Goal: Task Accomplishment & Management: Manage account settings

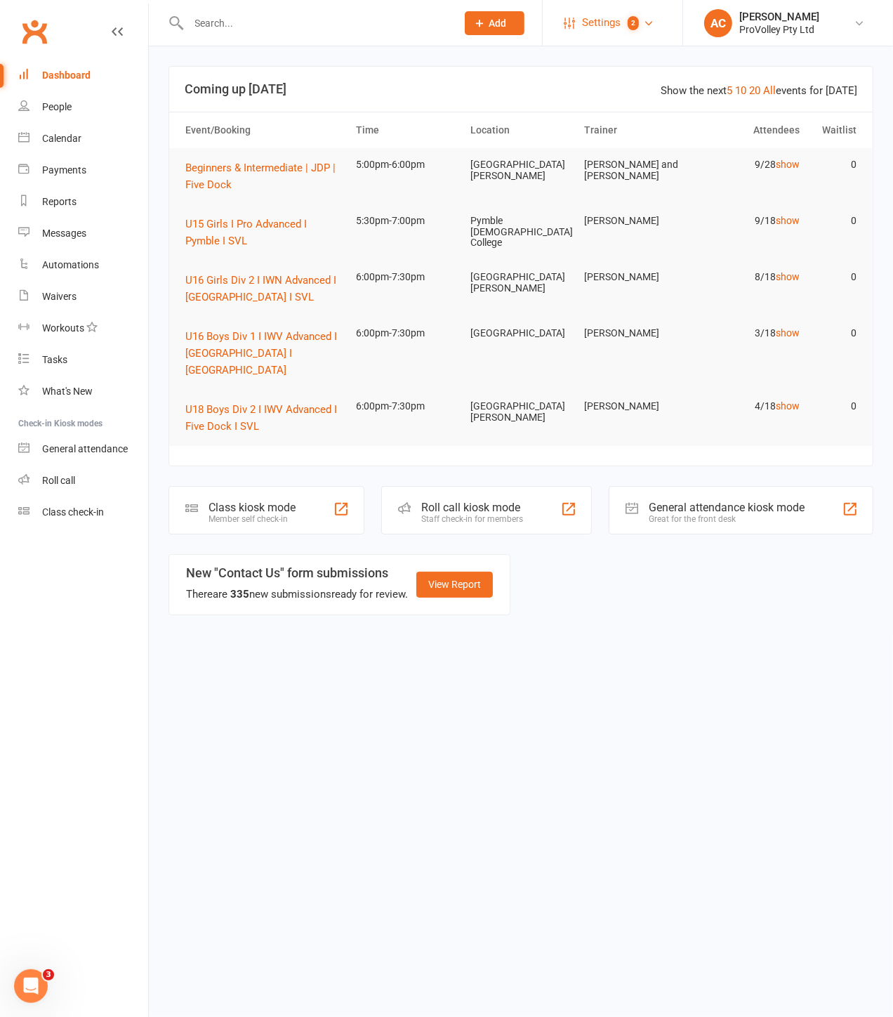
click at [633, 14] on count-badge "2" at bounding box center [630, 23] width 18 height 32
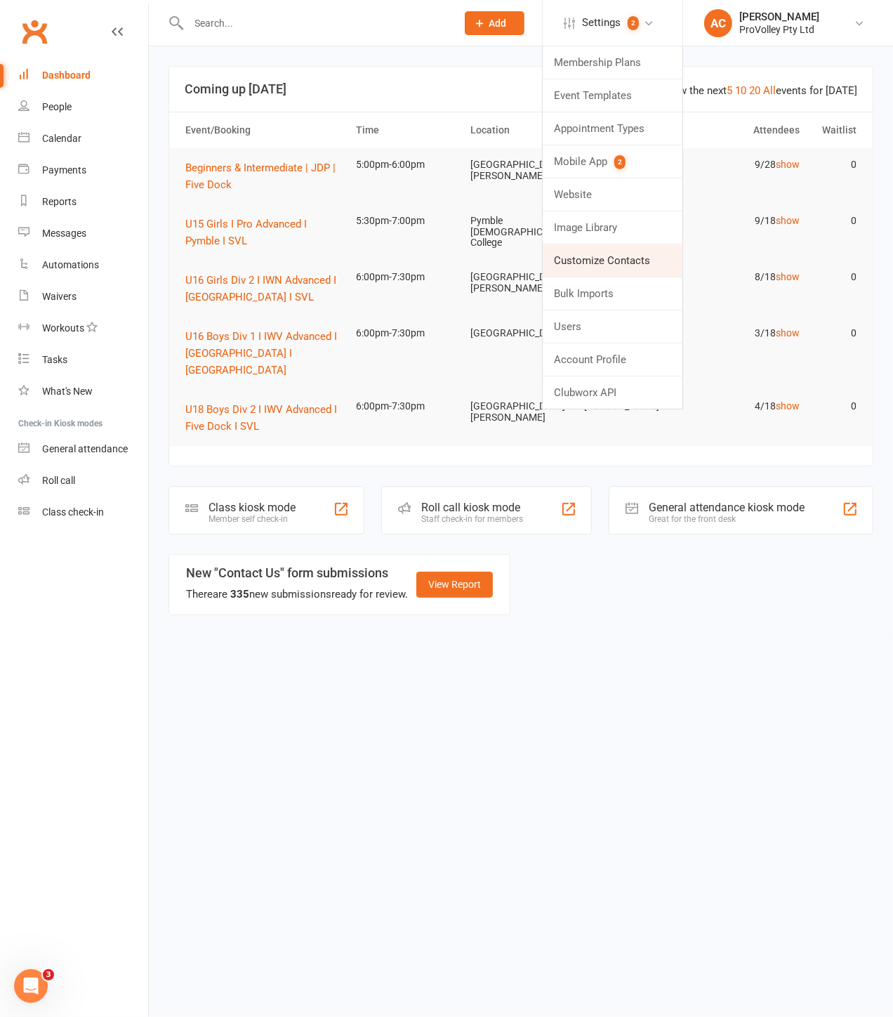
click at [599, 258] on link "Customize Contacts" at bounding box center [613, 260] width 140 height 32
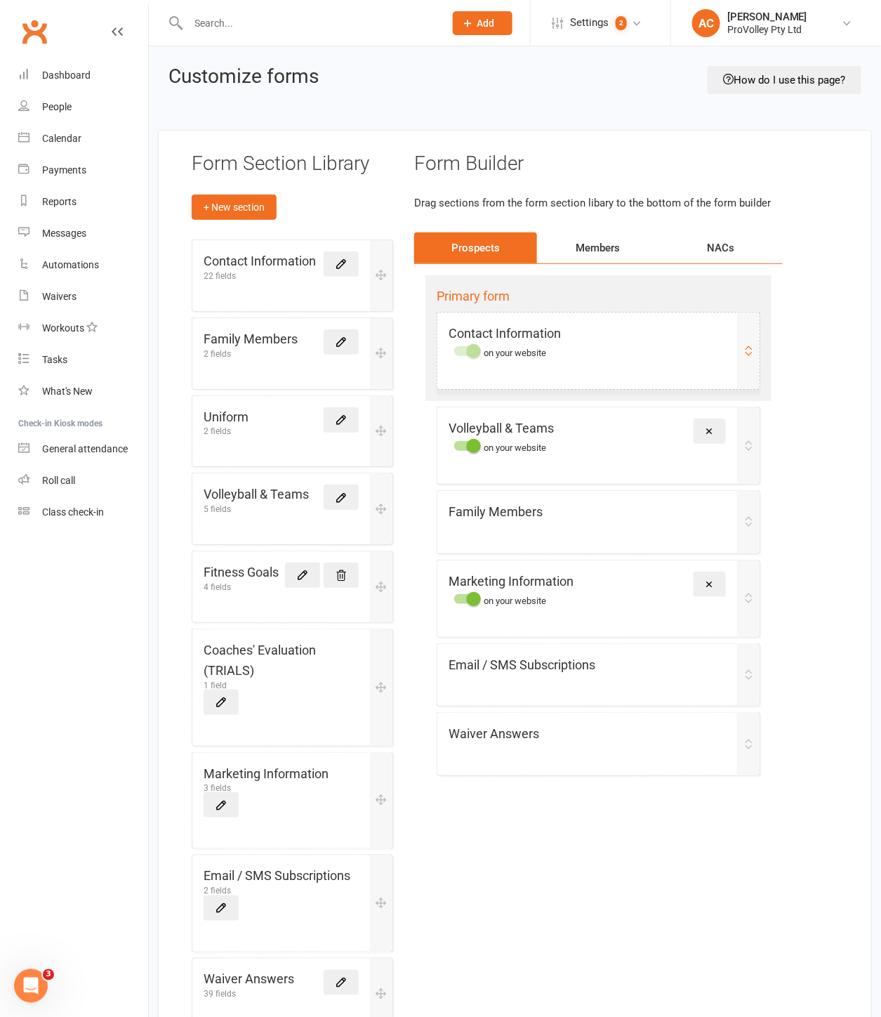
click at [520, 344] on div "on your website" at bounding box center [505, 351] width 112 height 14
click at [744, 352] on icon at bounding box center [748, 350] width 11 height 11
click at [750, 352] on icon at bounding box center [748, 350] width 11 height 11
click at [340, 265] on icon at bounding box center [341, 264] width 13 height 13
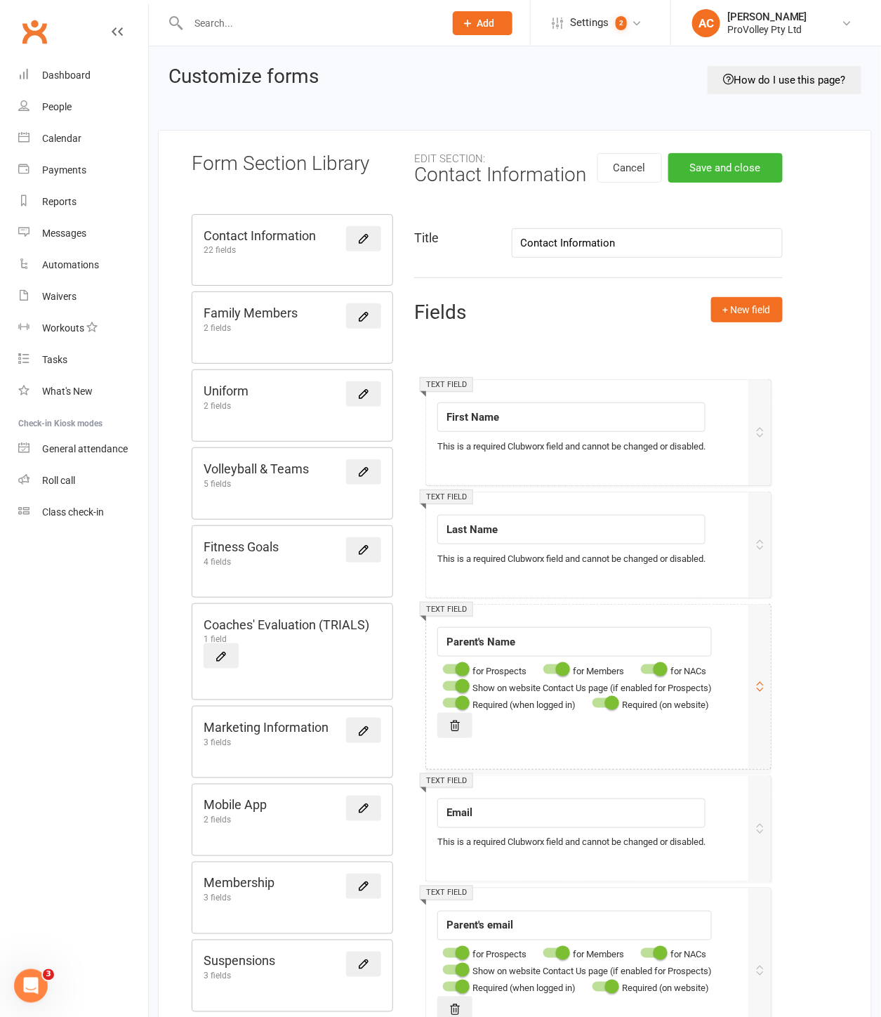
click at [454, 704] on div at bounding box center [455, 703] width 24 height 10
click at [443, 701] on input "checkbox" at bounding box center [443, 701] width 0 height 0
click at [605, 703] on div at bounding box center [605, 703] width 24 height 10
click at [593, 701] on input "checkbox" at bounding box center [593, 701] width 0 height 0
click at [566, 537] on input "Last Name" at bounding box center [571, 529] width 268 height 29
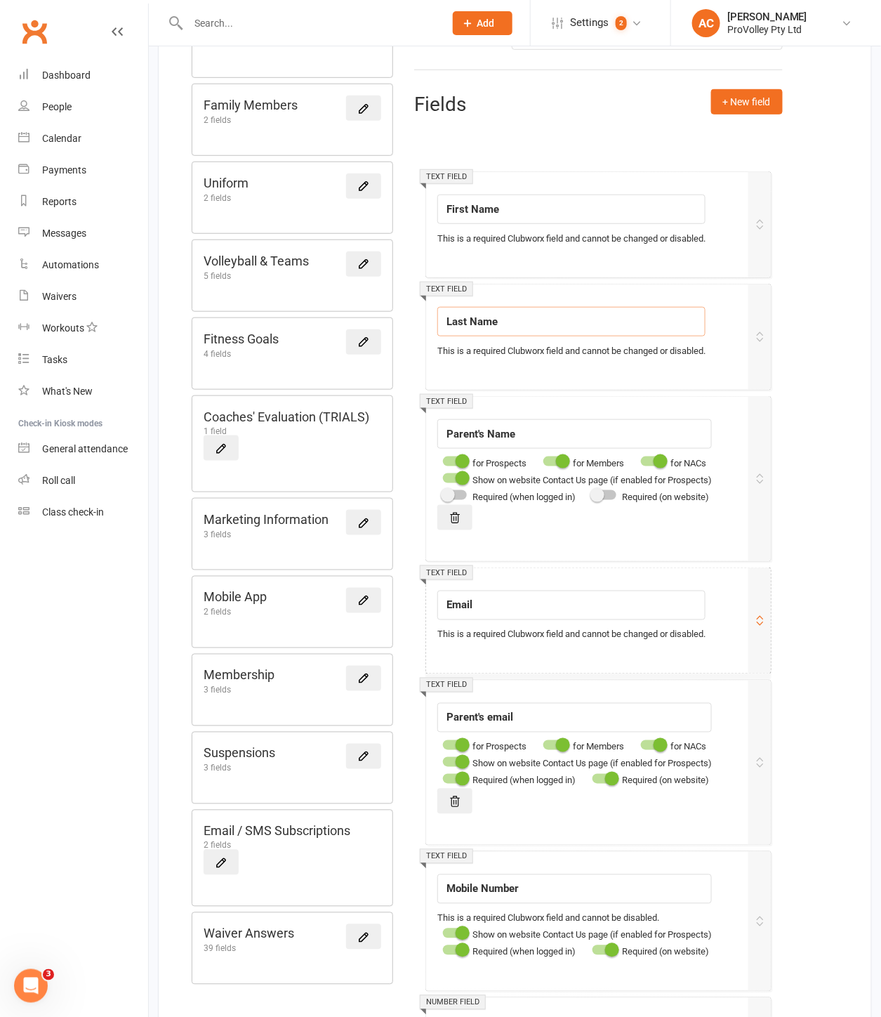
scroll to position [234, 0]
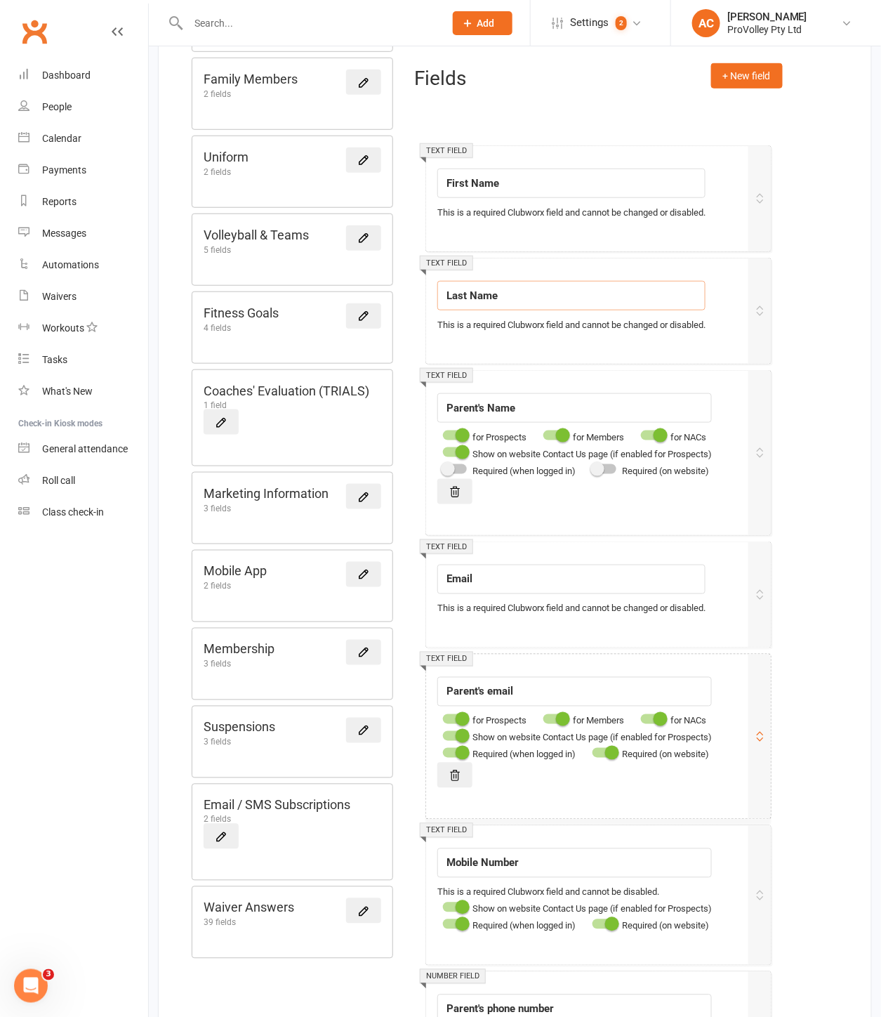
click at [605, 756] on div at bounding box center [605, 753] width 24 height 10
click at [593, 751] on input "checkbox" at bounding box center [593, 751] width 0 height 0
click at [462, 756] on span at bounding box center [463, 753] width 14 height 14
click at [443, 751] on input "checkbox" at bounding box center [443, 751] width 0 height 0
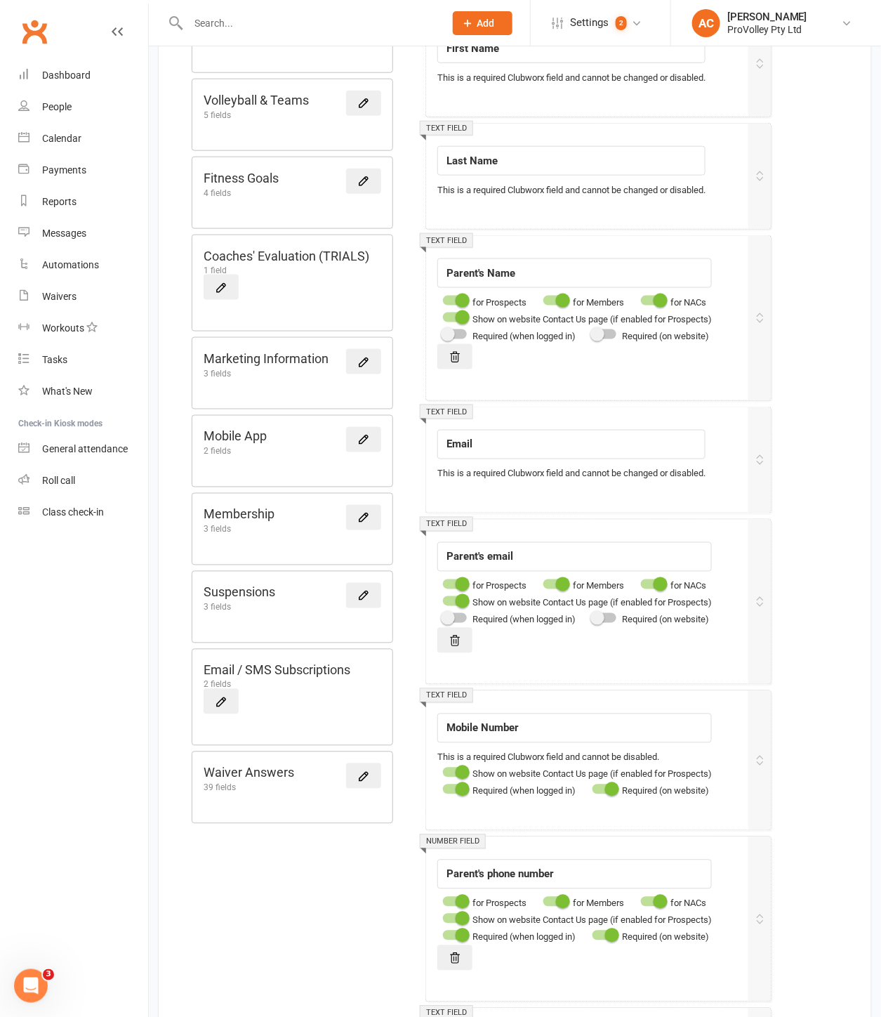
scroll to position [468, 0]
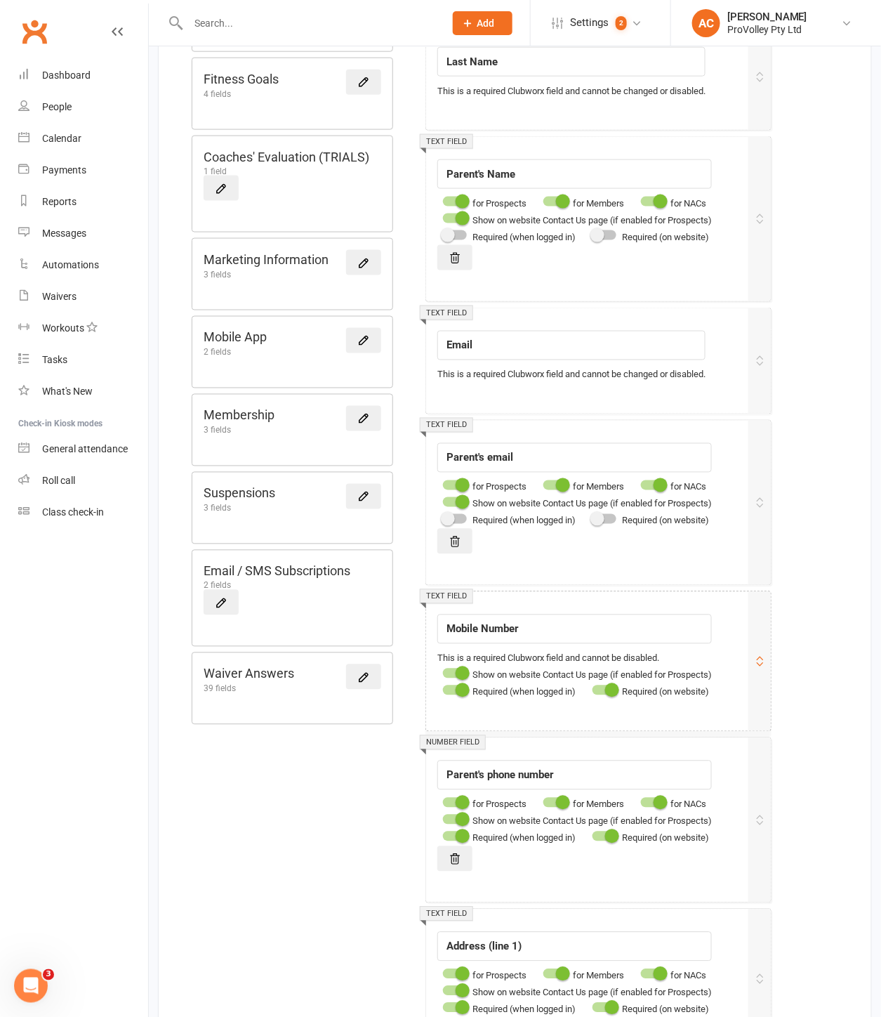
click at [459, 697] on span at bounding box center [463, 690] width 14 height 14
click at [443, 688] on input "checkbox" at bounding box center [443, 688] width 0 height 0
click at [595, 698] on div "Required (on website)" at bounding box center [648, 691] width 122 height 17
click at [602, 699] on div "Required (on website)" at bounding box center [648, 691] width 122 height 17
click at [600, 693] on div at bounding box center [605, 690] width 24 height 10
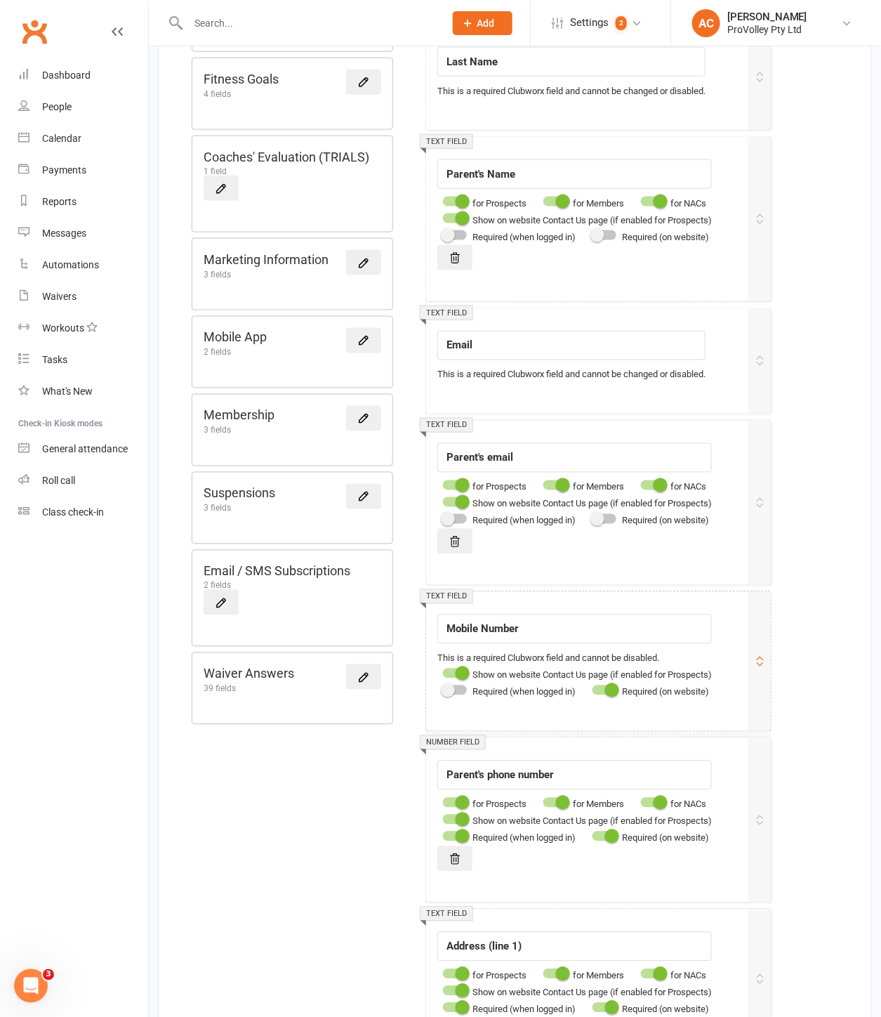
click at [593, 688] on input "checkbox" at bounding box center [593, 688] width 0 height 0
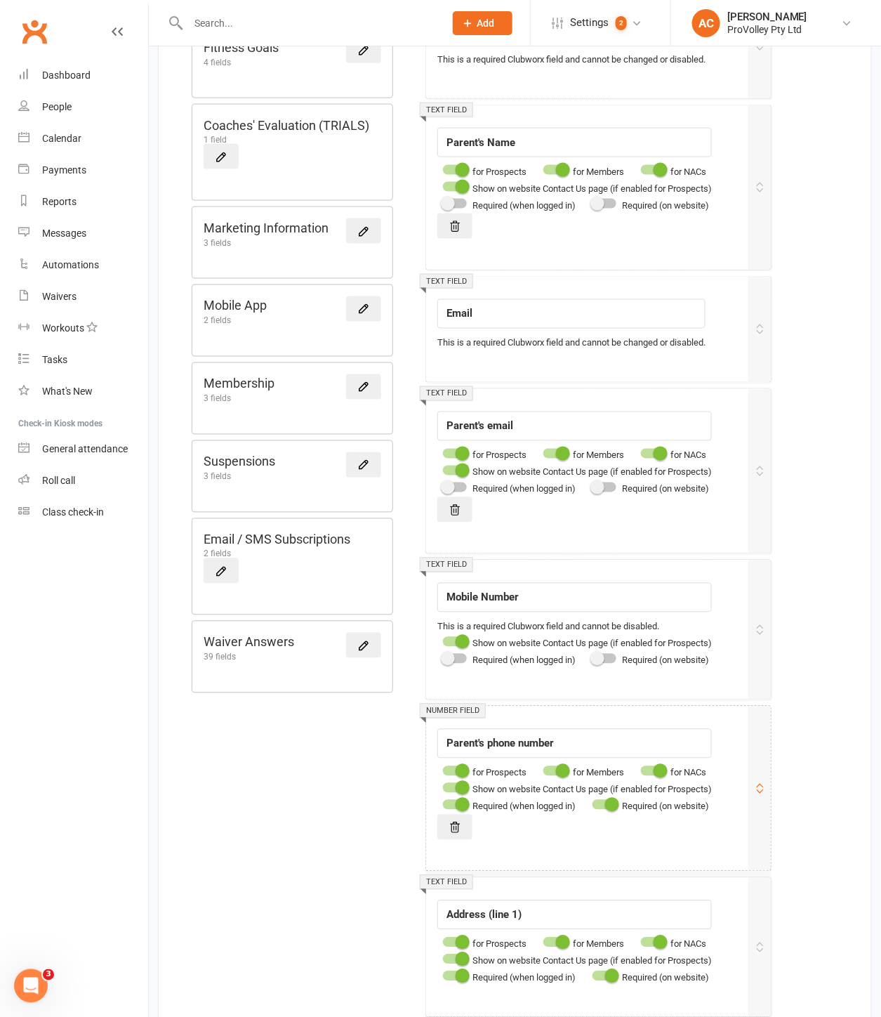
scroll to position [624, 0]
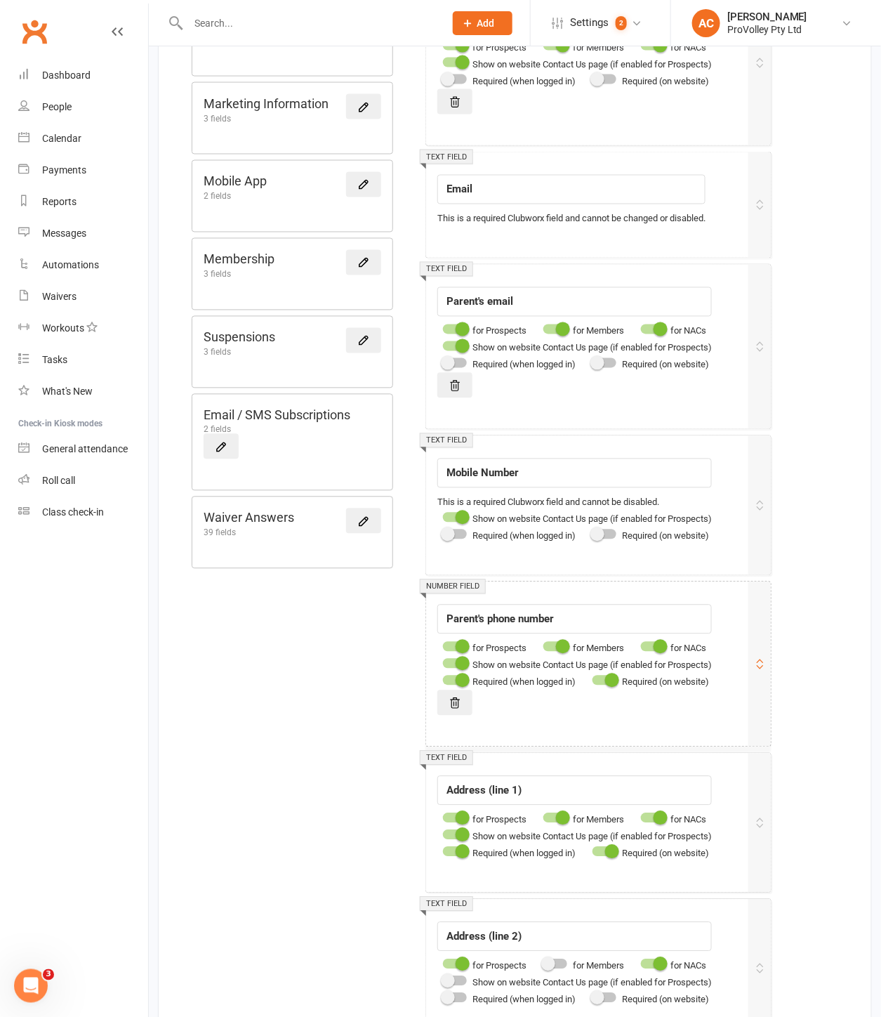
click at [602, 684] on div at bounding box center [605, 681] width 24 height 10
click at [593, 678] on input "checkbox" at bounding box center [593, 678] width 0 height 0
click at [459, 686] on span at bounding box center [463, 680] width 14 height 14
click at [443, 678] on input "checkbox" at bounding box center [443, 678] width 0 height 0
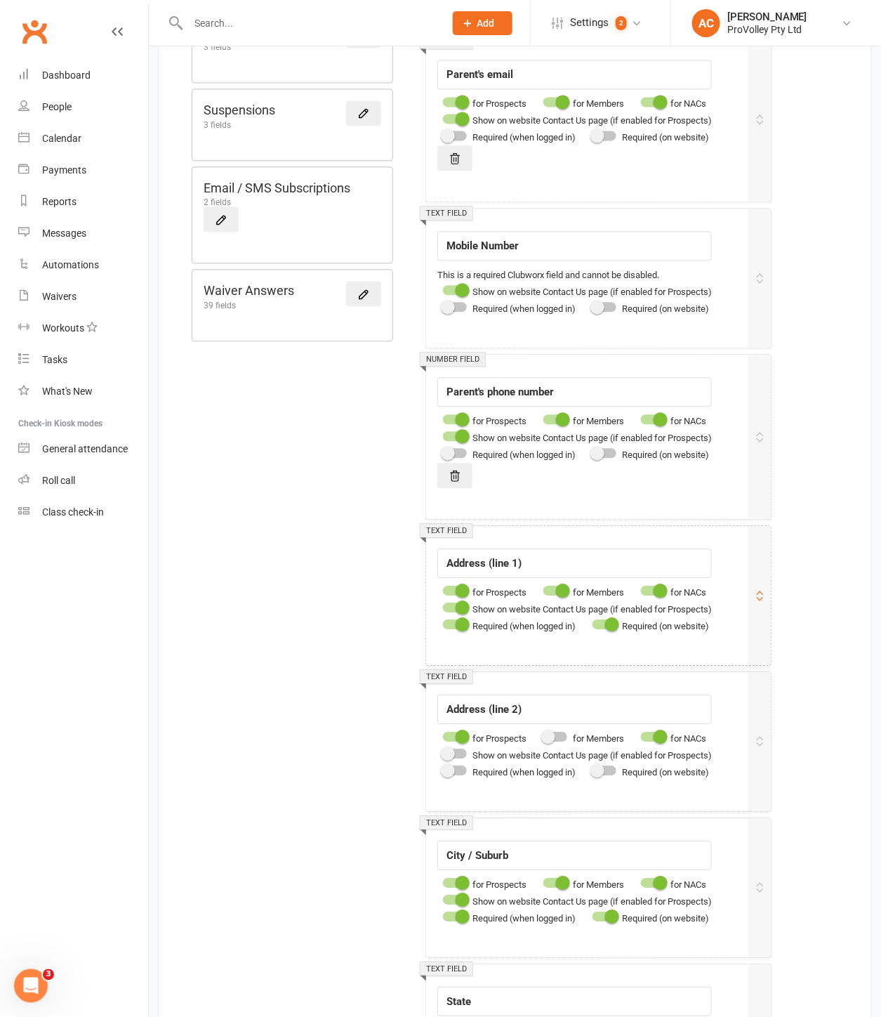
scroll to position [858, 0]
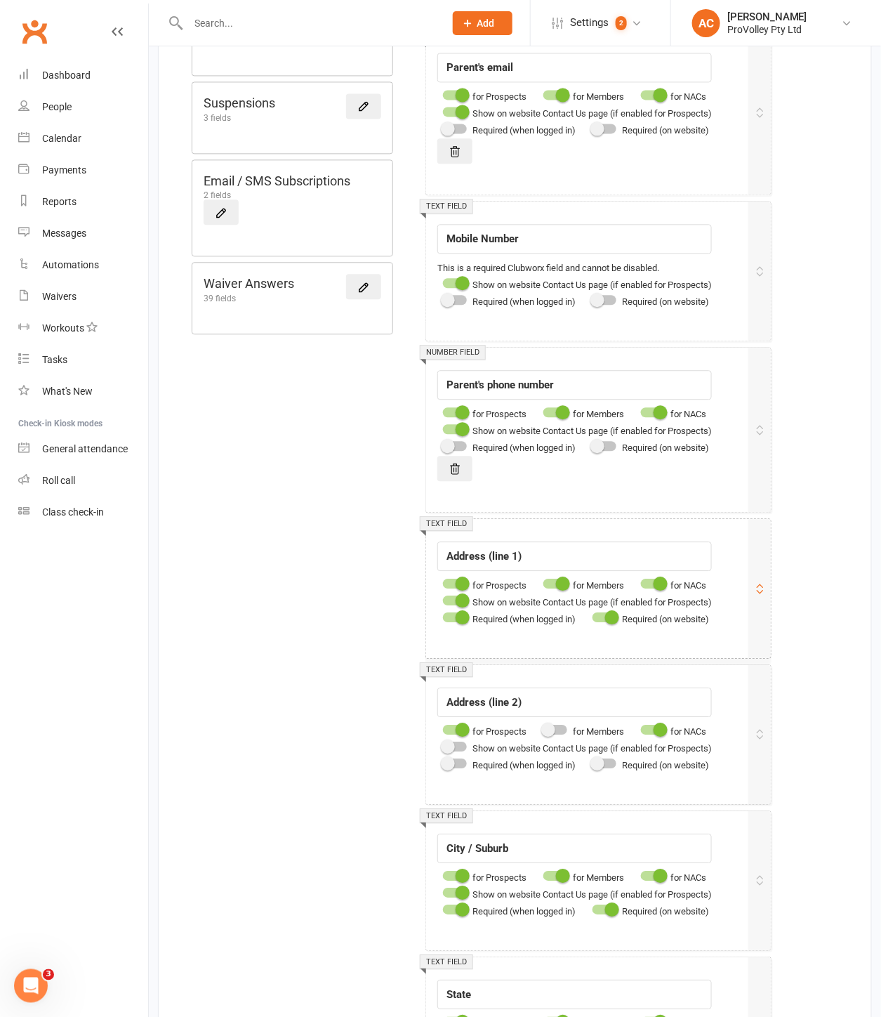
click at [595, 610] on div "Show on website Contact Us page (if enabled for Prospects)" at bounding box center [574, 601] width 275 height 17
click at [602, 622] on div at bounding box center [605, 617] width 24 height 10
click at [593, 615] on input "checkbox" at bounding box center [593, 615] width 0 height 0
click at [454, 622] on div at bounding box center [455, 617] width 24 height 10
click at [443, 615] on input "checkbox" at bounding box center [443, 615] width 0 height 0
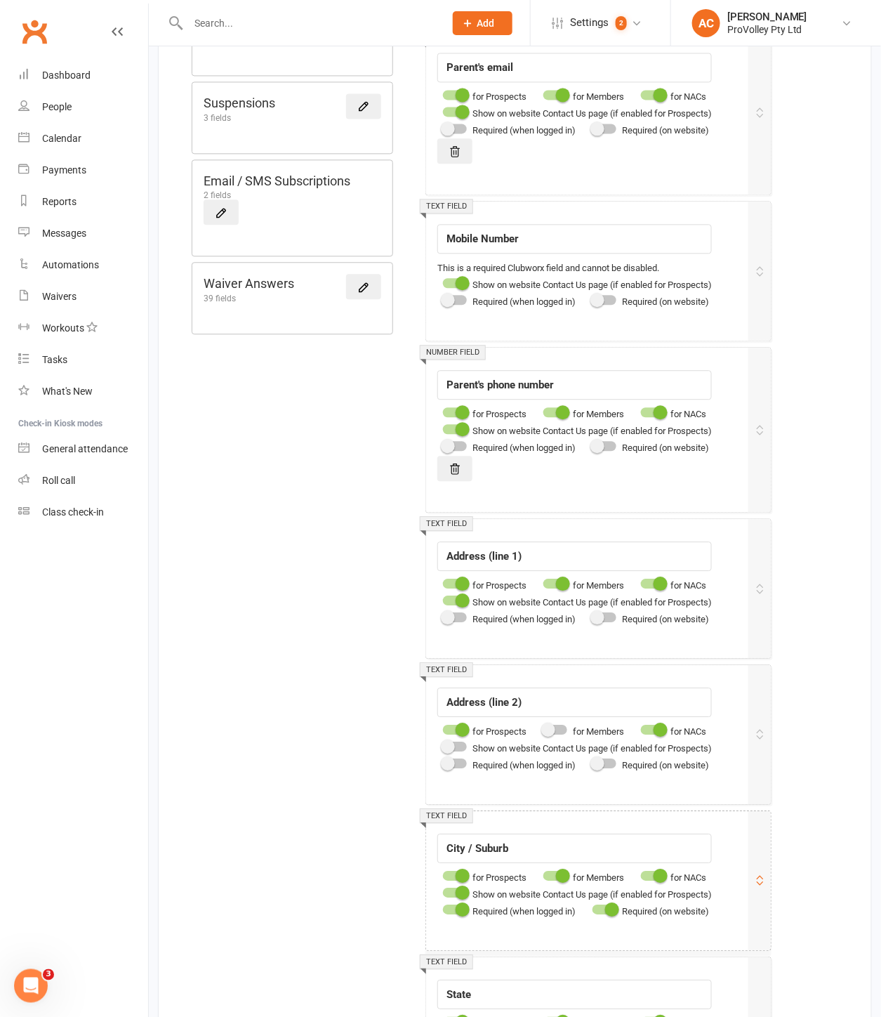
drag, startPoint x: 607, startPoint y: 914, endPoint x: 590, endPoint y: 918, distance: 18.2
click at [607, 914] on div at bounding box center [605, 909] width 24 height 10
click at [593, 907] on input "checkbox" at bounding box center [593, 907] width 0 height 0
click at [451, 913] on div at bounding box center [455, 909] width 24 height 10
click at [443, 907] on input "checkbox" at bounding box center [443, 907] width 0 height 0
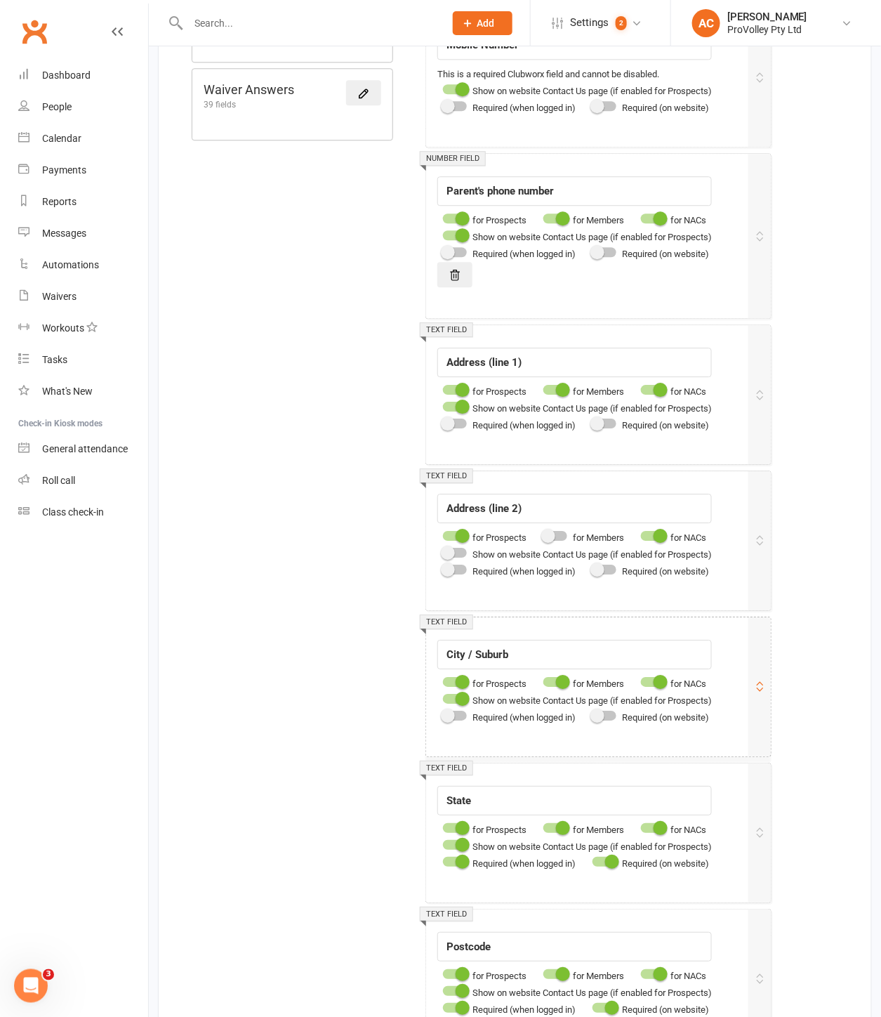
scroll to position [1170, 0]
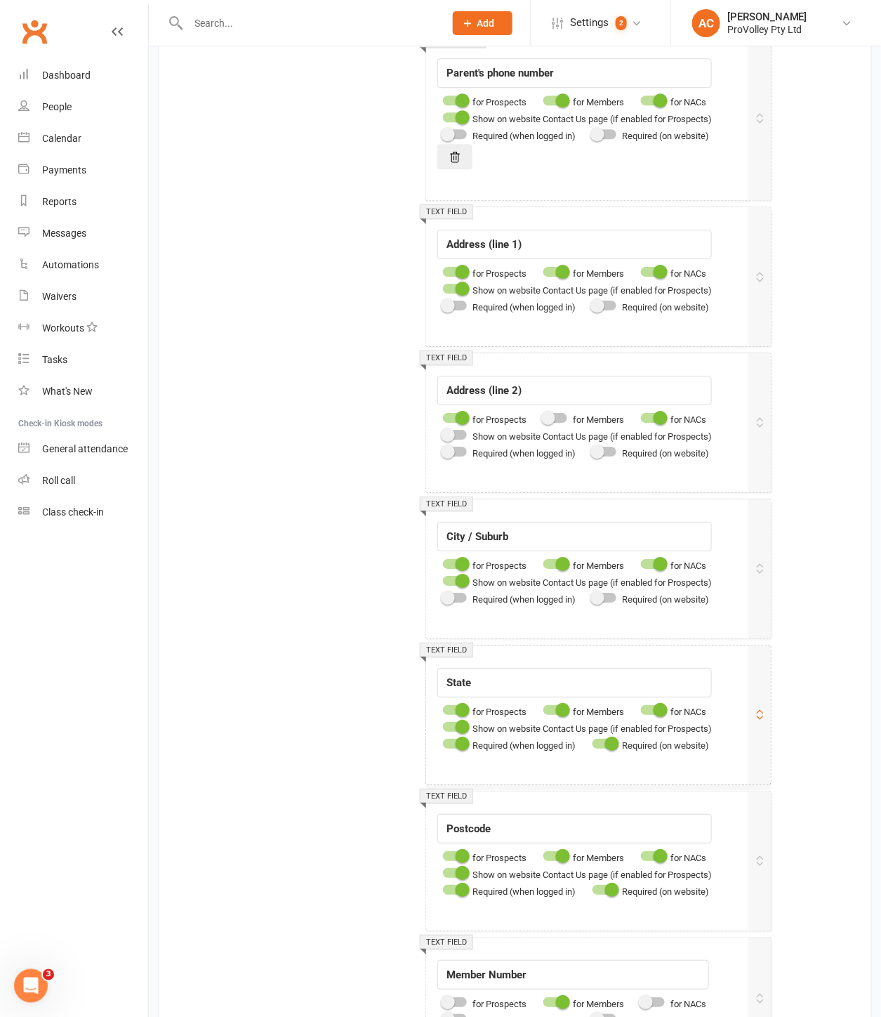
click at [456, 749] on div at bounding box center [455, 744] width 24 height 10
click at [443, 742] on input "checkbox" at bounding box center [443, 742] width 0 height 0
click at [606, 749] on div at bounding box center [605, 744] width 24 height 10
click at [593, 742] on input "checkbox" at bounding box center [593, 742] width 0 height 0
click at [604, 894] on div at bounding box center [605, 890] width 24 height 10
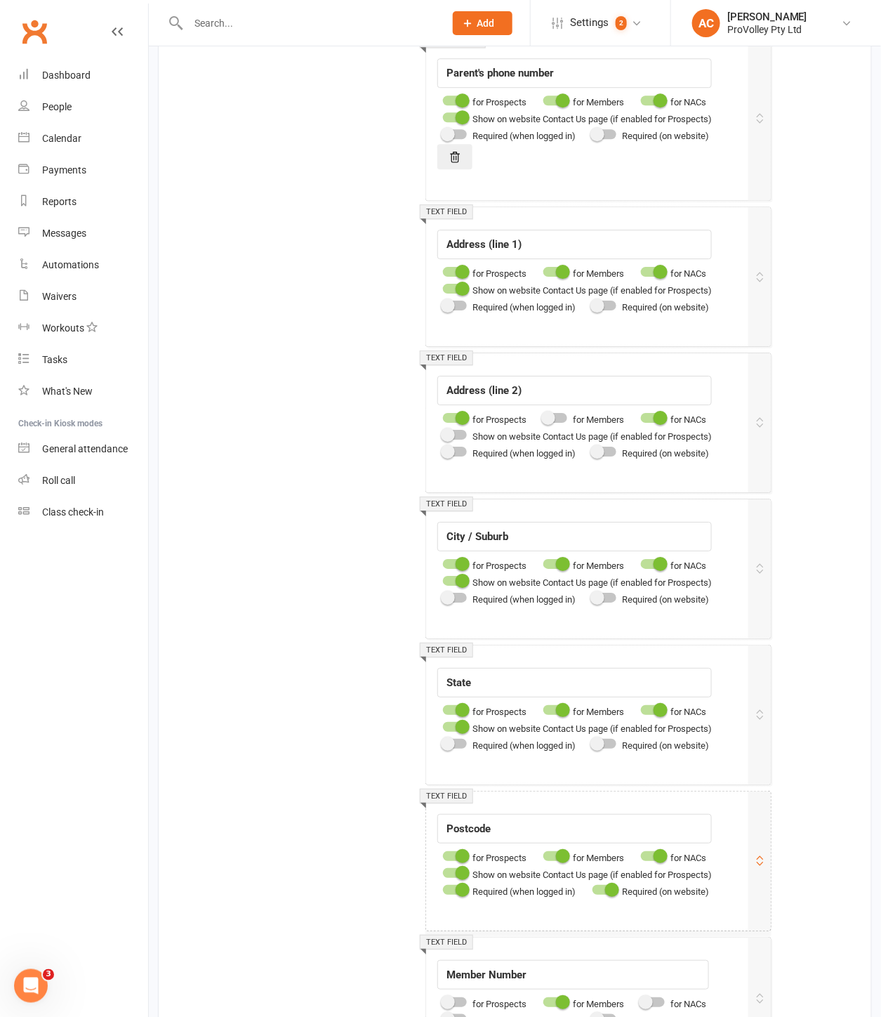
click at [593, 888] on input "checkbox" at bounding box center [593, 888] width 0 height 0
click at [468, 910] on div "Text field Field label Postcode for Prospects for Members for NACs Show on webs…" at bounding box center [598, 860] width 345 height 139
click at [451, 895] on div at bounding box center [455, 890] width 24 height 10
click at [443, 888] on input "checkbox" at bounding box center [443, 888] width 0 height 0
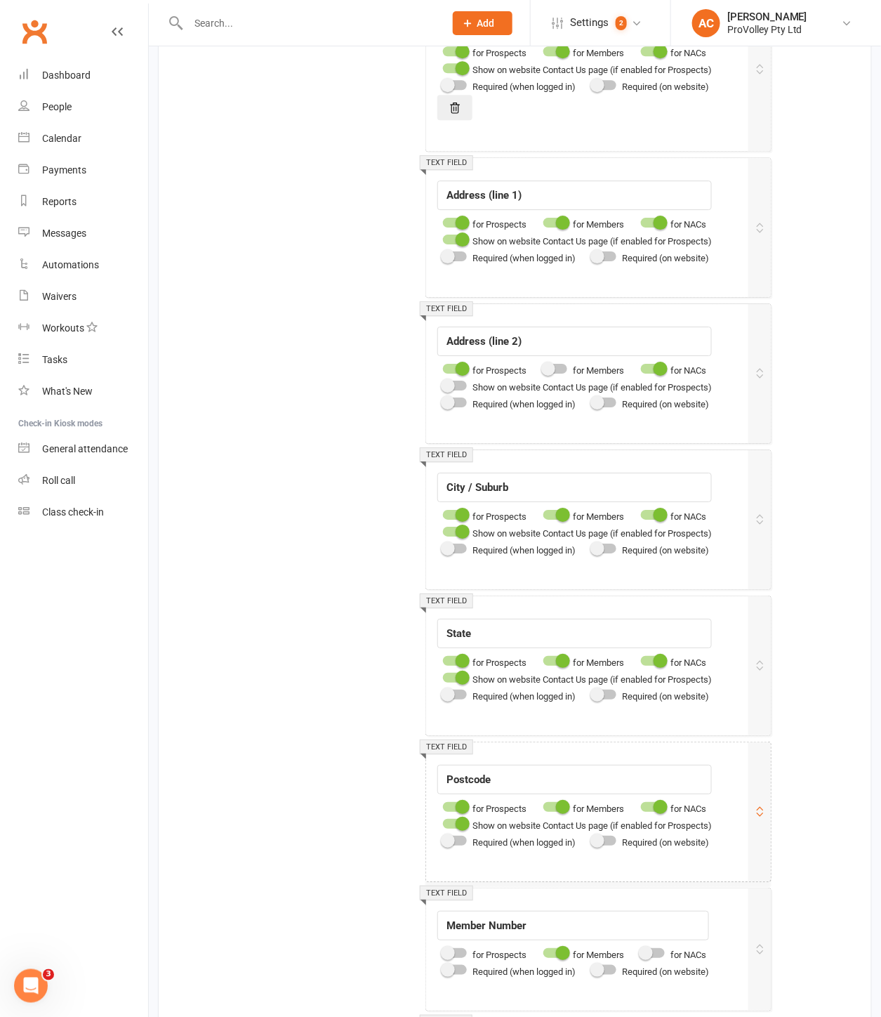
scroll to position [1404, 0]
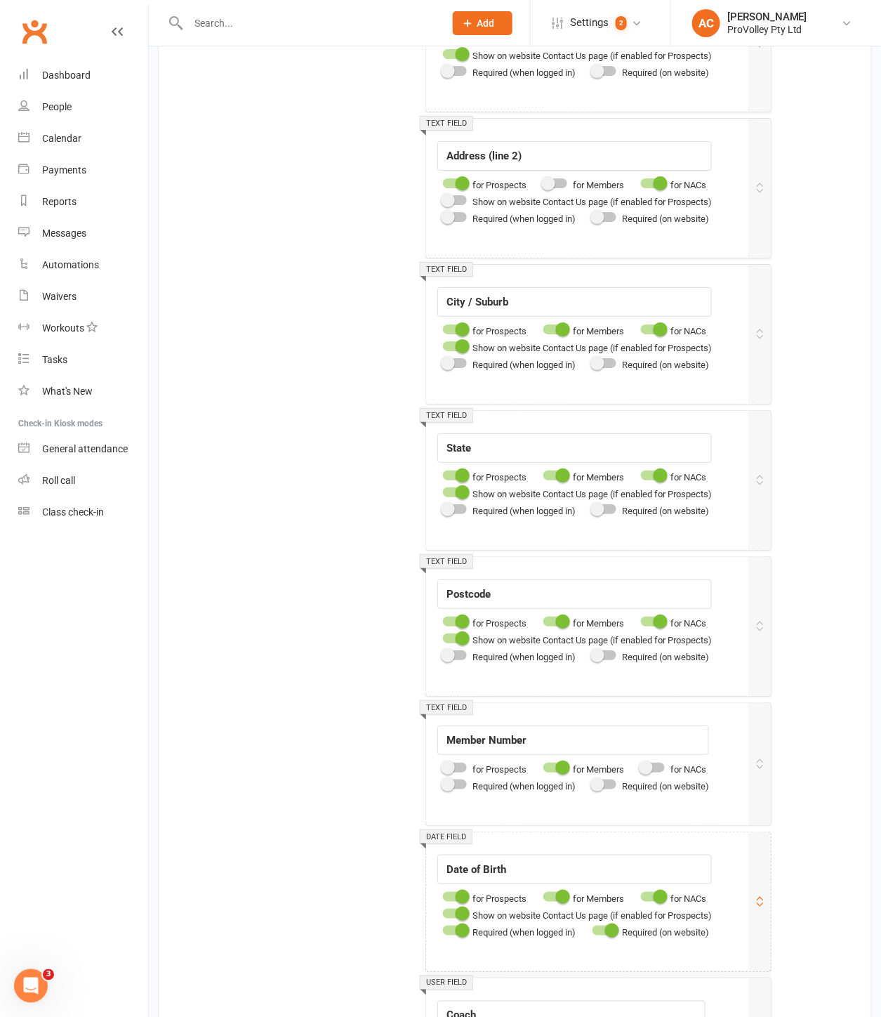
click at [598, 935] on div at bounding box center [605, 930] width 24 height 10
click at [593, 928] on input "checkbox" at bounding box center [593, 928] width 0 height 0
click at [453, 935] on div at bounding box center [455, 930] width 24 height 10
click at [443, 928] on input "checkbox" at bounding box center [443, 928] width 0 height 0
click at [609, 935] on div at bounding box center [605, 930] width 24 height 10
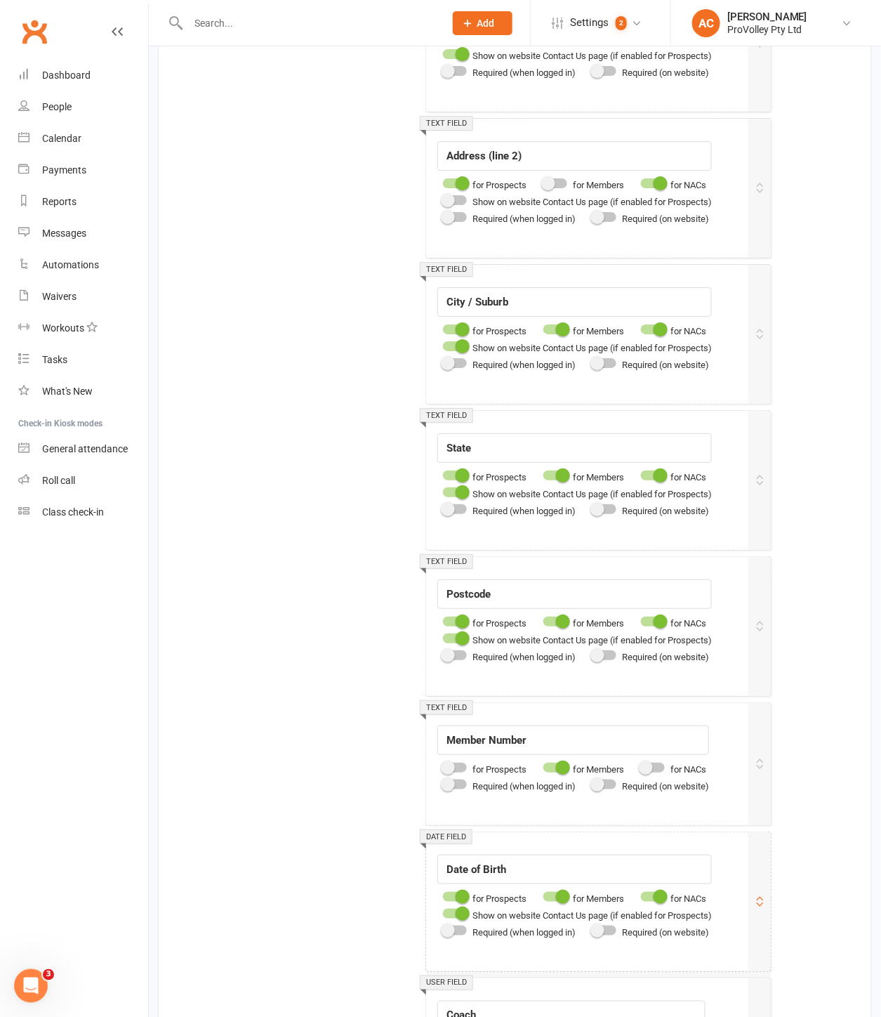
click at [593, 928] on input "checkbox" at bounding box center [593, 928] width 0 height 0
click at [463, 935] on div at bounding box center [455, 930] width 24 height 10
click at [443, 928] on input "checkbox" at bounding box center [443, 928] width 0 height 0
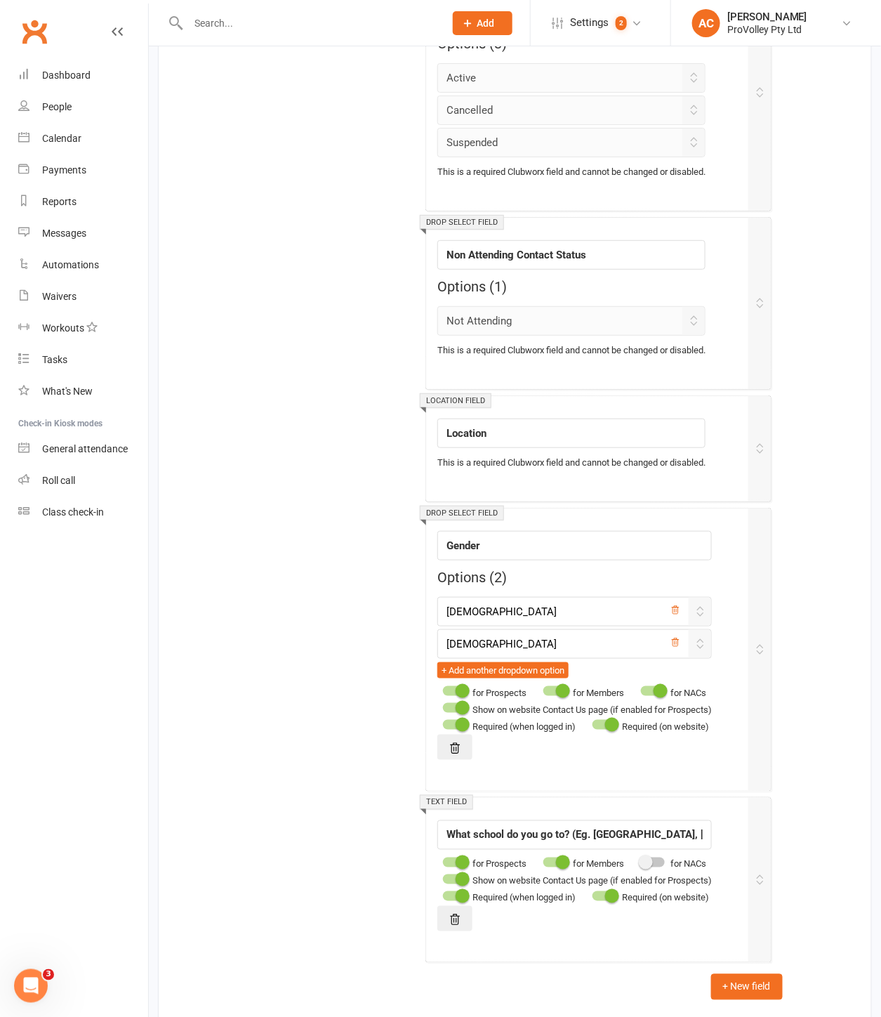
scroll to position [3276, 0]
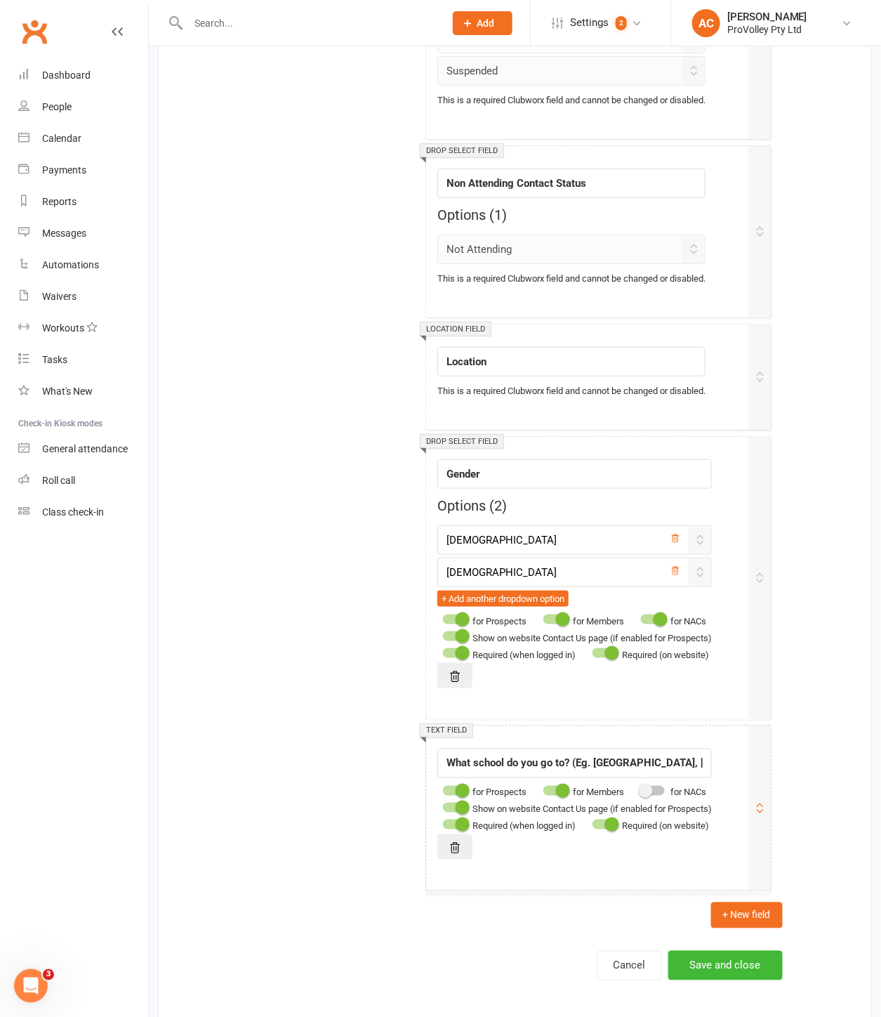
click at [605, 829] on div at bounding box center [605, 824] width 24 height 10
click at [593, 822] on input "checkbox" at bounding box center [593, 822] width 0 height 0
click at [454, 834] on div "Required (when logged in)" at bounding box center [506, 825] width 138 height 17
click at [450, 829] on div at bounding box center [455, 824] width 24 height 10
click at [443, 822] on input "checkbox" at bounding box center [443, 822] width 0 height 0
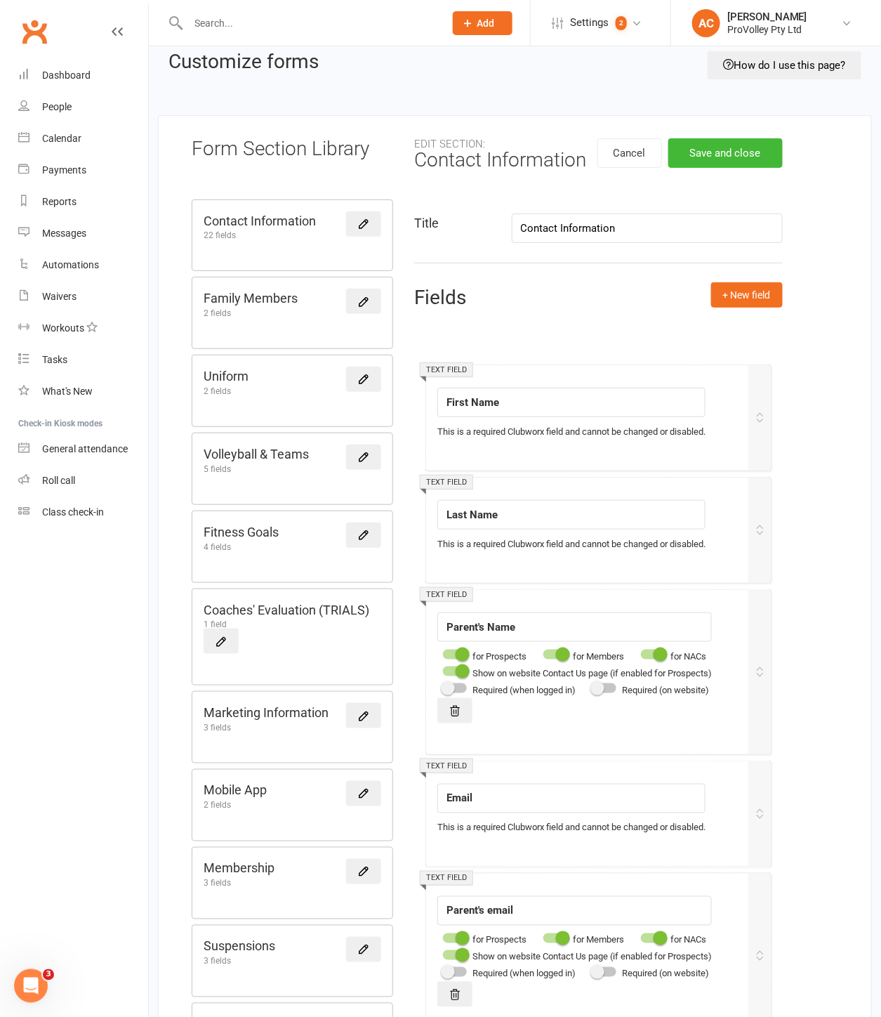
scroll to position [0, 0]
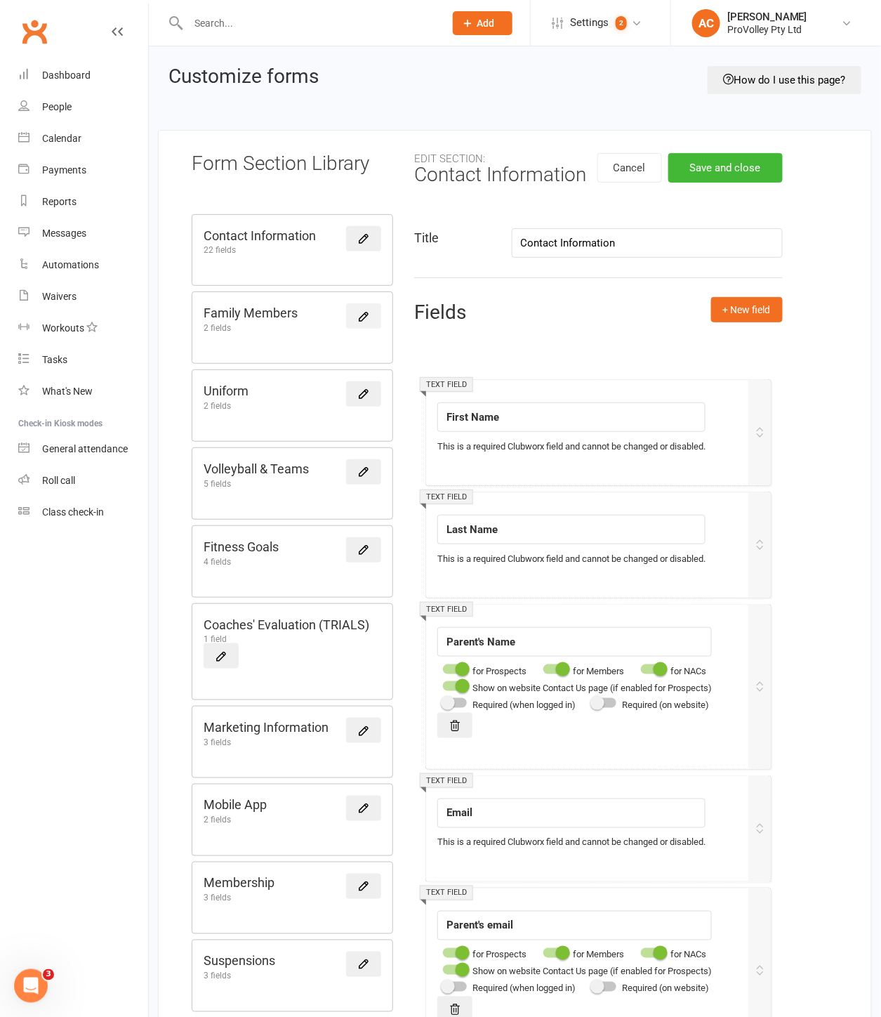
click at [361, 325] on link at bounding box center [363, 315] width 35 height 25
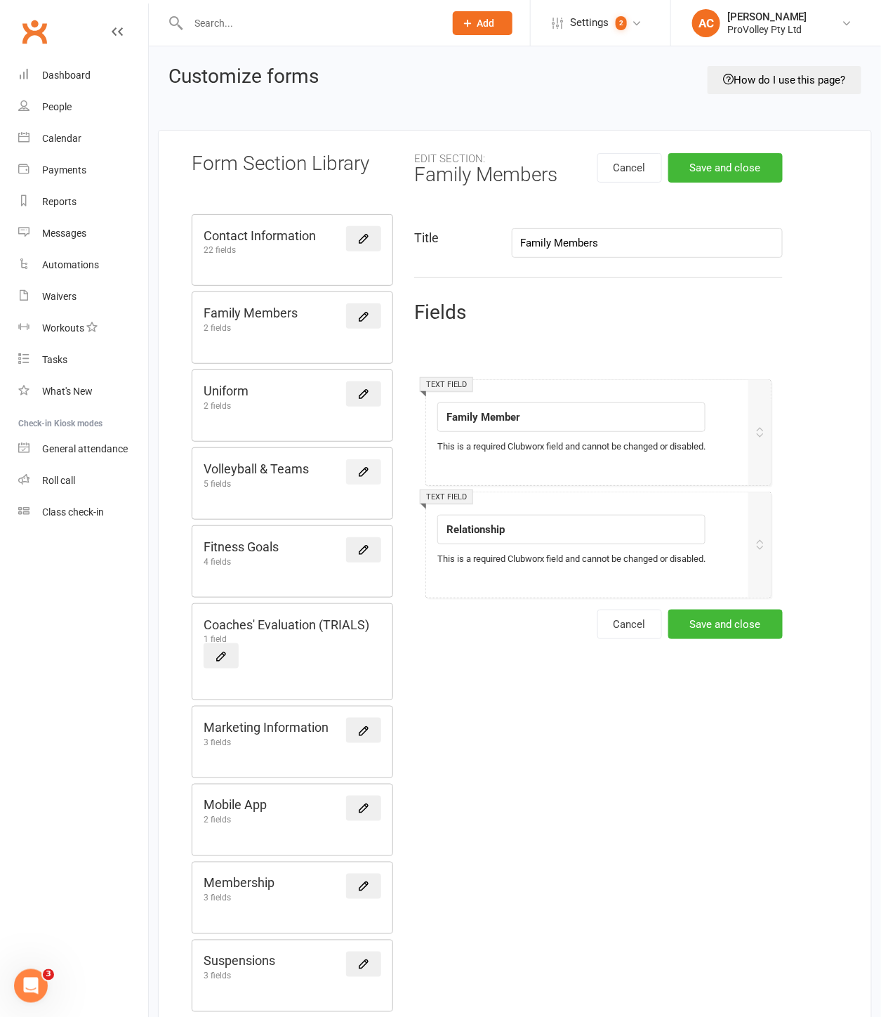
click at [361, 472] on icon at bounding box center [363, 472] width 13 height 13
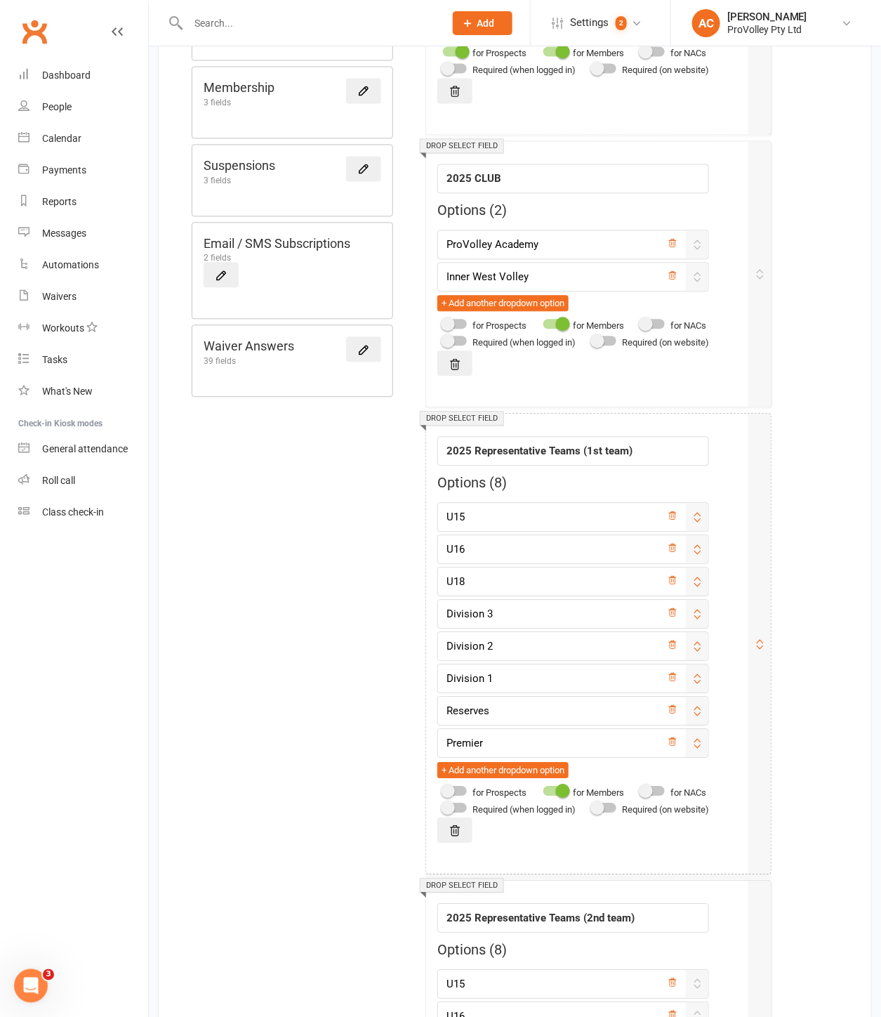
scroll to position [858, 0]
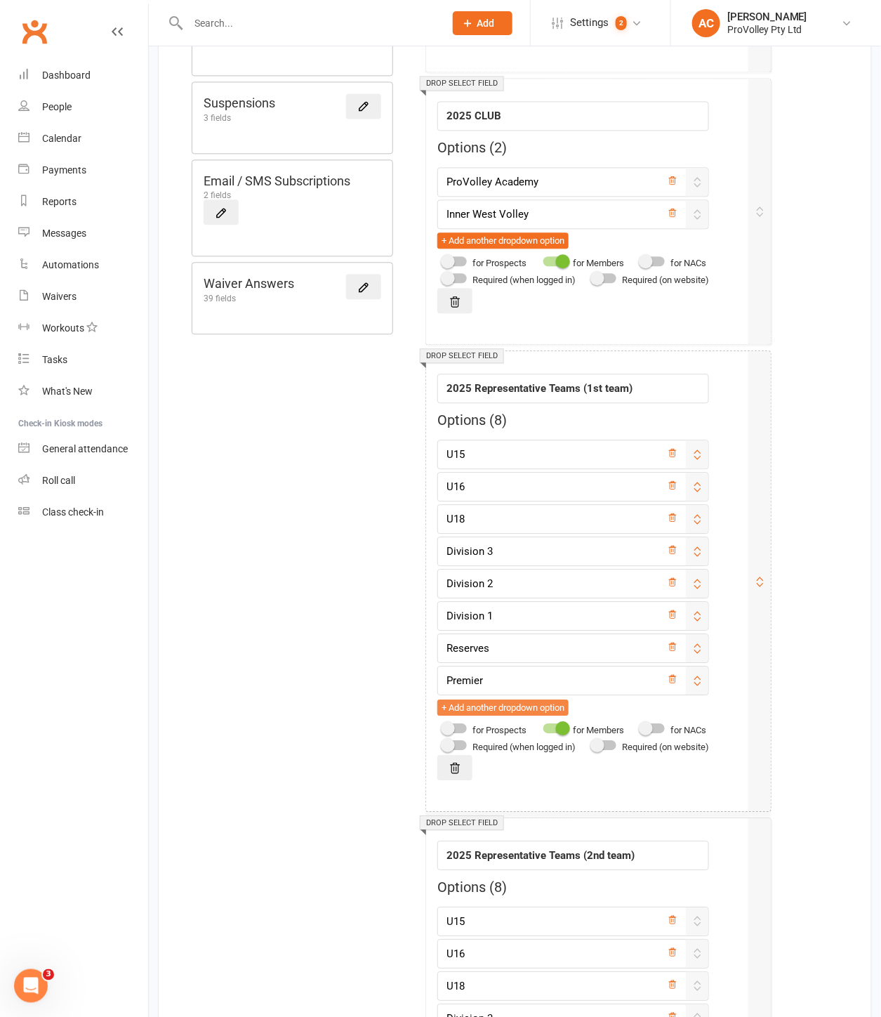
click at [529, 710] on button "+ Add another dropdown option" at bounding box center [502, 707] width 131 height 17
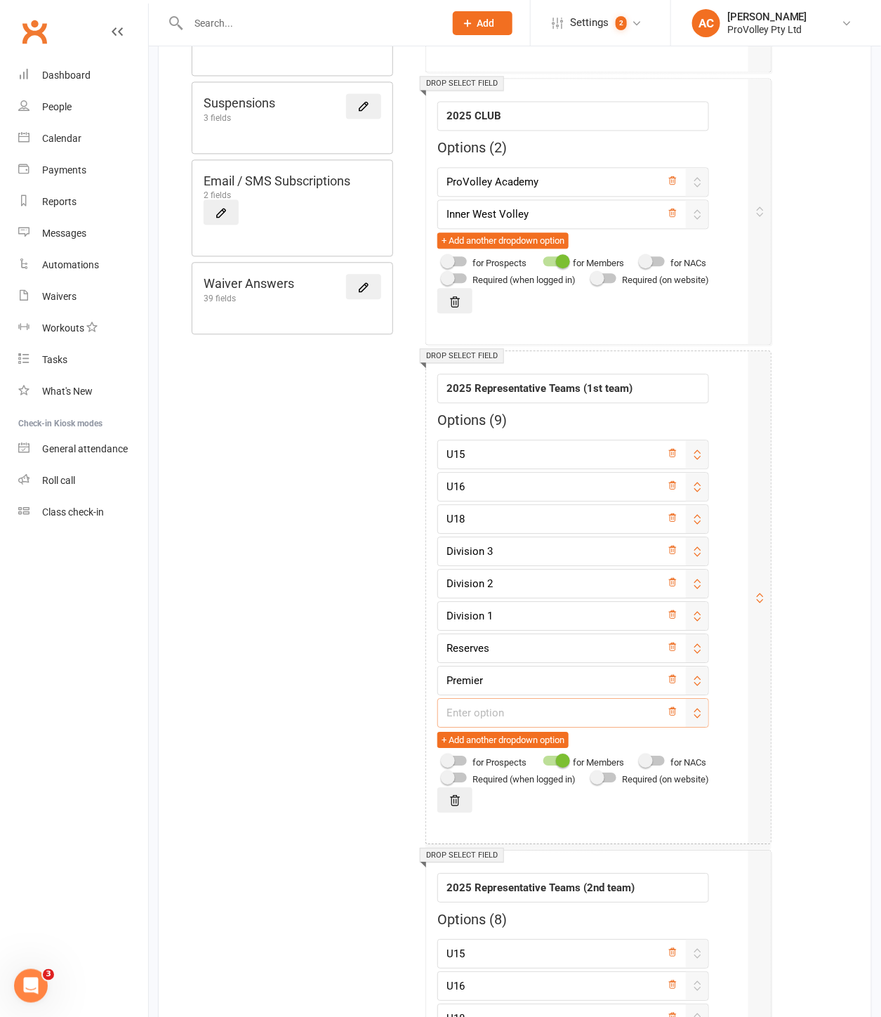
click at [529, 711] on input "text" at bounding box center [573, 712] width 272 height 29
type input "NONE"
click at [823, 691] on div "Form Section Library Contact Information 22 fields Family Members 2 fields Unif…" at bounding box center [515, 357] width 714 height 2171
click at [536, 822] on div "Drop select field Field label 2025 Representative Teams (1st team) Options ( 9 …" at bounding box center [598, 597] width 345 height 492
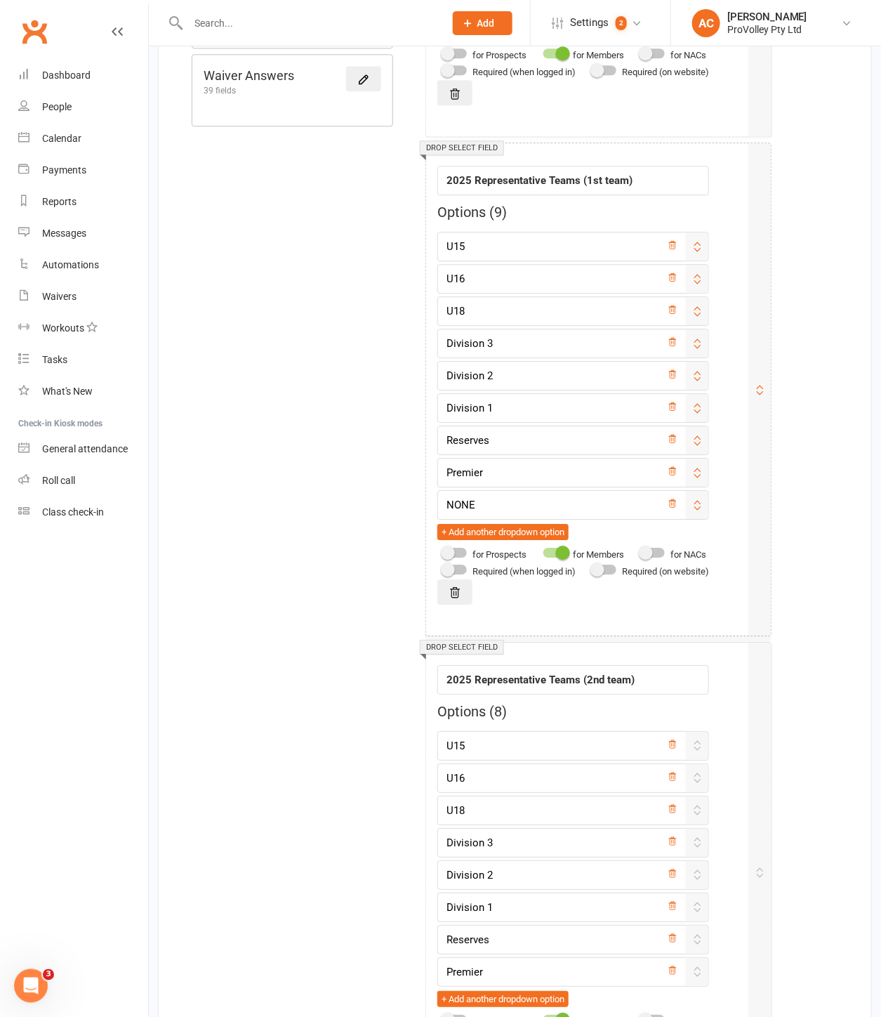
scroll to position [1092, 0]
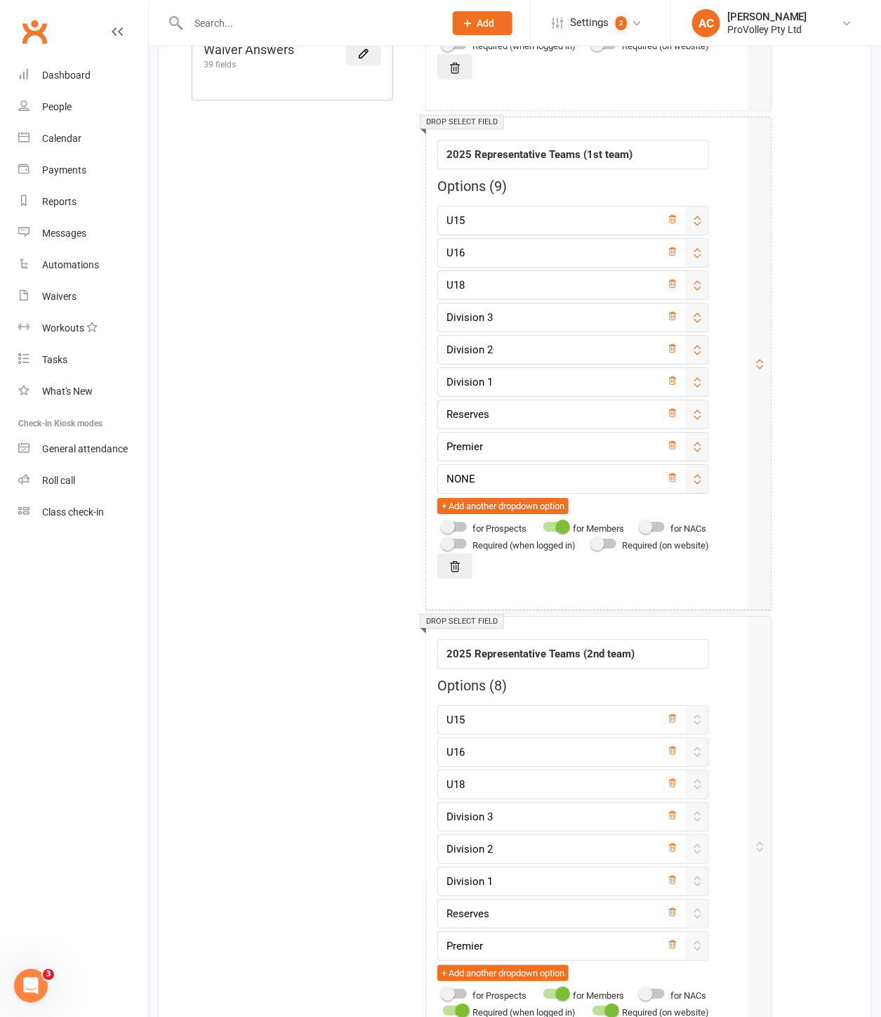
click at [459, 542] on div at bounding box center [455, 544] width 24 height 10
click at [443, 541] on input "checkbox" at bounding box center [443, 541] width 0 height 0
click at [457, 551] on span at bounding box center [463, 543] width 14 height 14
click at [443, 541] on input "checkbox" at bounding box center [443, 541] width 0 height 0
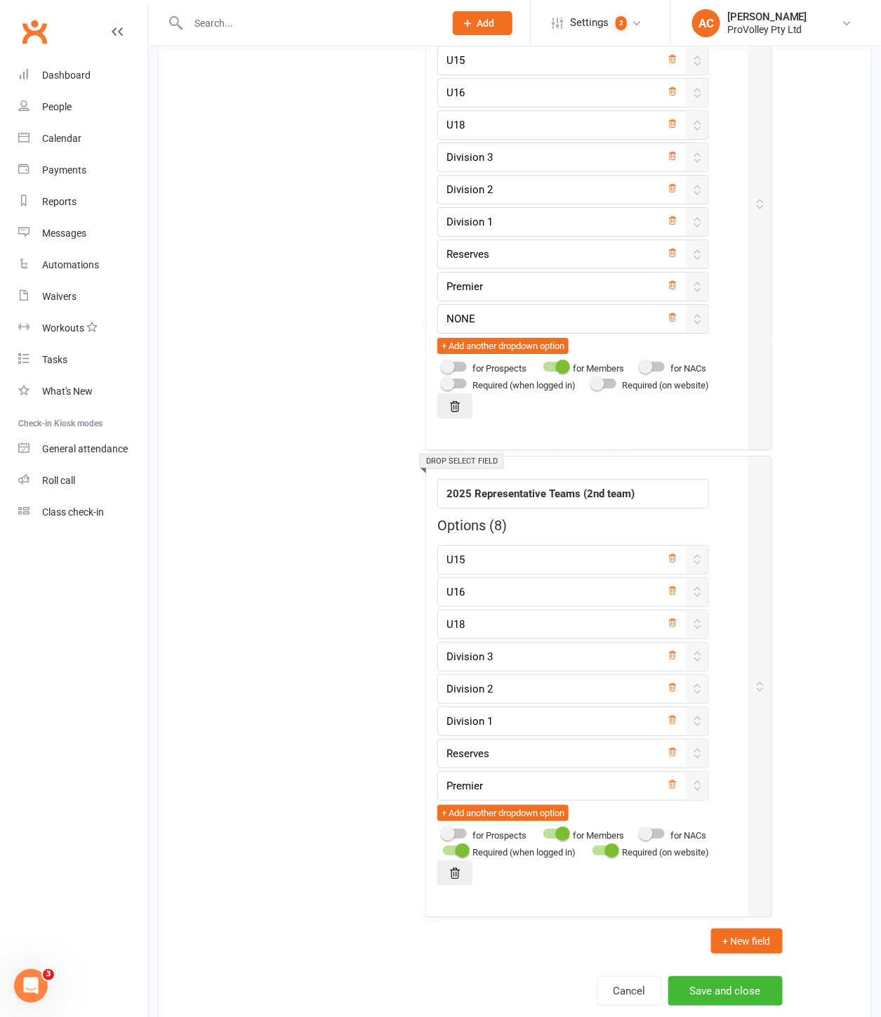
scroll to position [1310, 0]
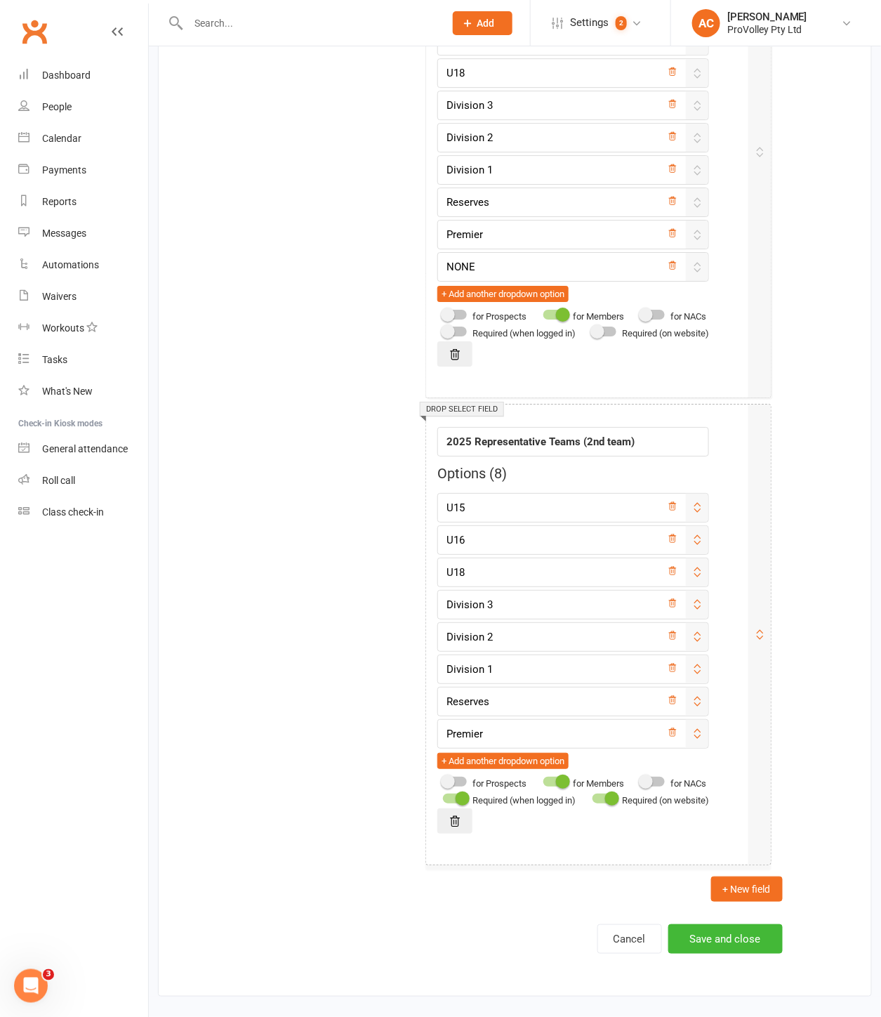
click at [604, 802] on div at bounding box center [605, 798] width 24 height 10
click at [593, 796] on input "checkbox" at bounding box center [593, 796] width 0 height 0
click at [451, 796] on div at bounding box center [455, 798] width 24 height 10
click at [443, 796] on input "checkbox" at bounding box center [443, 796] width 0 height 0
click at [749, 940] on button "Save and close" at bounding box center [725, 938] width 114 height 29
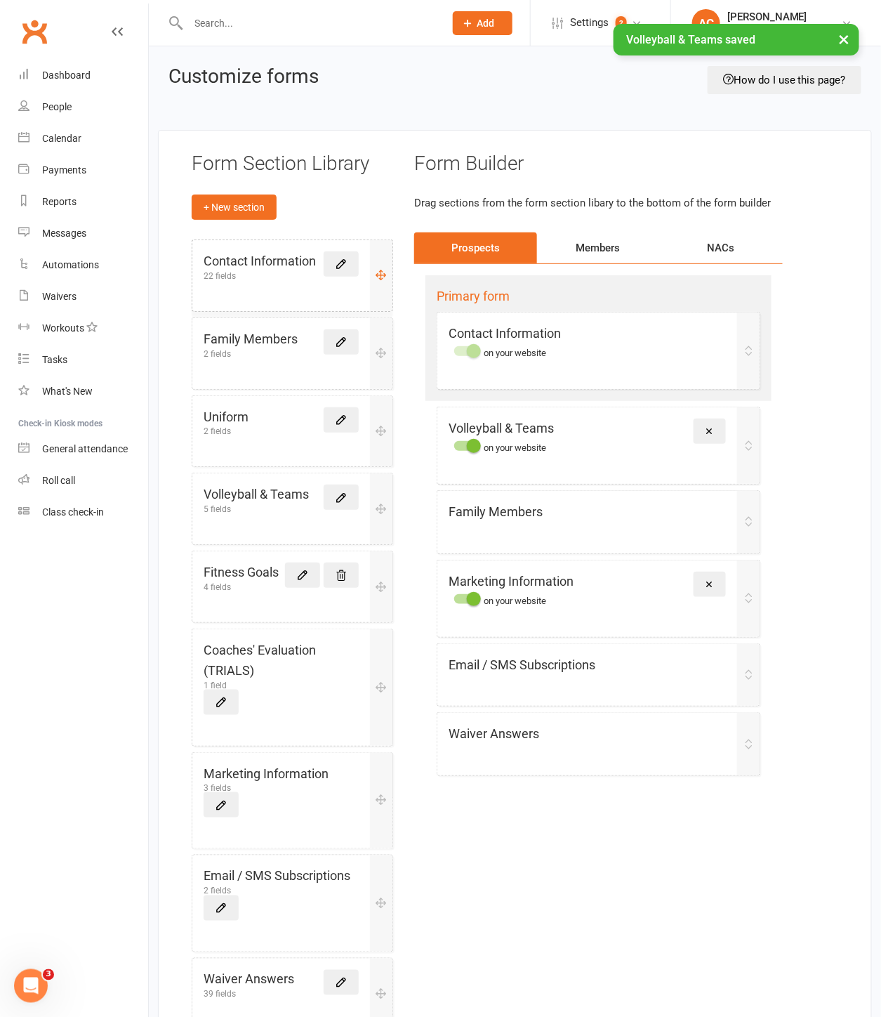
click at [270, 282] on div "Contact Information 22 fields" at bounding box center [292, 275] width 200 height 71
click at [335, 264] on icon at bounding box center [341, 264] width 13 height 13
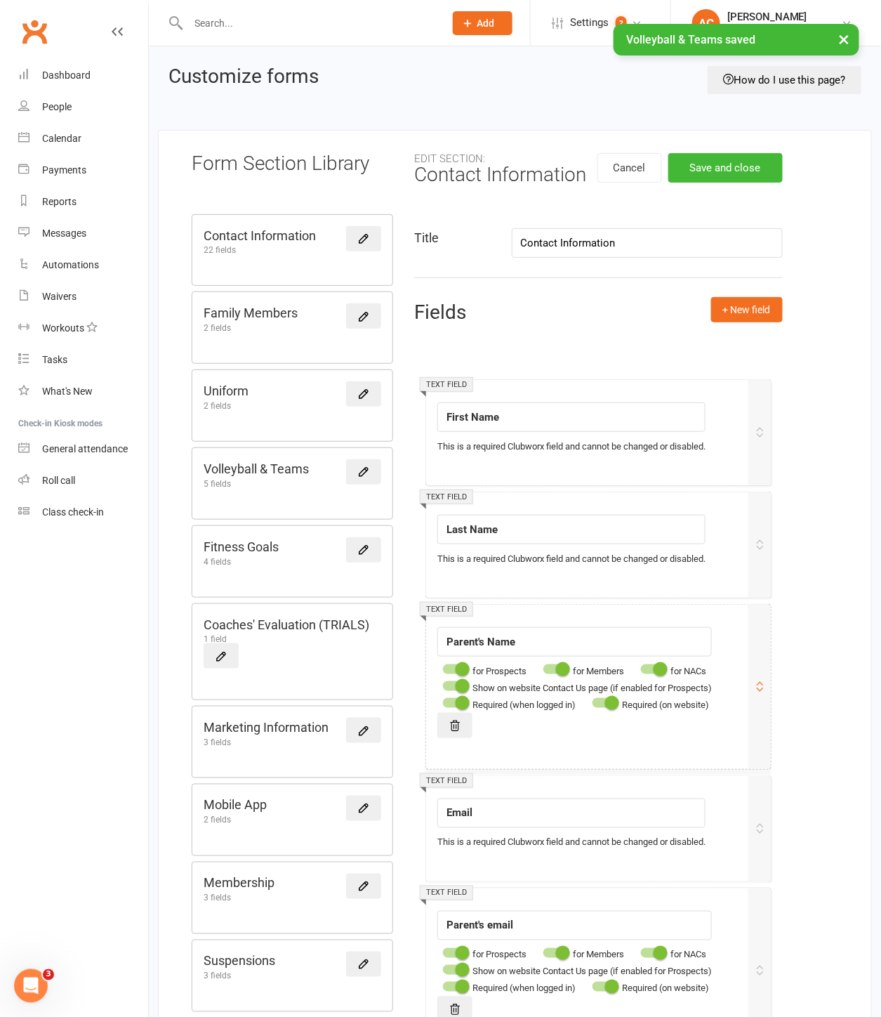
click at [450, 706] on div at bounding box center [455, 703] width 24 height 10
click at [443, 701] on input "checkbox" at bounding box center [443, 701] width 0 height 0
click at [601, 707] on div at bounding box center [605, 703] width 24 height 10
click at [593, 701] on input "checkbox" at bounding box center [593, 701] width 0 height 0
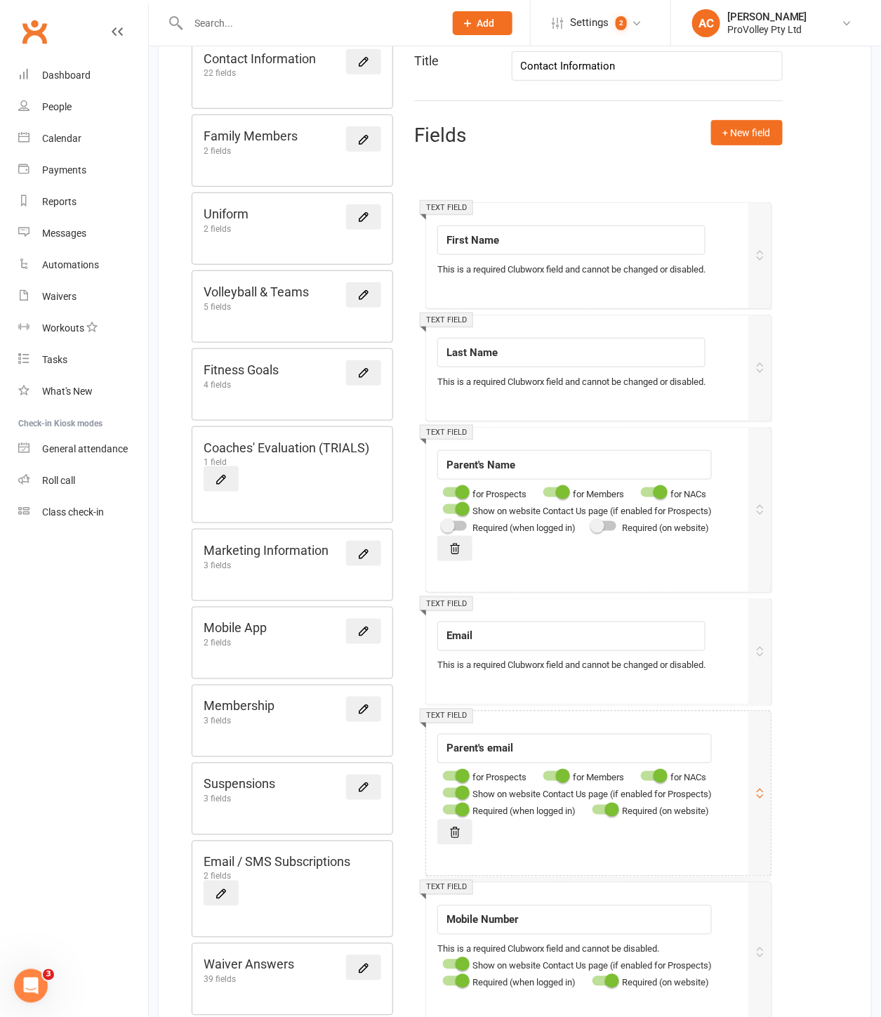
scroll to position [234, 0]
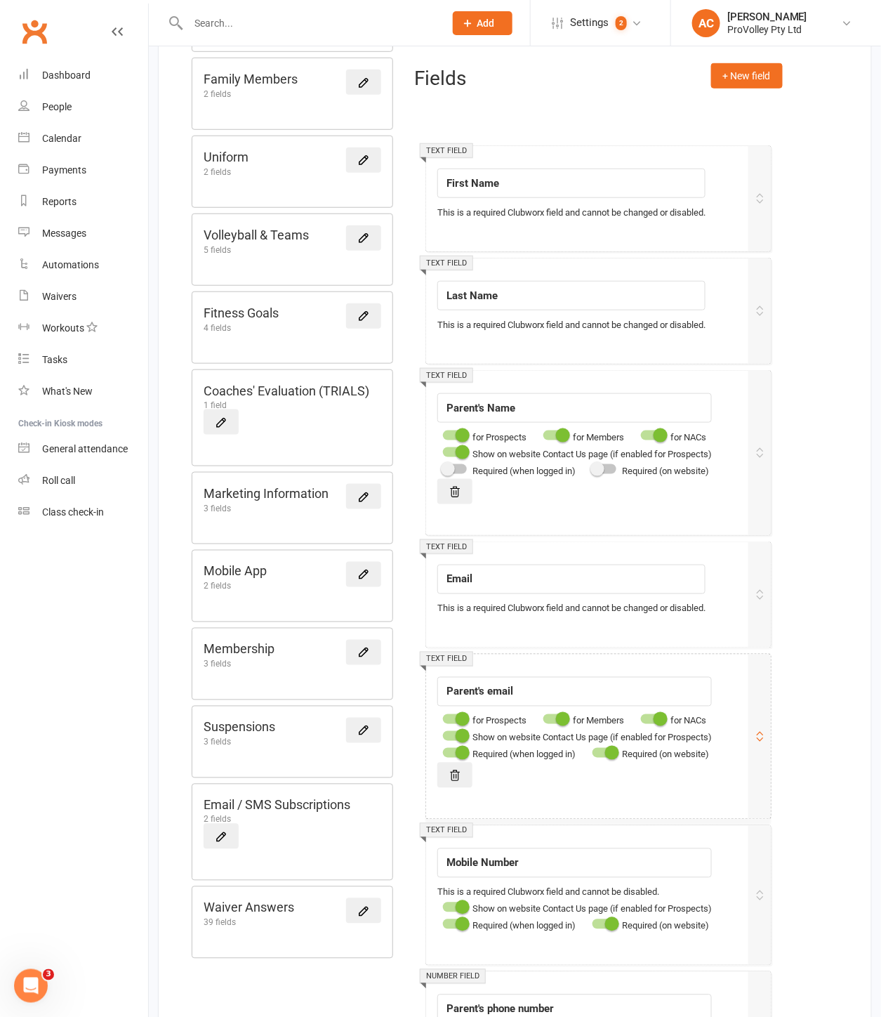
click at [600, 749] on div "Required (on website)" at bounding box center [648, 754] width 122 height 17
click at [600, 752] on div at bounding box center [605, 753] width 24 height 10
click at [593, 751] on input "checkbox" at bounding box center [593, 751] width 0 height 0
click at [445, 760] on div "Required (when logged in)" at bounding box center [506, 754] width 138 height 17
click at [453, 756] on div at bounding box center [455, 753] width 24 height 10
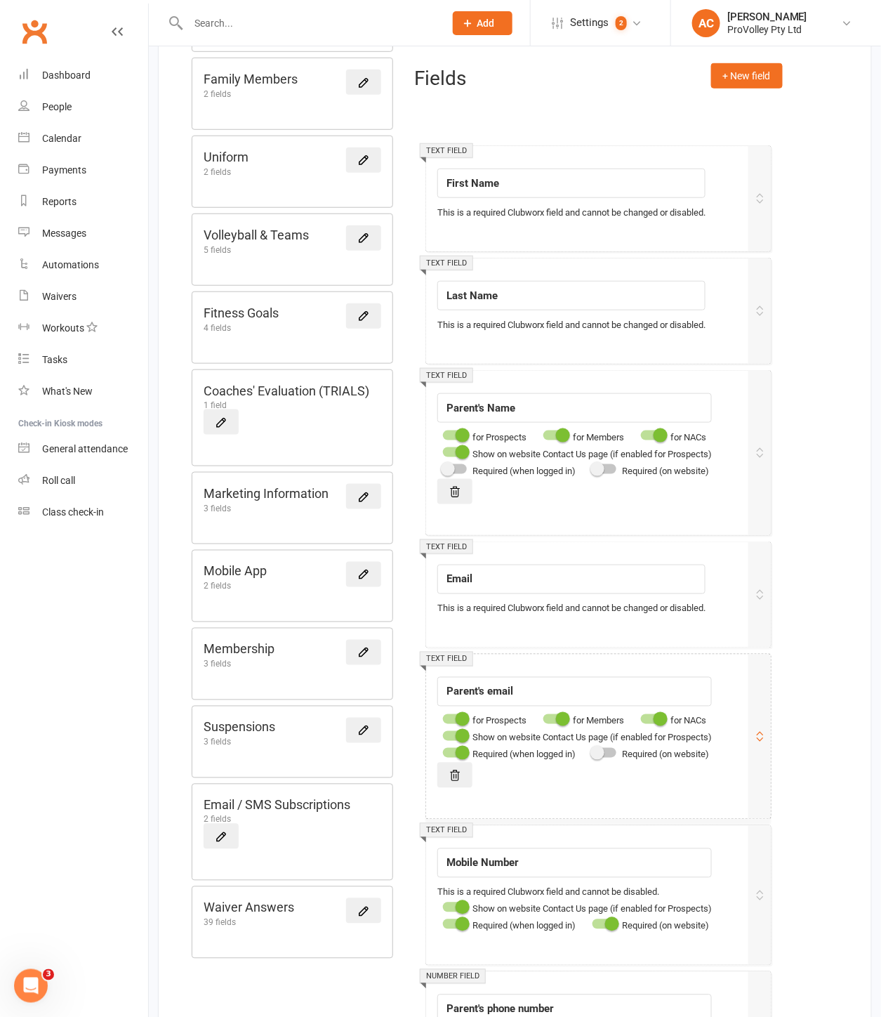
click at [443, 751] on input "checkbox" at bounding box center [443, 751] width 0 height 0
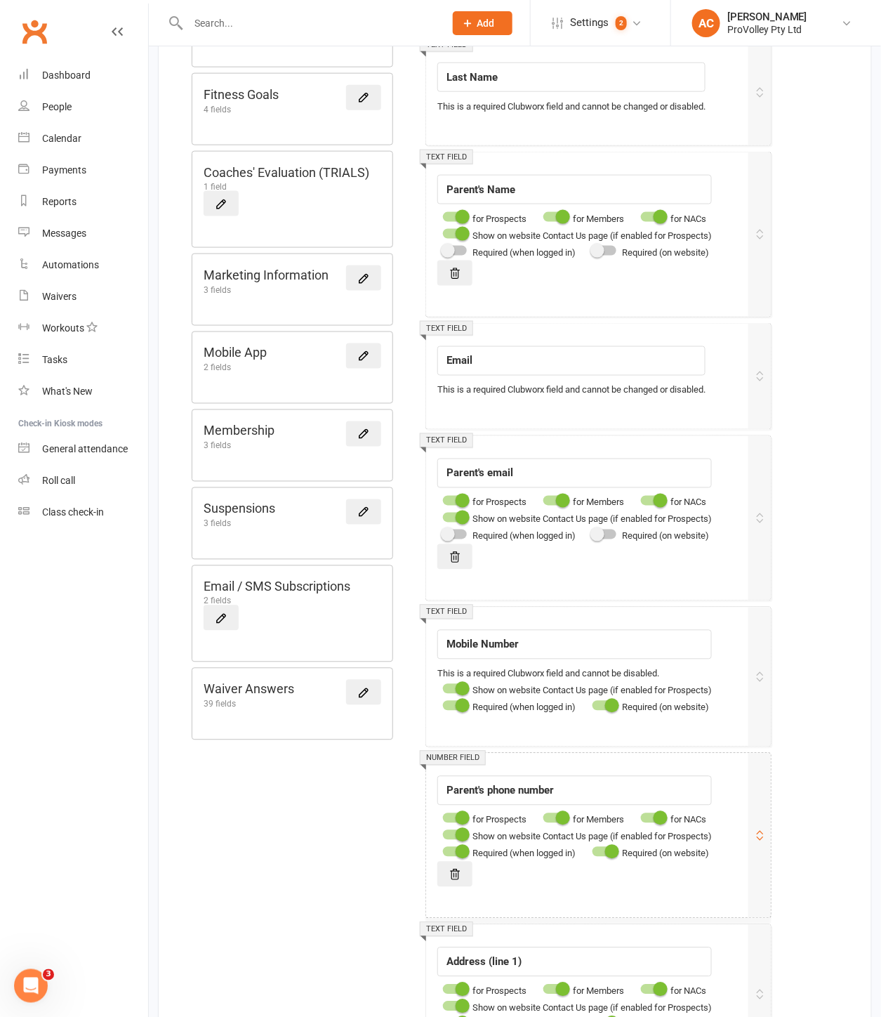
scroll to position [468, 0]
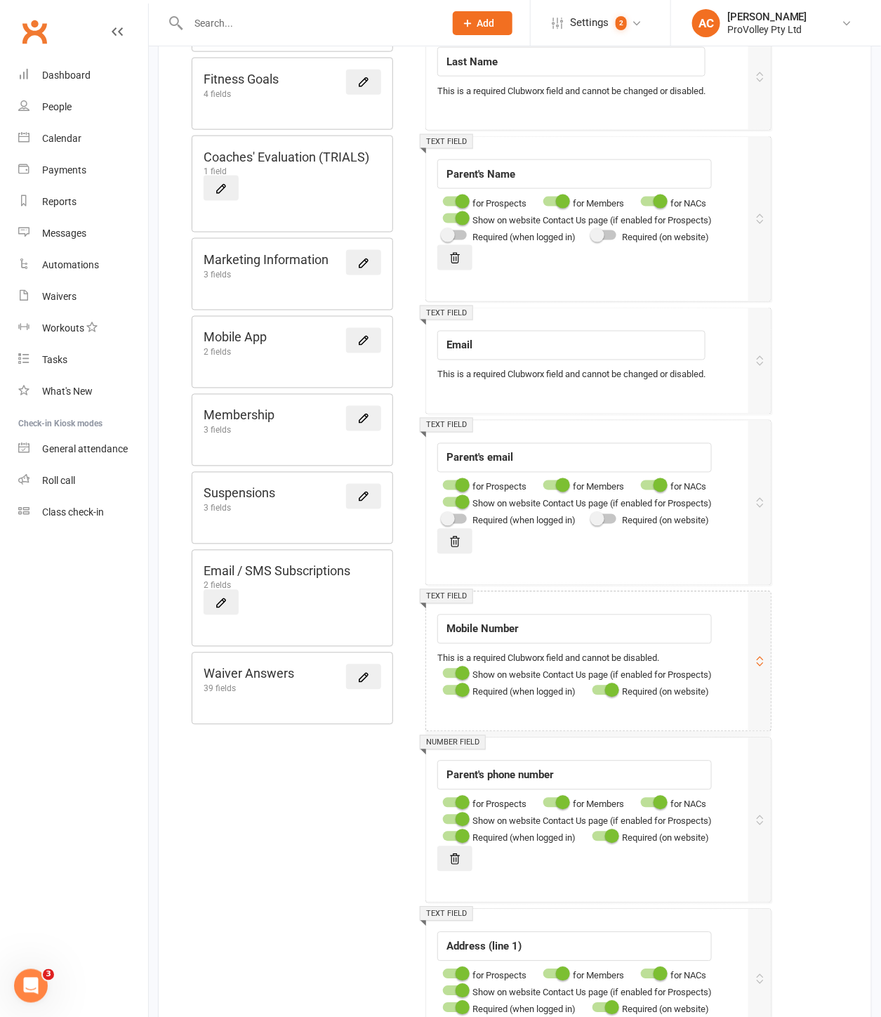
click at [604, 692] on div at bounding box center [605, 690] width 24 height 10
click at [593, 688] on input "checkbox" at bounding box center [593, 688] width 0 height 0
click at [457, 696] on span at bounding box center [463, 690] width 14 height 14
click at [443, 688] on input "checkbox" at bounding box center [443, 688] width 0 height 0
click at [604, 834] on div at bounding box center [605, 836] width 24 height 10
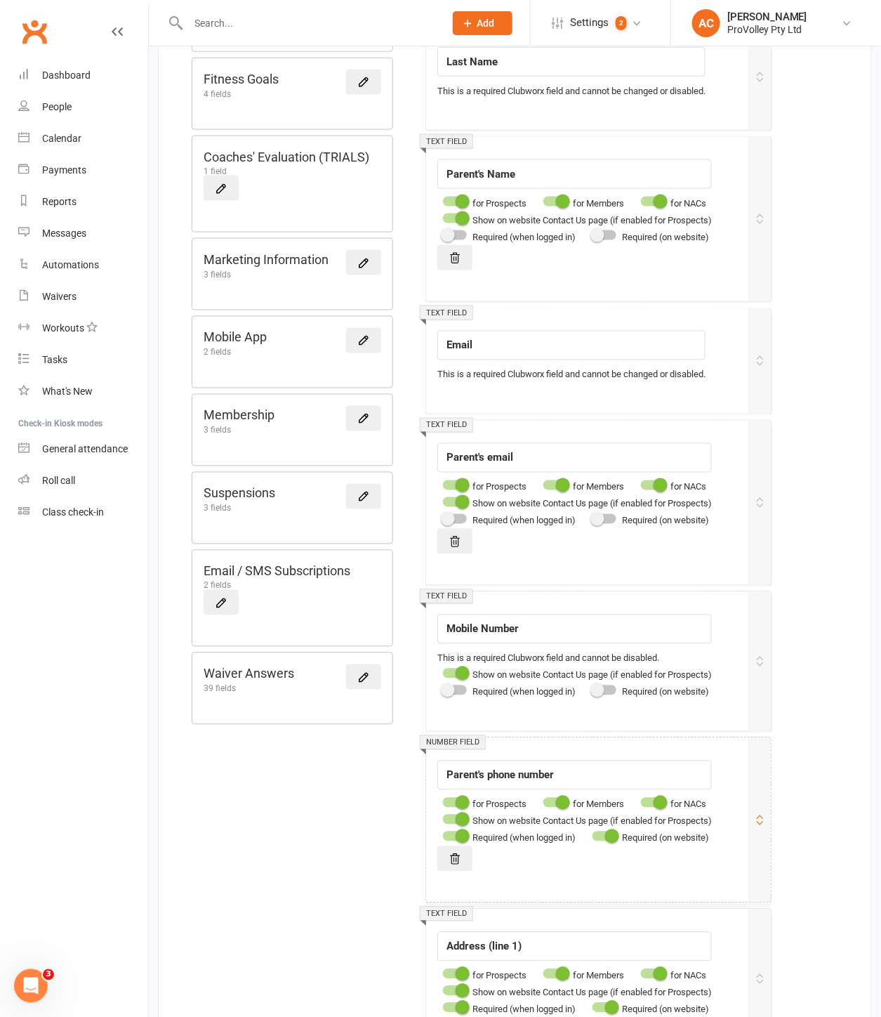
click at [593, 834] on input "checkbox" at bounding box center [593, 834] width 0 height 0
click at [447, 834] on div at bounding box center [455, 836] width 24 height 10
click at [443, 834] on input "checkbox" at bounding box center [443, 834] width 0 height 0
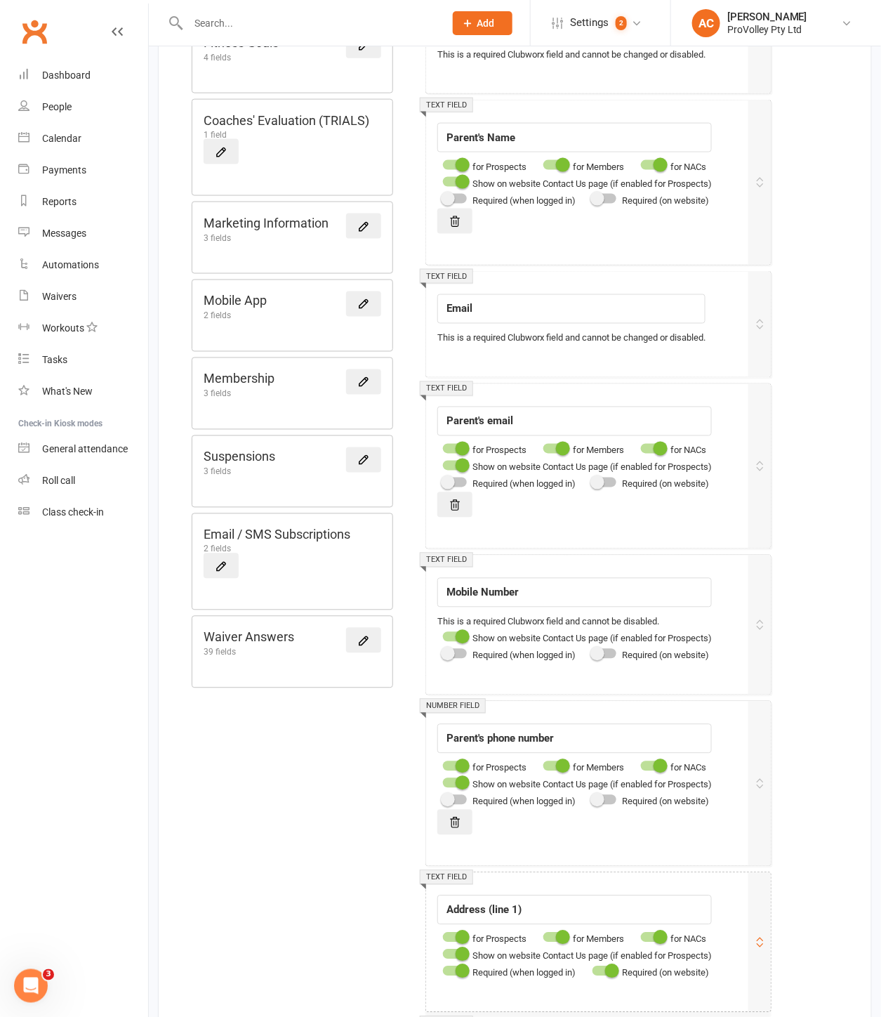
scroll to position [624, 0]
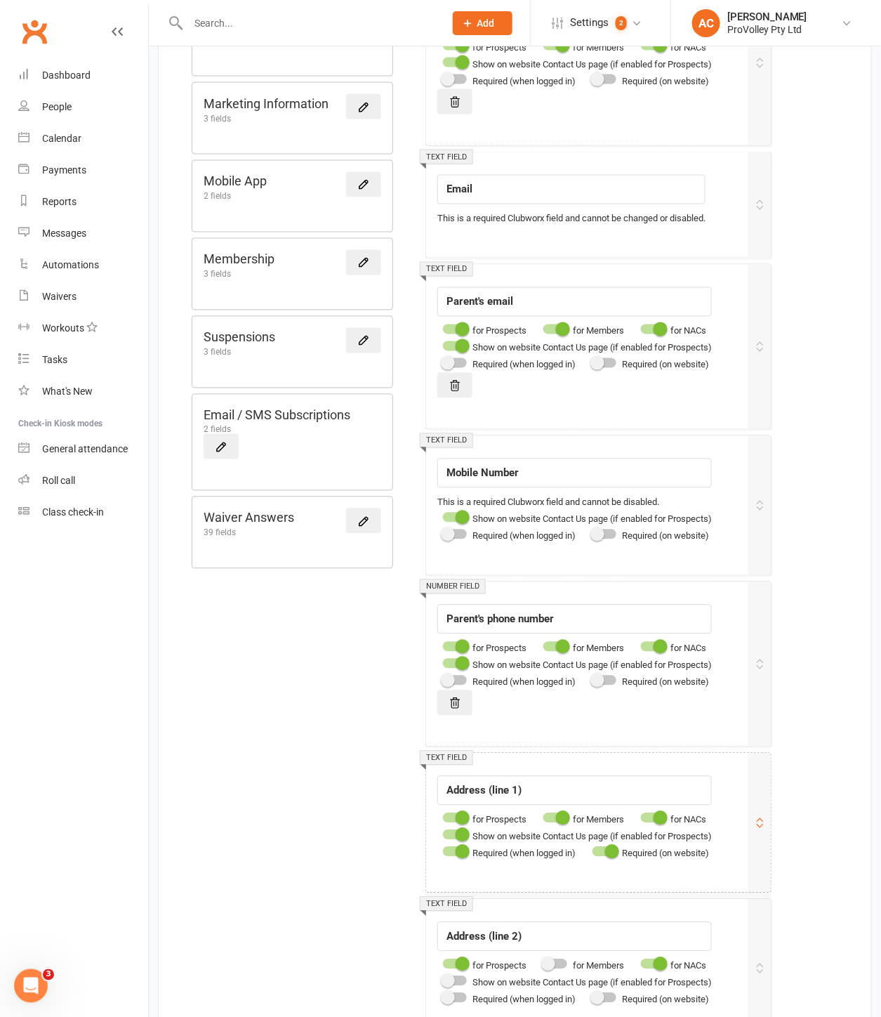
click at [453, 855] on div at bounding box center [455, 852] width 24 height 10
click at [443, 850] on input "checkbox" at bounding box center [443, 850] width 0 height 0
click at [601, 857] on label at bounding box center [605, 852] width 24 height 10
click at [593, 850] on input "checkbox" at bounding box center [593, 850] width 0 height 0
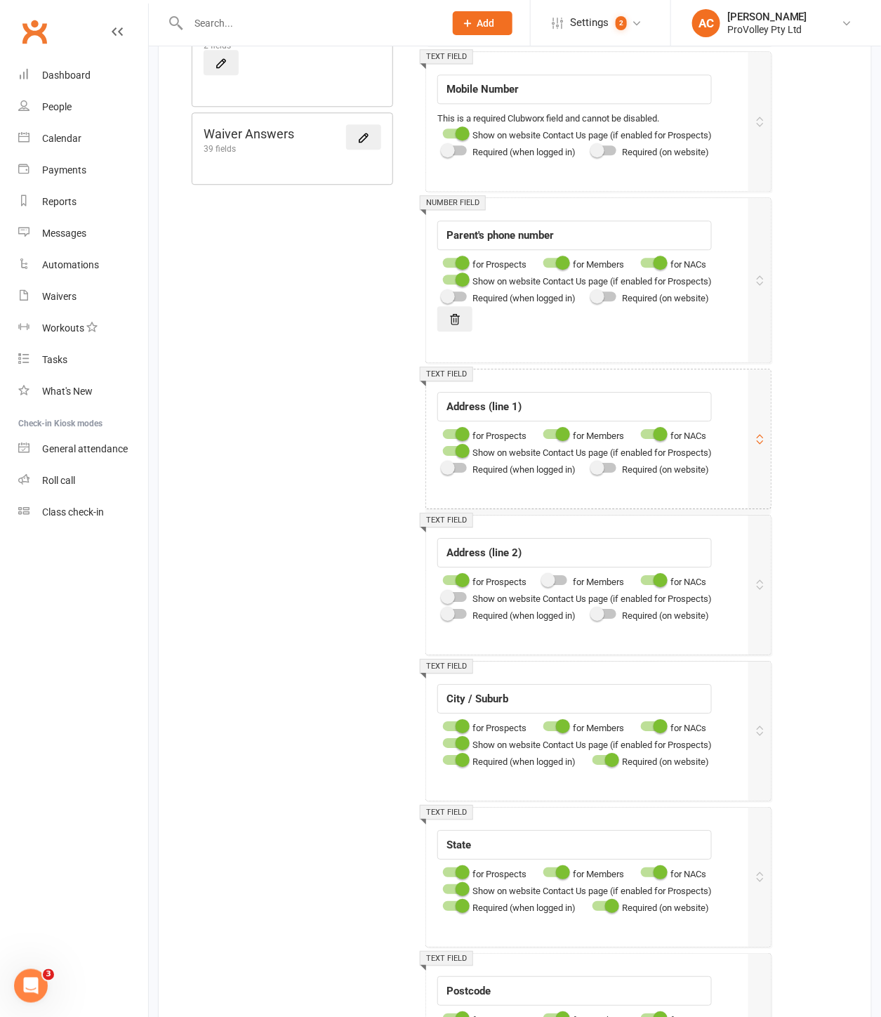
scroll to position [1014, 0]
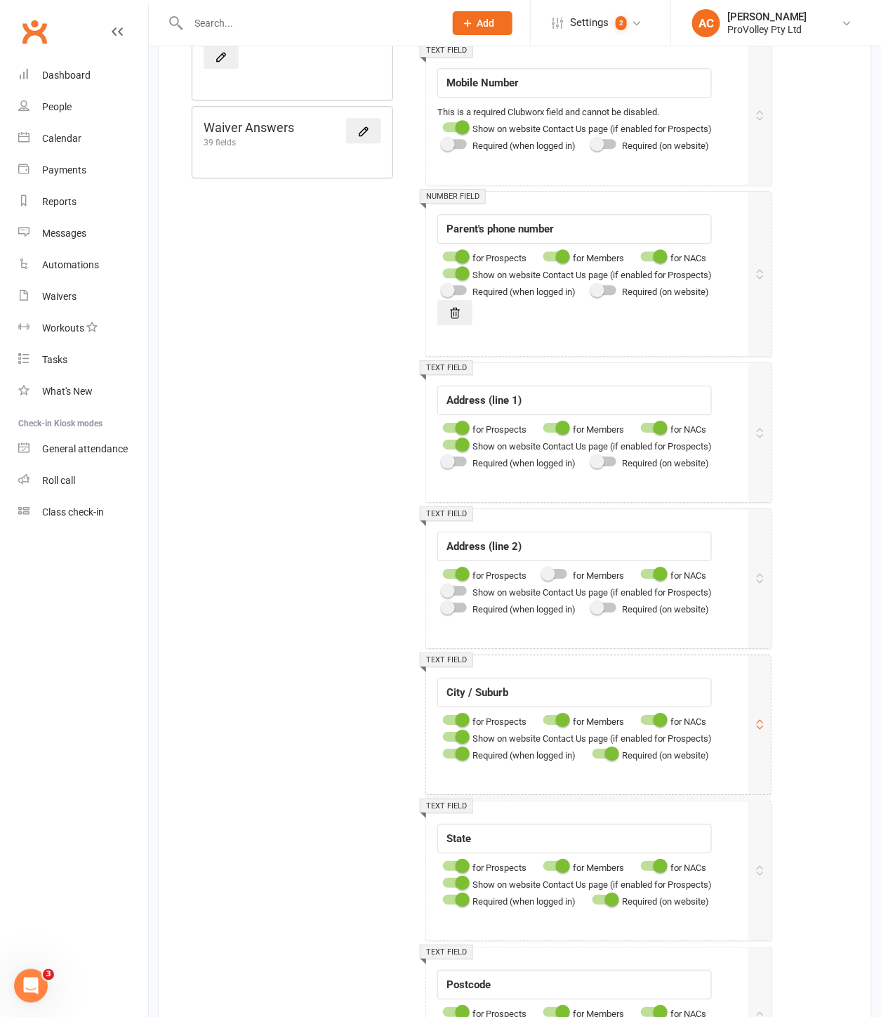
click at [452, 758] on div at bounding box center [455, 754] width 24 height 10
click at [443, 751] on input "checkbox" at bounding box center [443, 751] width 0 height 0
click at [601, 758] on div at bounding box center [605, 754] width 24 height 10
click at [593, 751] on input "checkbox" at bounding box center [593, 751] width 0 height 0
click at [606, 904] on div at bounding box center [605, 900] width 24 height 10
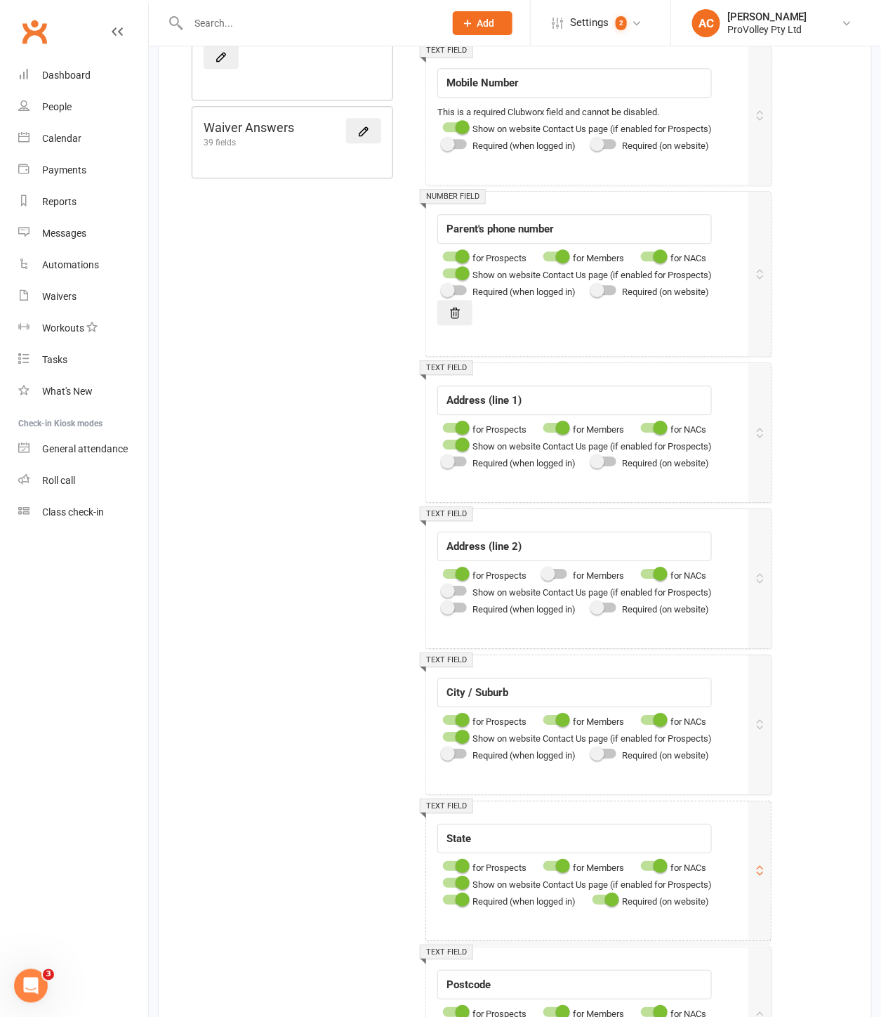
click at [593, 897] on input "checkbox" at bounding box center [593, 897] width 0 height 0
click at [444, 904] on div at bounding box center [455, 900] width 24 height 10
click at [443, 897] on input "checkbox" at bounding box center [443, 897] width 0 height 0
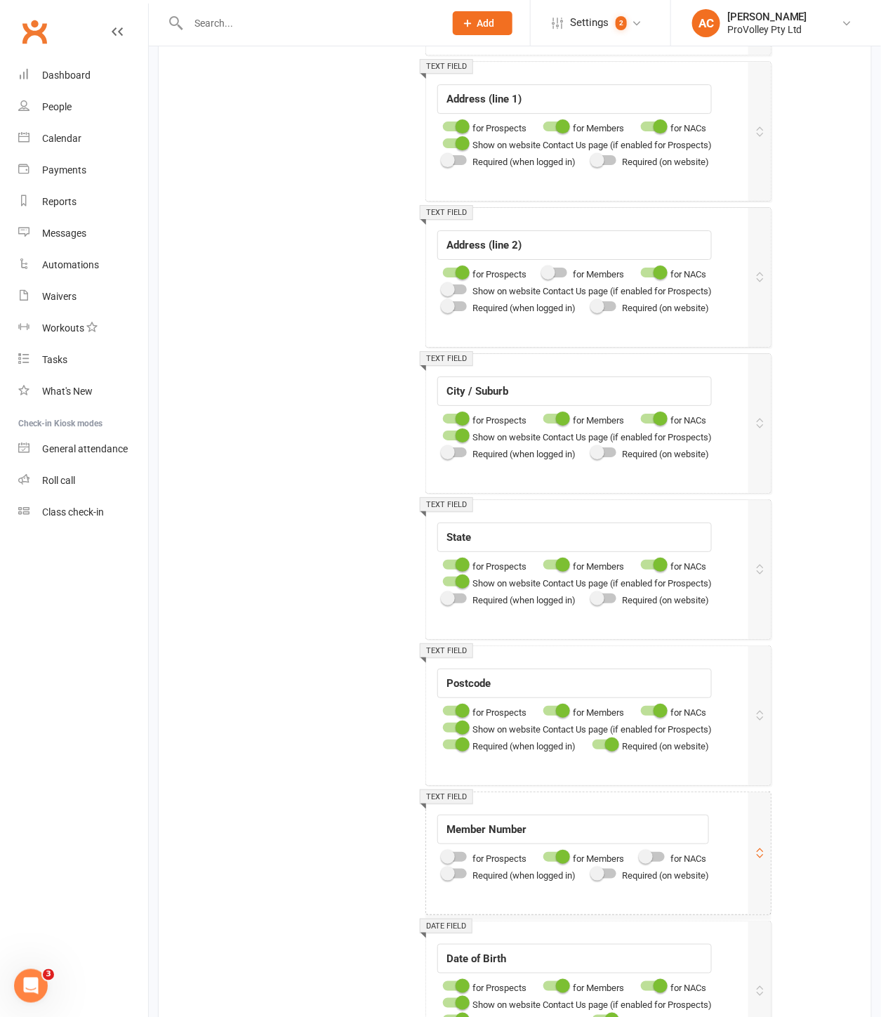
scroll to position [1326, 0]
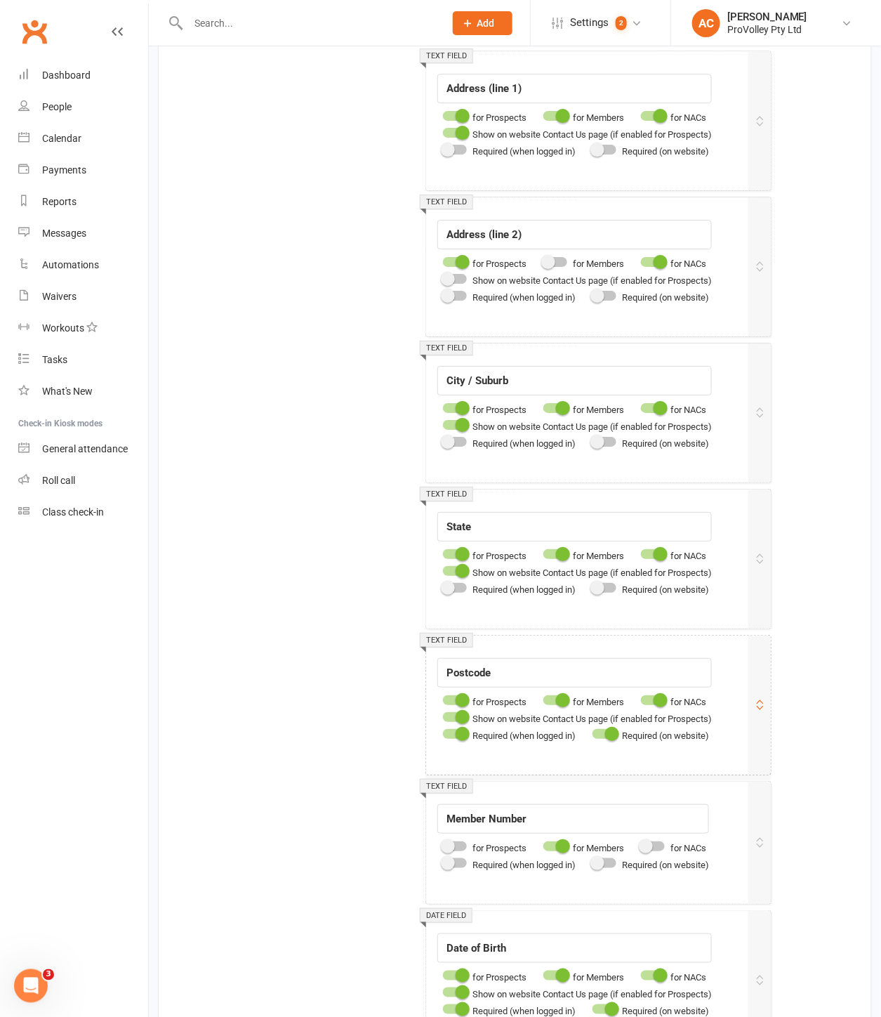
click at [459, 740] on span at bounding box center [463, 734] width 14 height 14
click at [443, 732] on input "checkbox" at bounding box center [443, 732] width 0 height 0
click at [607, 739] on div at bounding box center [605, 734] width 24 height 10
click at [593, 732] on input "checkbox" at bounding box center [593, 732] width 0 height 0
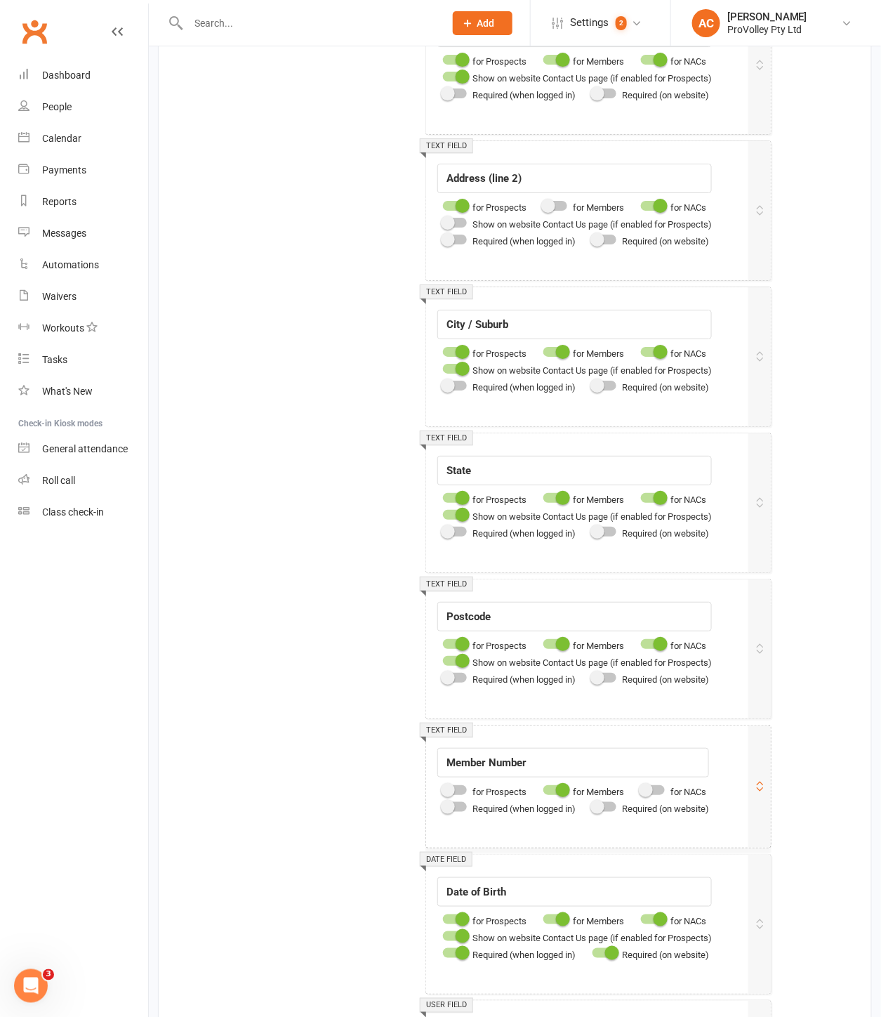
scroll to position [1482, 0]
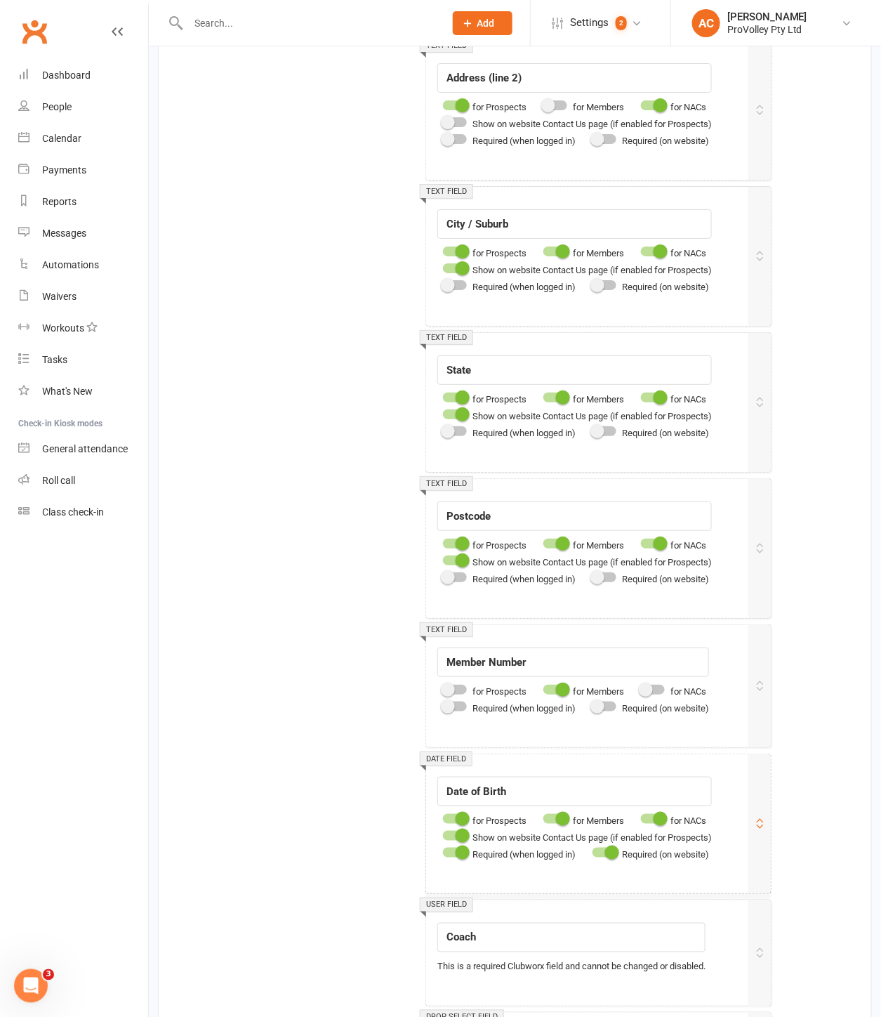
drag, startPoint x: 607, startPoint y: 861, endPoint x: 459, endPoint y: 869, distance: 148.4
click at [607, 857] on div at bounding box center [605, 853] width 24 height 10
click at [593, 850] on input "checkbox" at bounding box center [593, 850] width 0 height 0
click at [462, 859] on span at bounding box center [463, 852] width 14 height 14
click at [443, 850] on input "checkbox" at bounding box center [443, 850] width 0 height 0
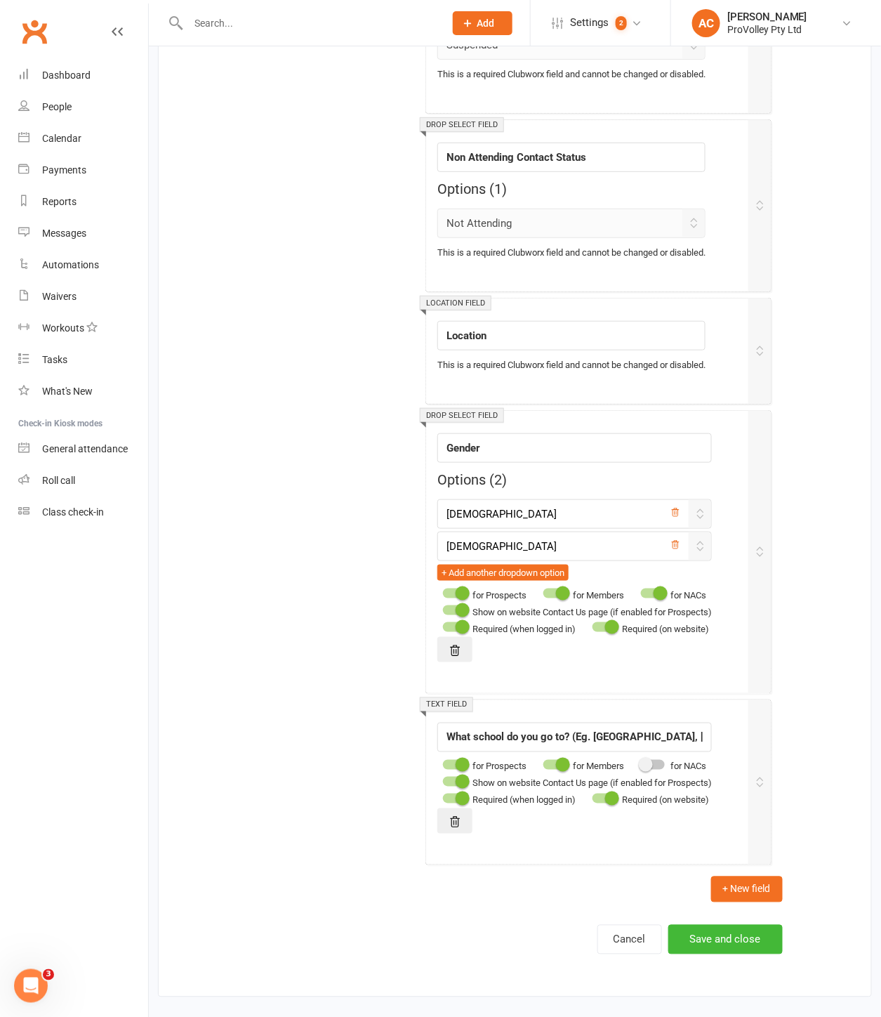
scroll to position [3318, 0]
click at [601, 800] on div at bounding box center [605, 798] width 24 height 10
click at [593, 796] on input "checkbox" at bounding box center [593, 796] width 0 height 0
click at [459, 787] on span at bounding box center [463, 781] width 14 height 14
click at [443, 779] on input "checkbox" at bounding box center [443, 779] width 0 height 0
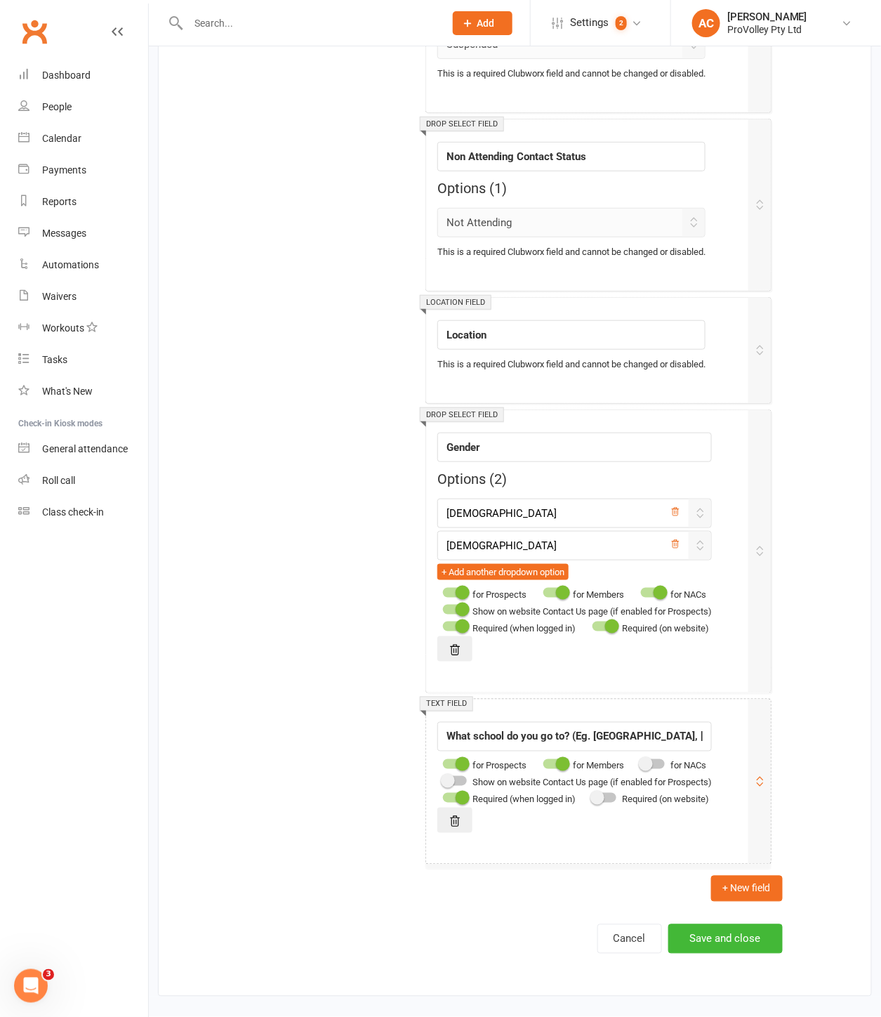
click at [444, 781] on span at bounding box center [448, 781] width 14 height 14
click at [443, 779] on input "checkbox" at bounding box center [443, 779] width 0 height 0
click at [458, 798] on span at bounding box center [463, 798] width 14 height 14
click at [443, 796] on input "checkbox" at bounding box center [443, 796] width 0 height 0
click at [732, 940] on button "Save and close" at bounding box center [725, 938] width 114 height 29
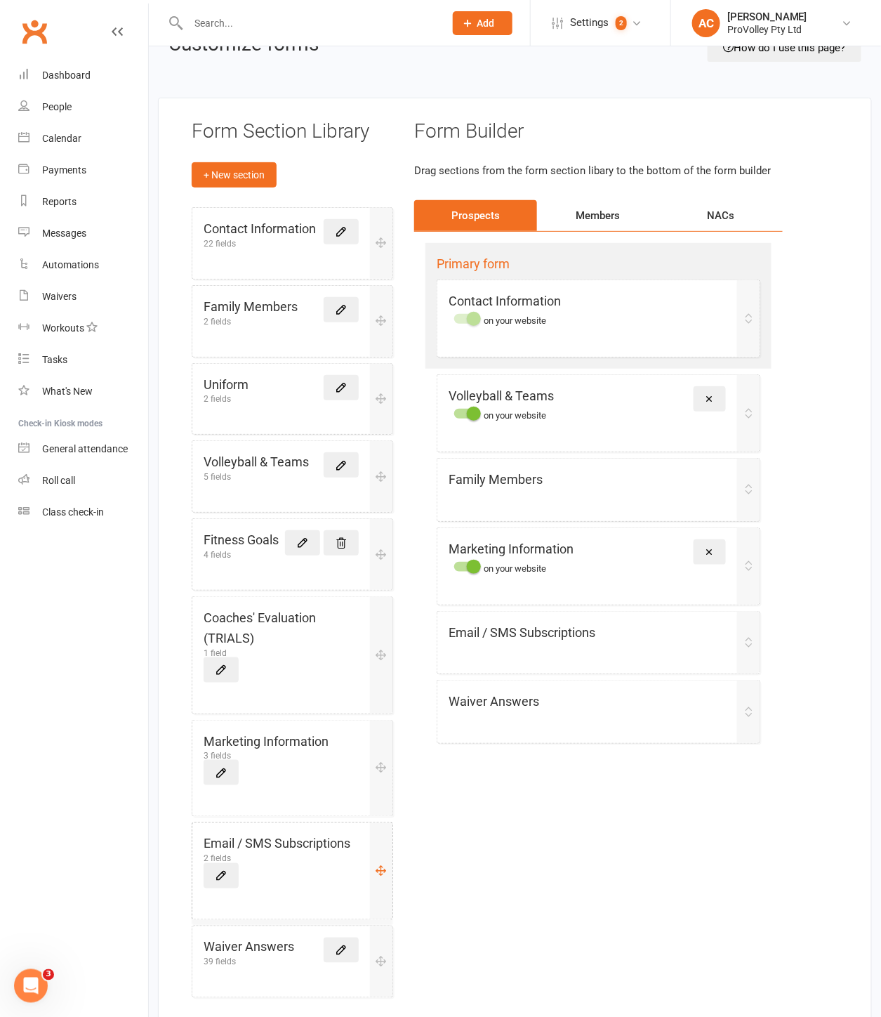
scroll to position [77, 0]
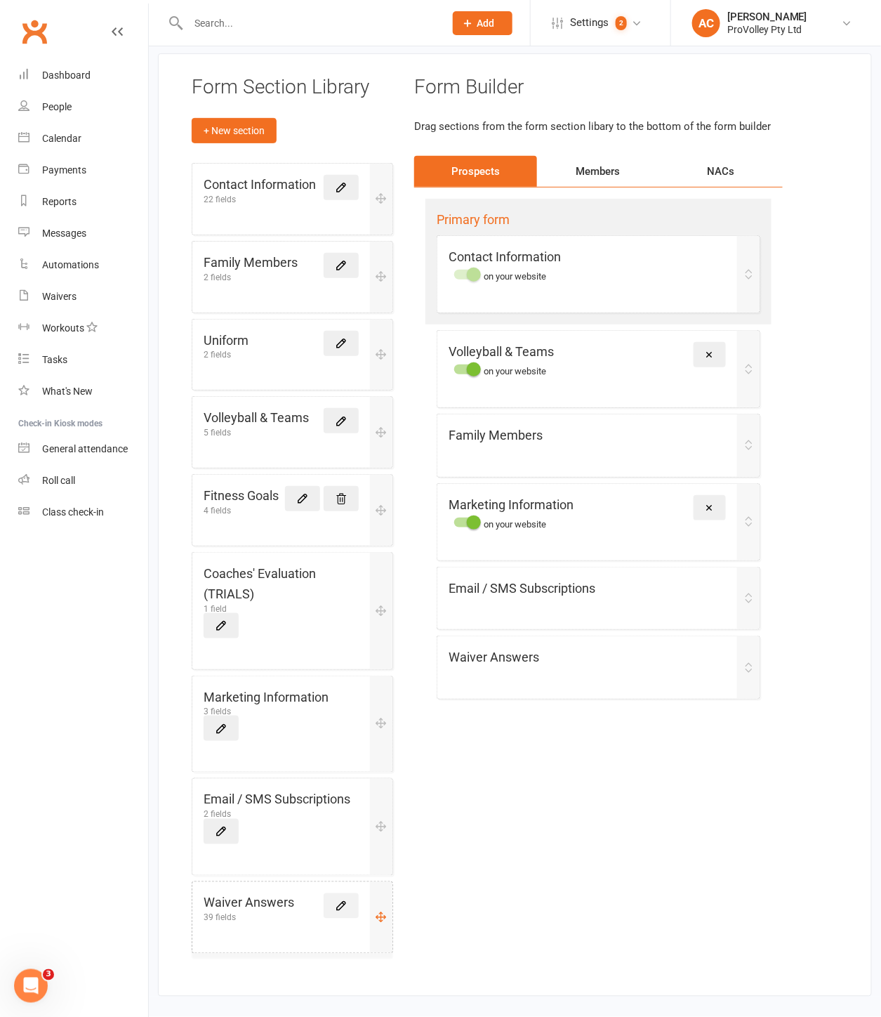
click at [341, 902] on icon at bounding box center [341, 906] width 13 height 13
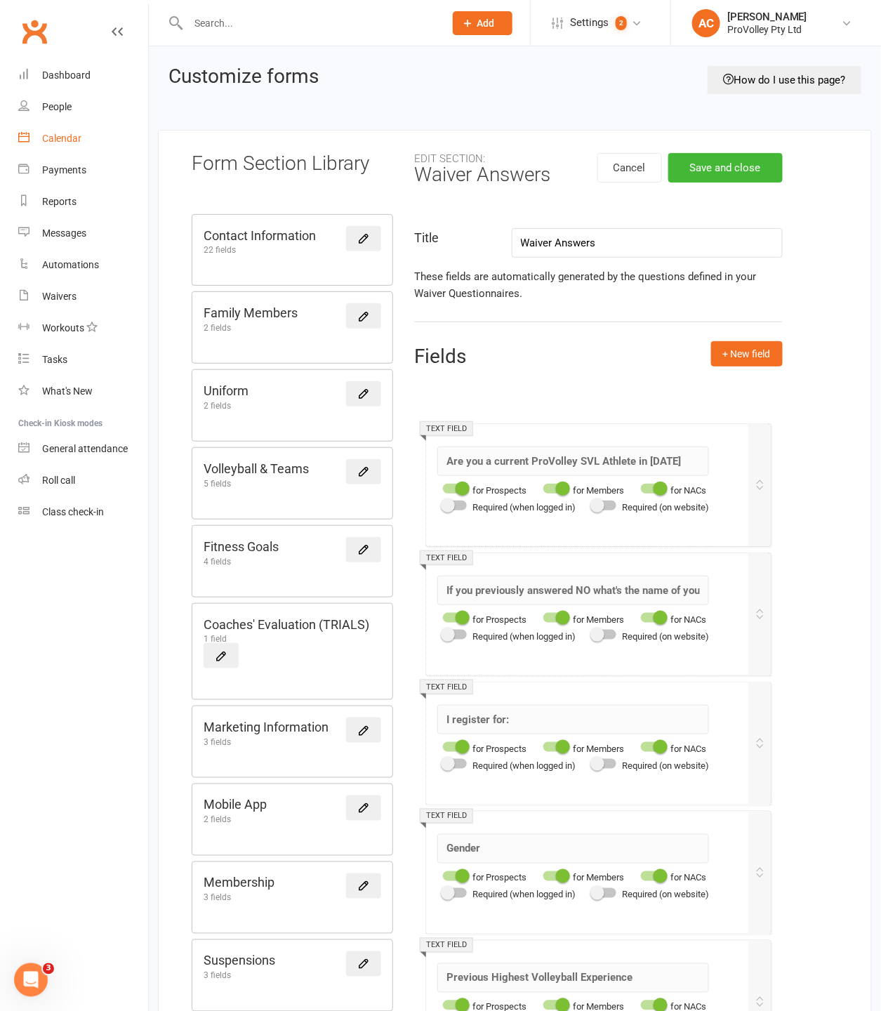
click at [69, 142] on div "Calendar" at bounding box center [61, 138] width 39 height 11
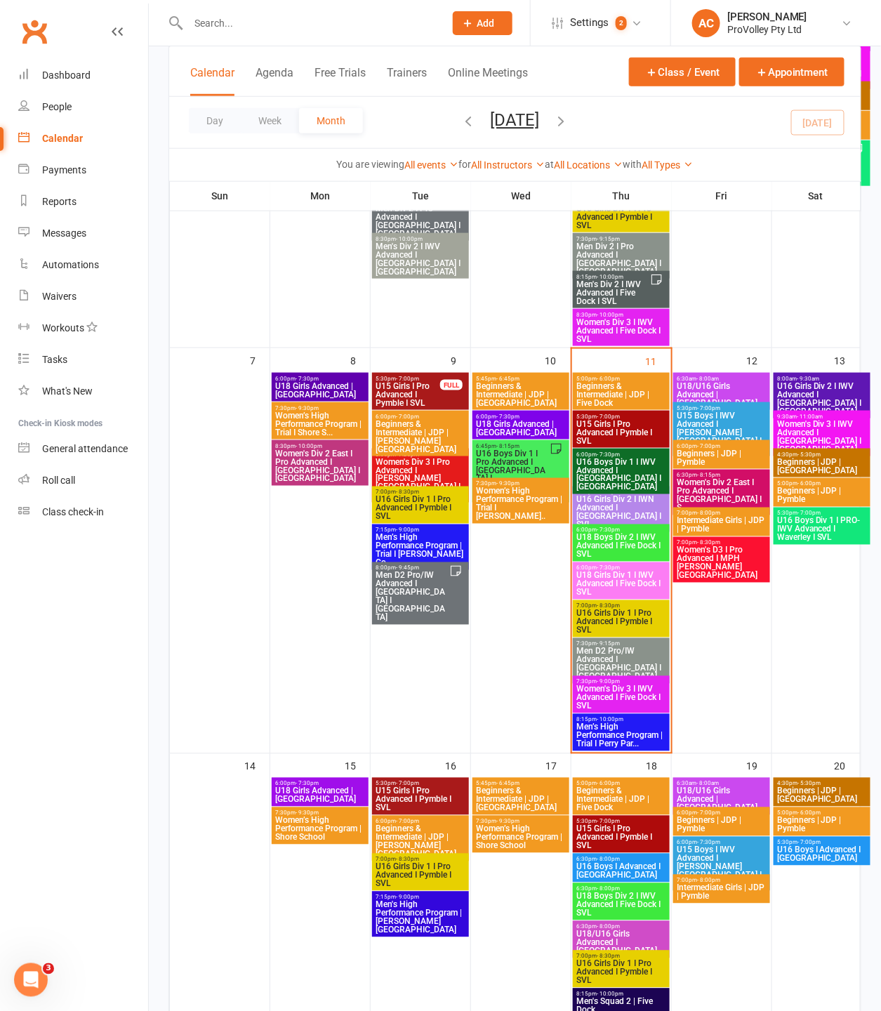
scroll to position [294, 0]
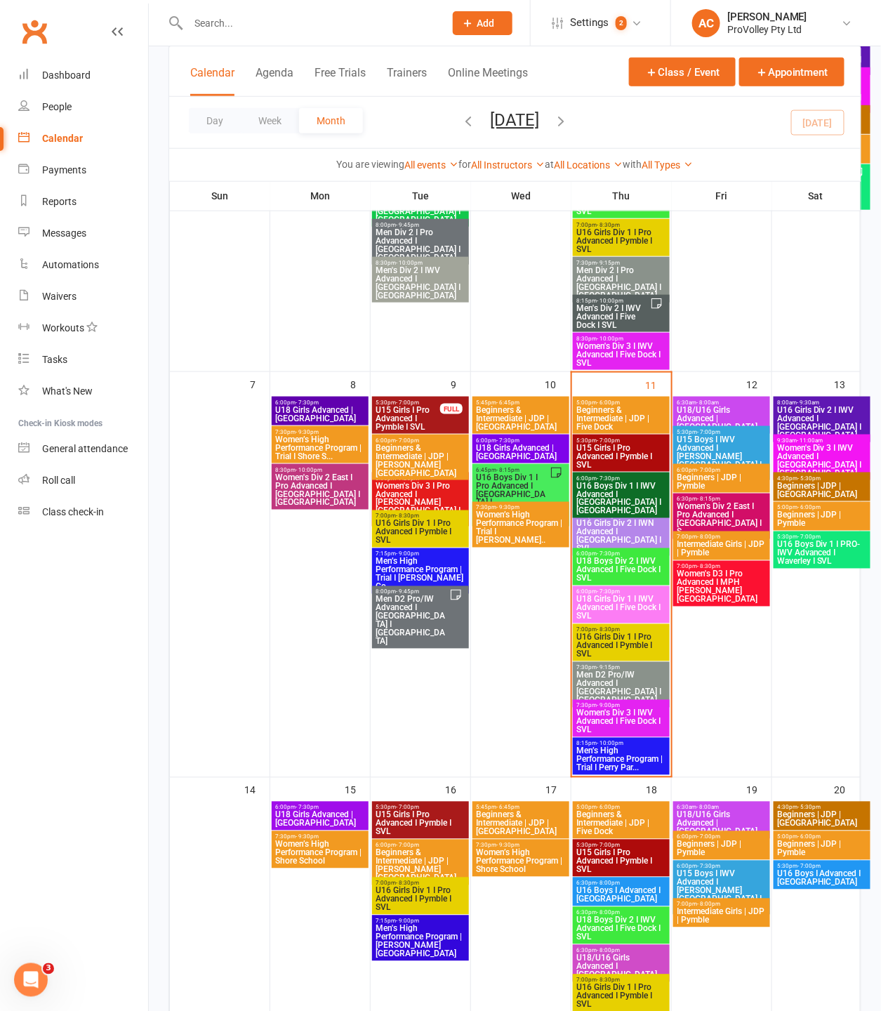
click at [297, 445] on span "Women’s High Performance Program | Trial I Shore S..." at bounding box center [320, 447] width 91 height 25
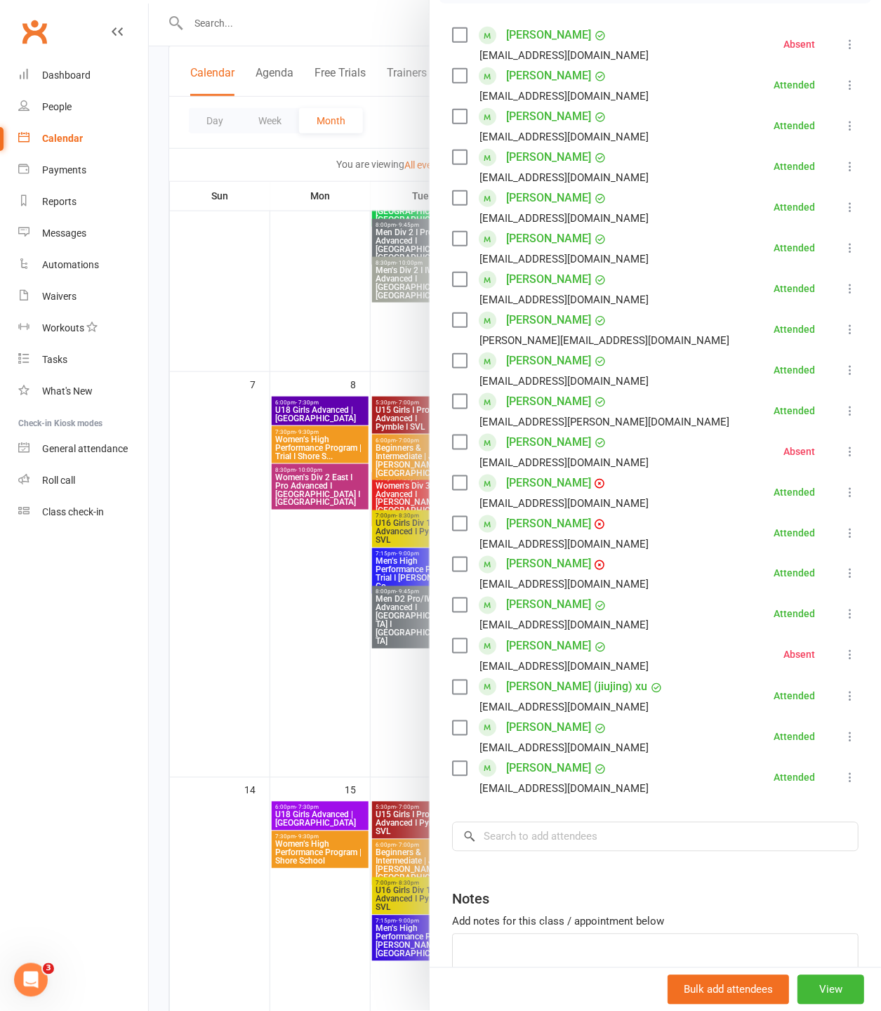
scroll to position [0, 0]
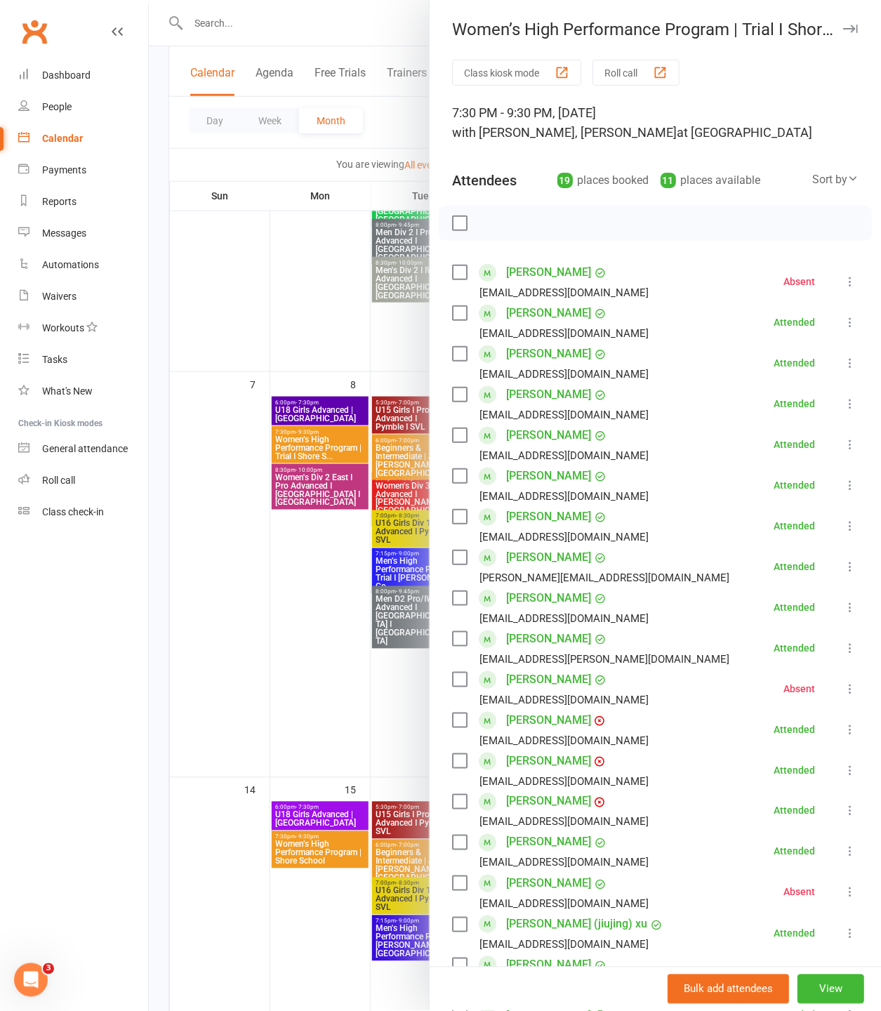
click at [253, 31] on div at bounding box center [515, 505] width 732 height 1011
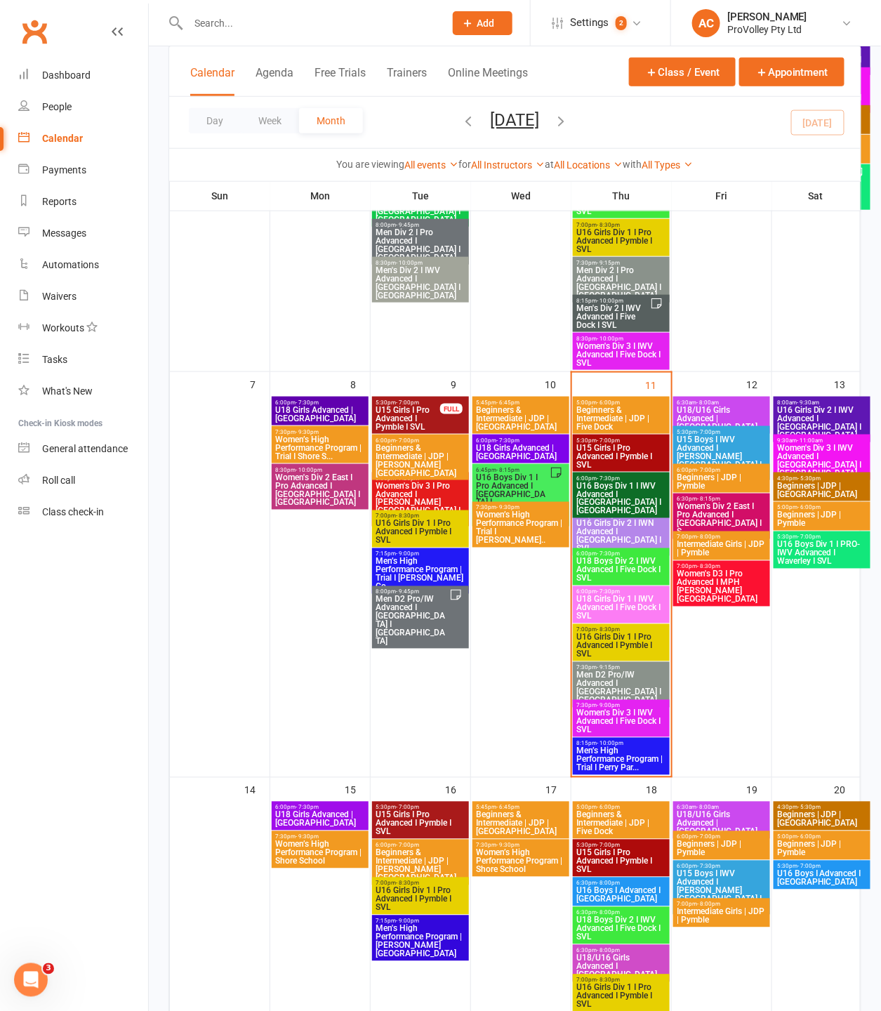
click at [244, 29] on div at bounding box center [515, 505] width 732 height 1011
click at [234, 29] on input "text" at bounding box center [309, 23] width 251 height 20
type input "j"
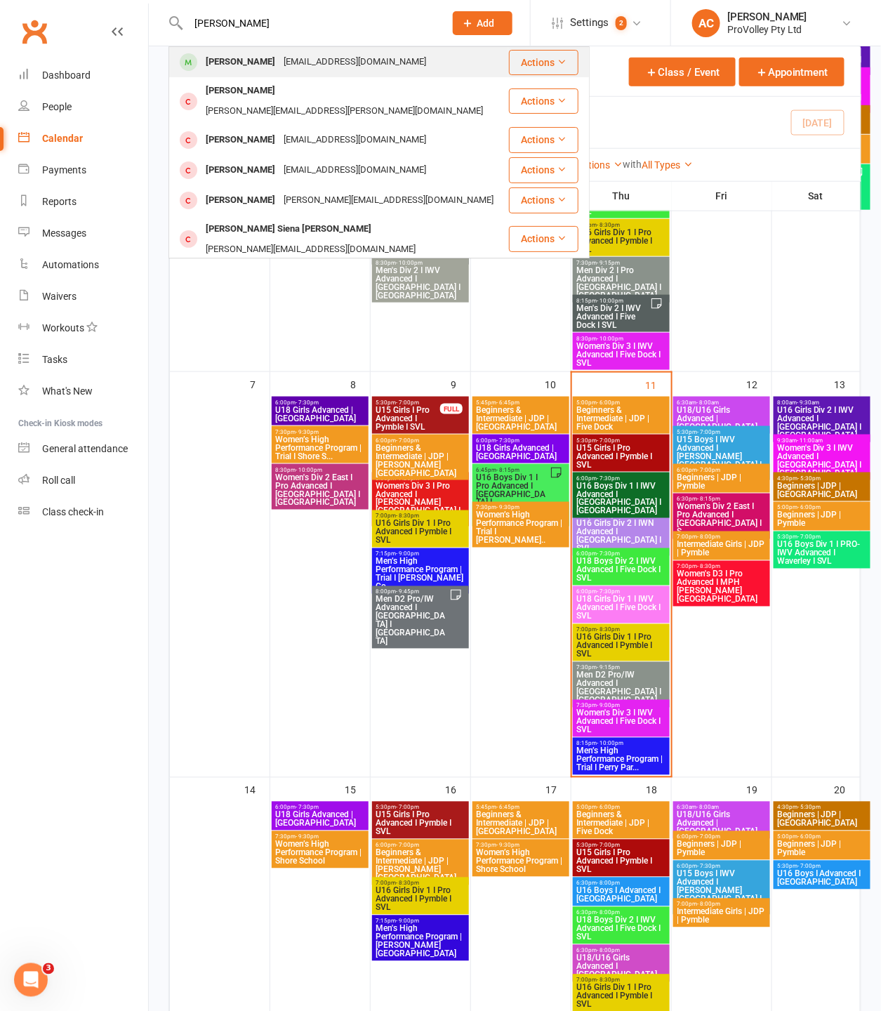
type input "[PERSON_NAME]"
click at [332, 65] on div "[EMAIL_ADDRESS][DOMAIN_NAME]" at bounding box center [354, 62] width 151 height 20
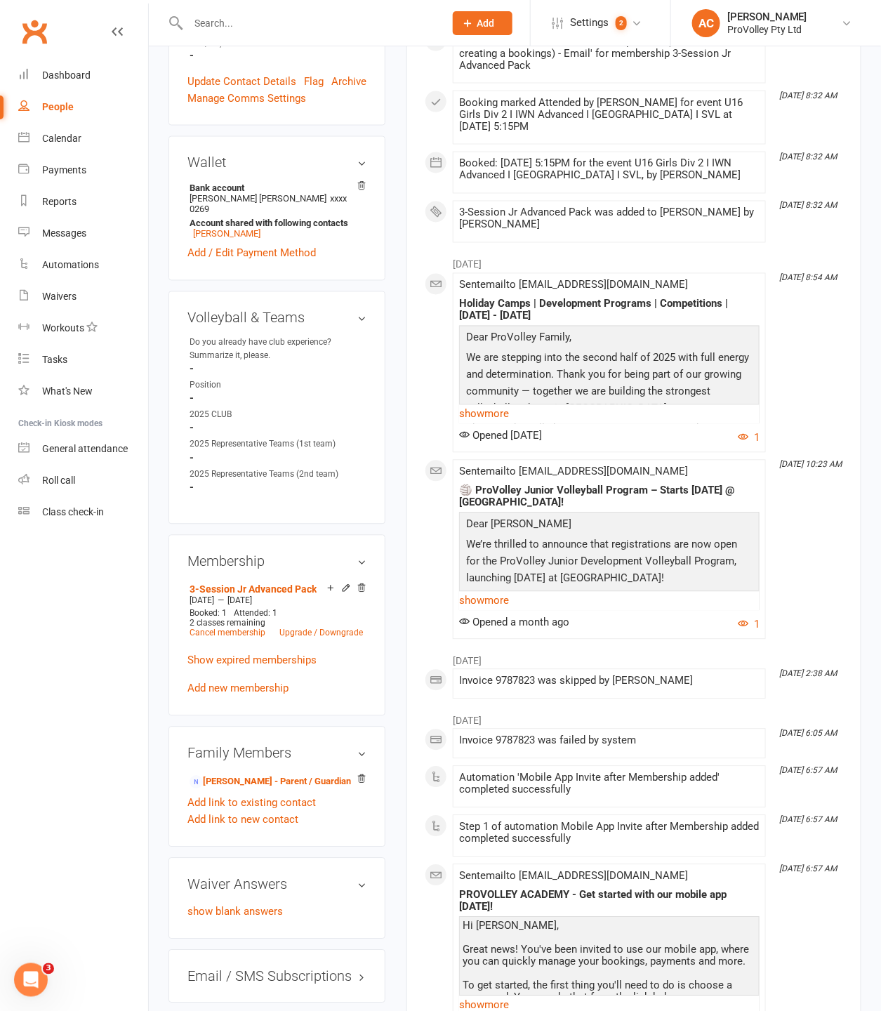
scroll to position [702, 0]
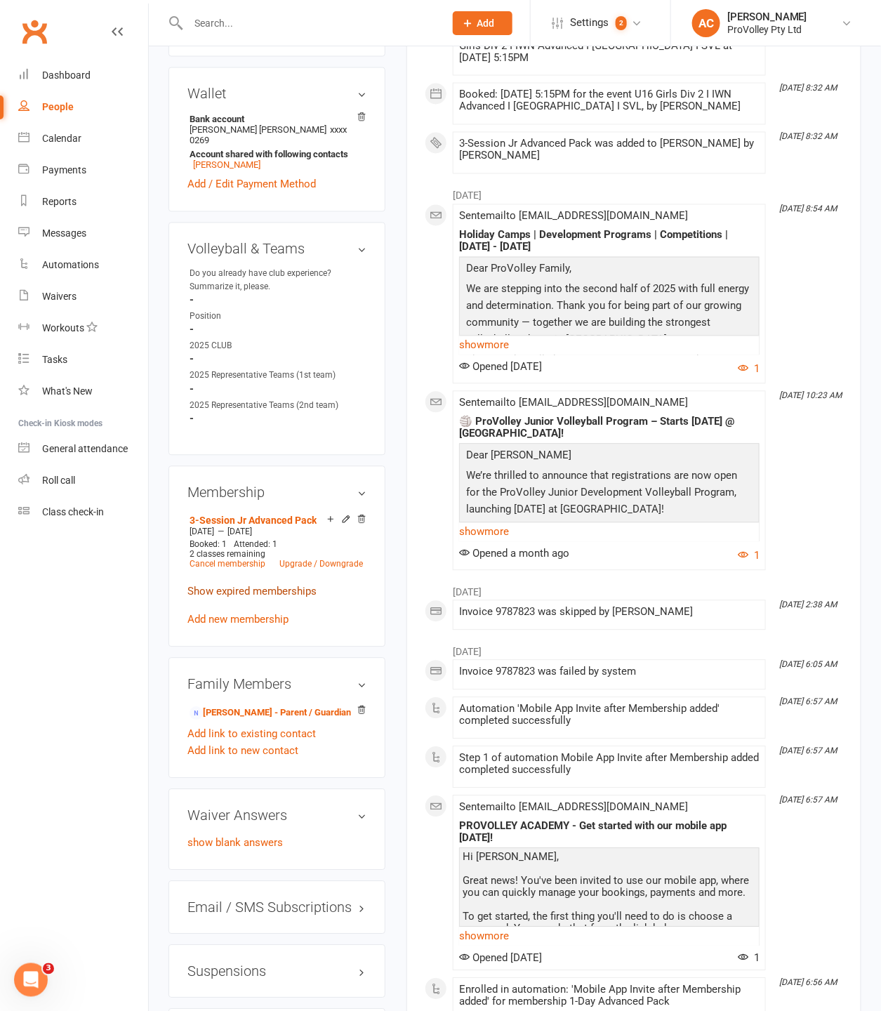
click at [262, 586] on link "Show expired memberships" at bounding box center [251, 592] width 129 height 13
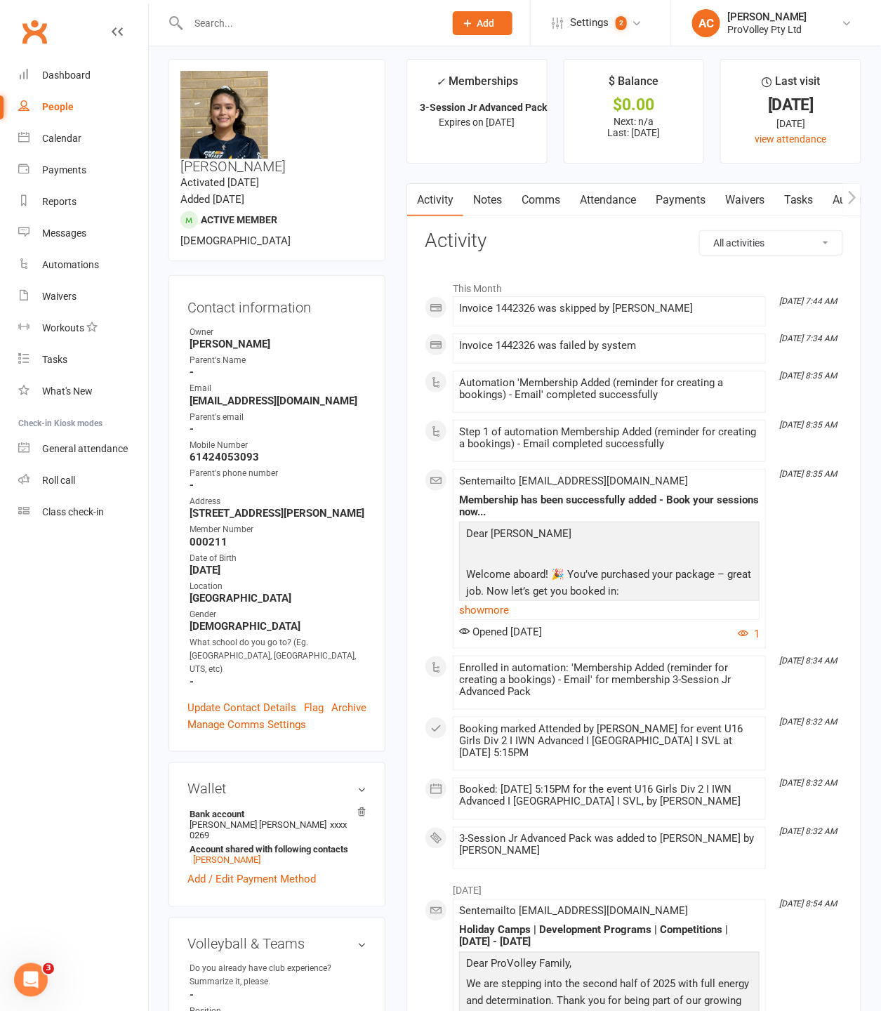
scroll to position [0, 0]
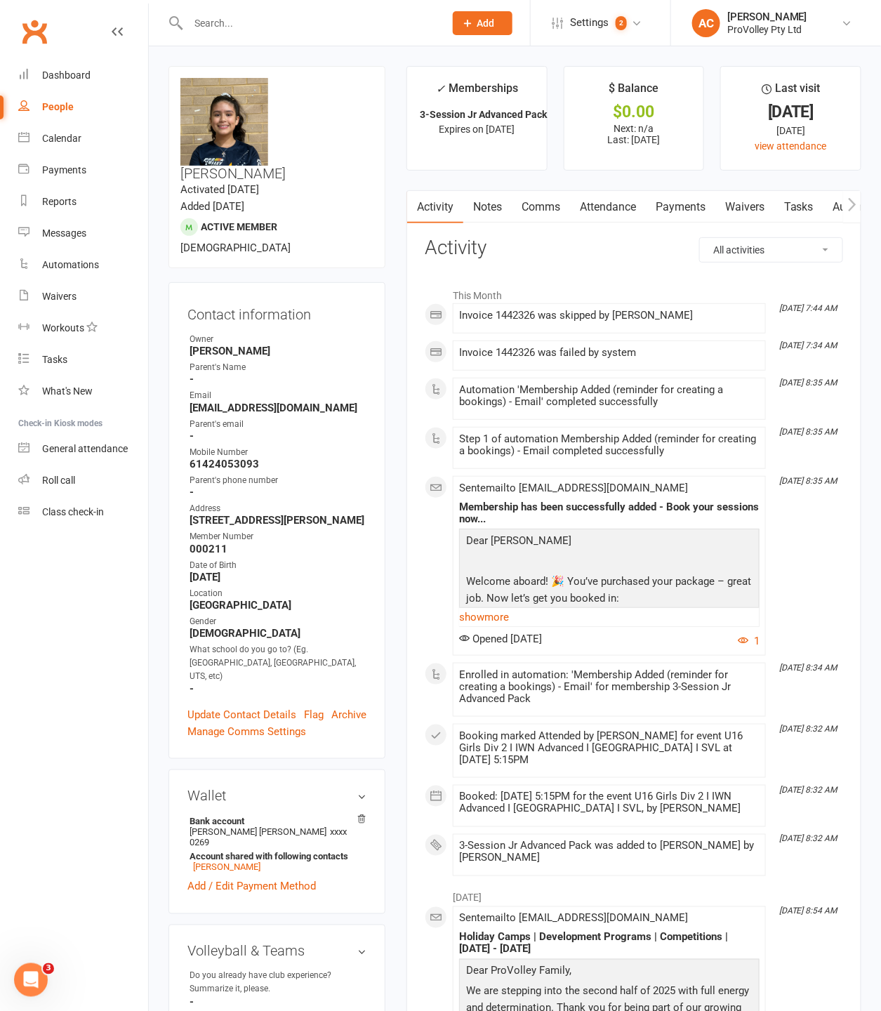
click at [284, 37] on div at bounding box center [302, 23] width 266 height 46
click at [279, 25] on input "text" at bounding box center [309, 23] width 251 height 20
type input "[PERSON_NAME]"
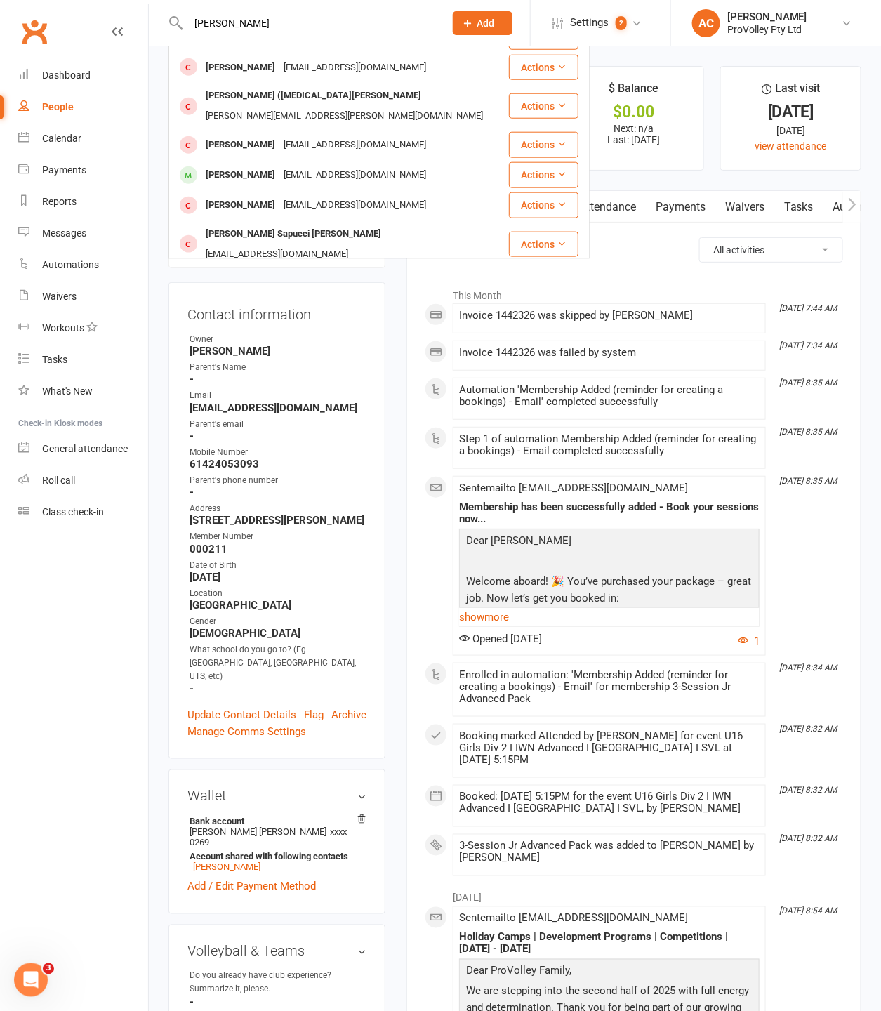
click at [296, 21] on input "[PERSON_NAME]" at bounding box center [309, 23] width 251 height 20
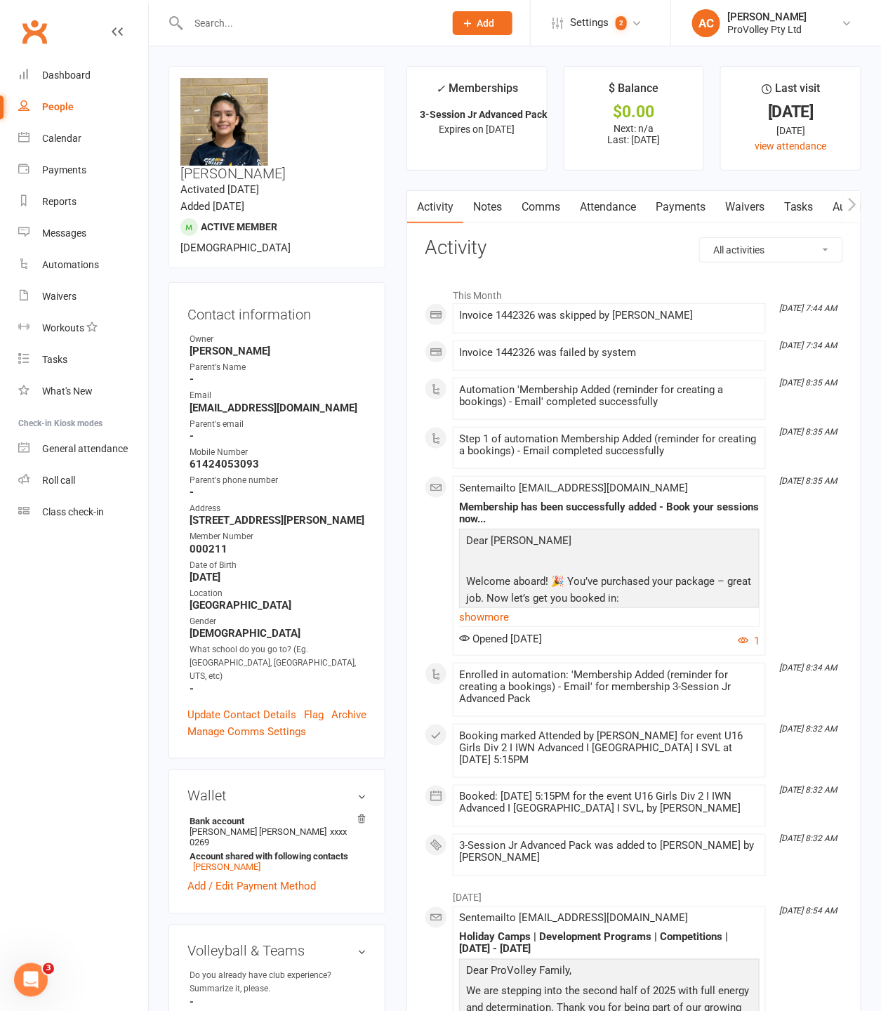
drag, startPoint x: 348, startPoint y: 110, endPoint x: 341, endPoint y: 117, distance: 9.4
click at [341, 117] on h3 "[PERSON_NAME]" at bounding box center [276, 129] width 193 height 103
copy h3 "[PERSON_NAME]"
click at [241, 9] on div at bounding box center [302, 23] width 266 height 46
click at [235, 13] on input "text" at bounding box center [309, 23] width 251 height 20
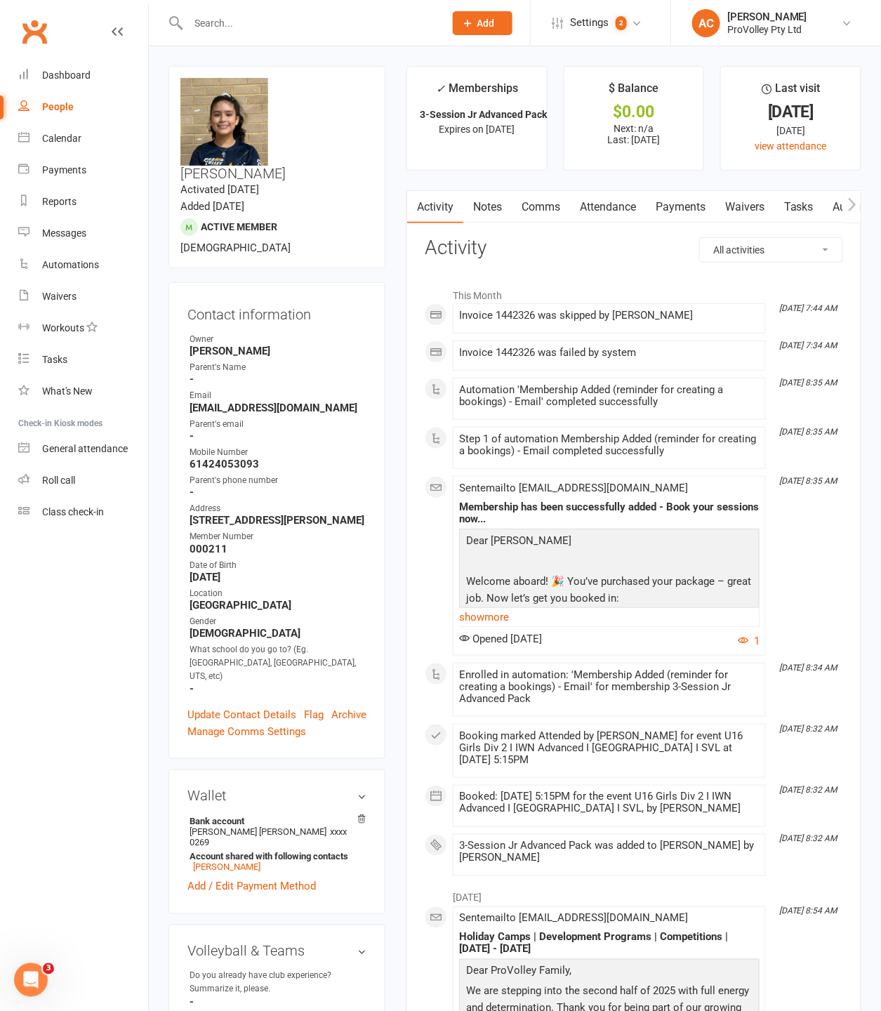
paste input "[PERSON_NAME]"
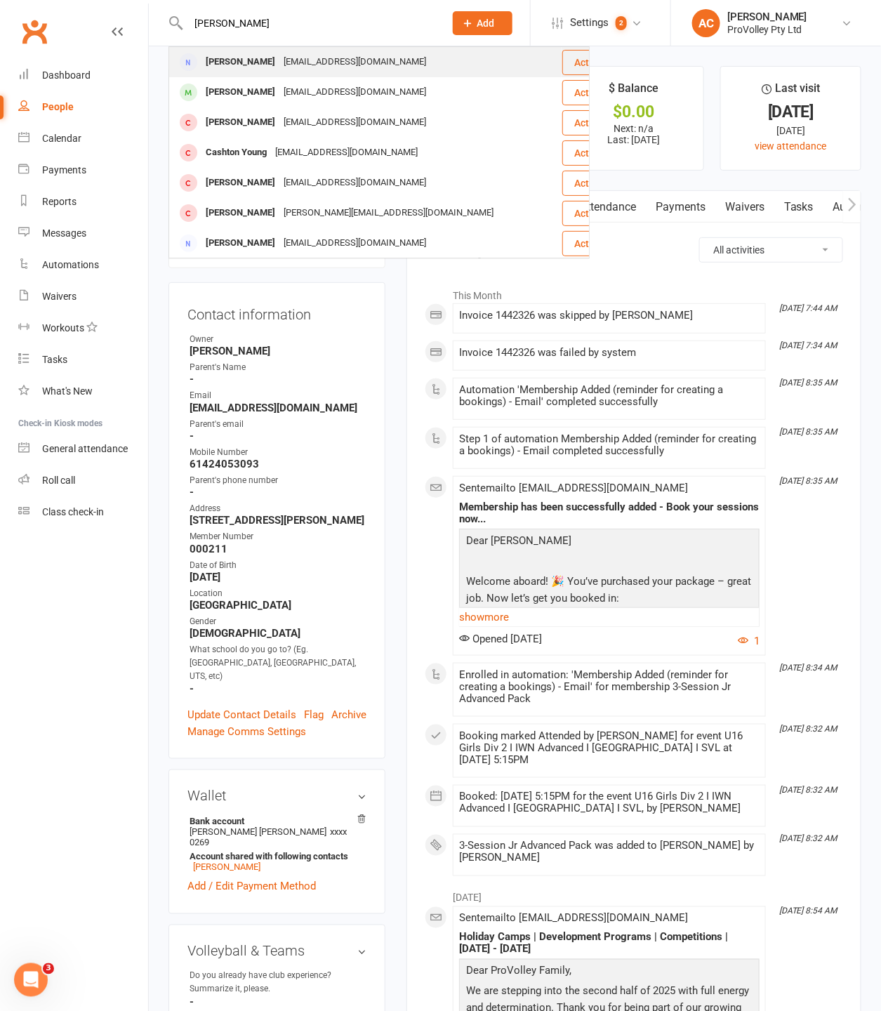
type input "[PERSON_NAME]"
click at [364, 63] on div "[EMAIL_ADDRESS][DOMAIN_NAME]" at bounding box center [354, 62] width 151 height 20
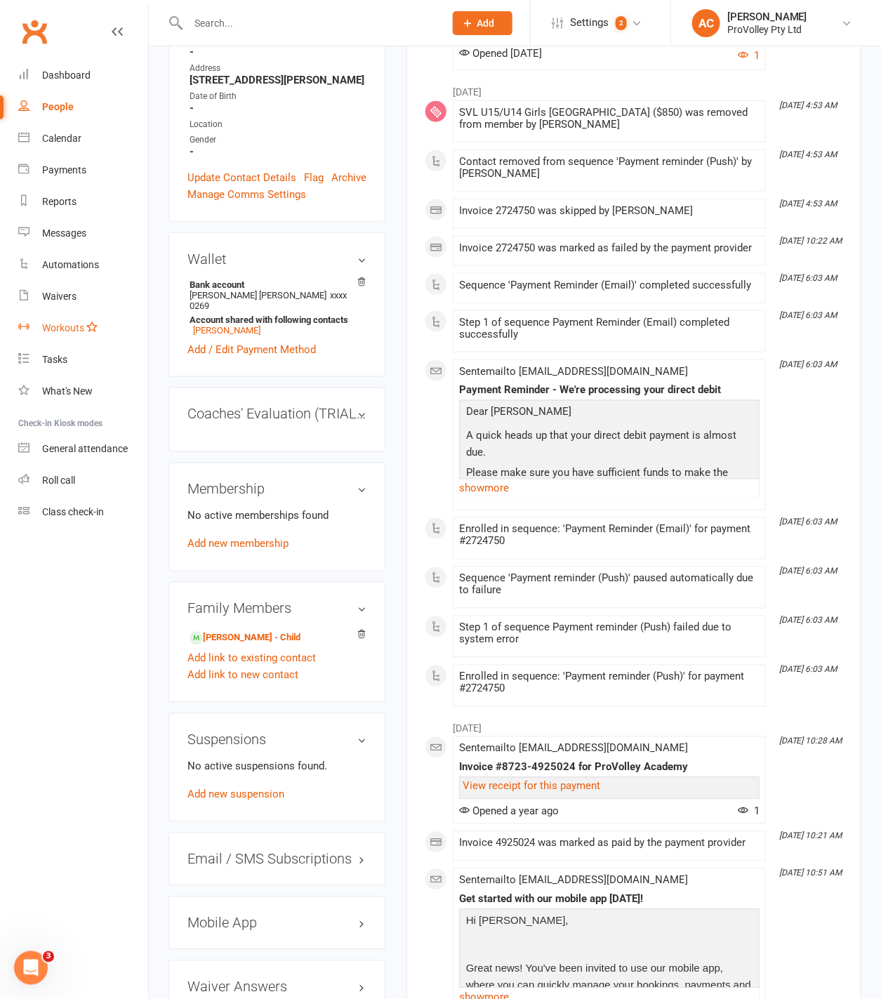
scroll to position [390, 0]
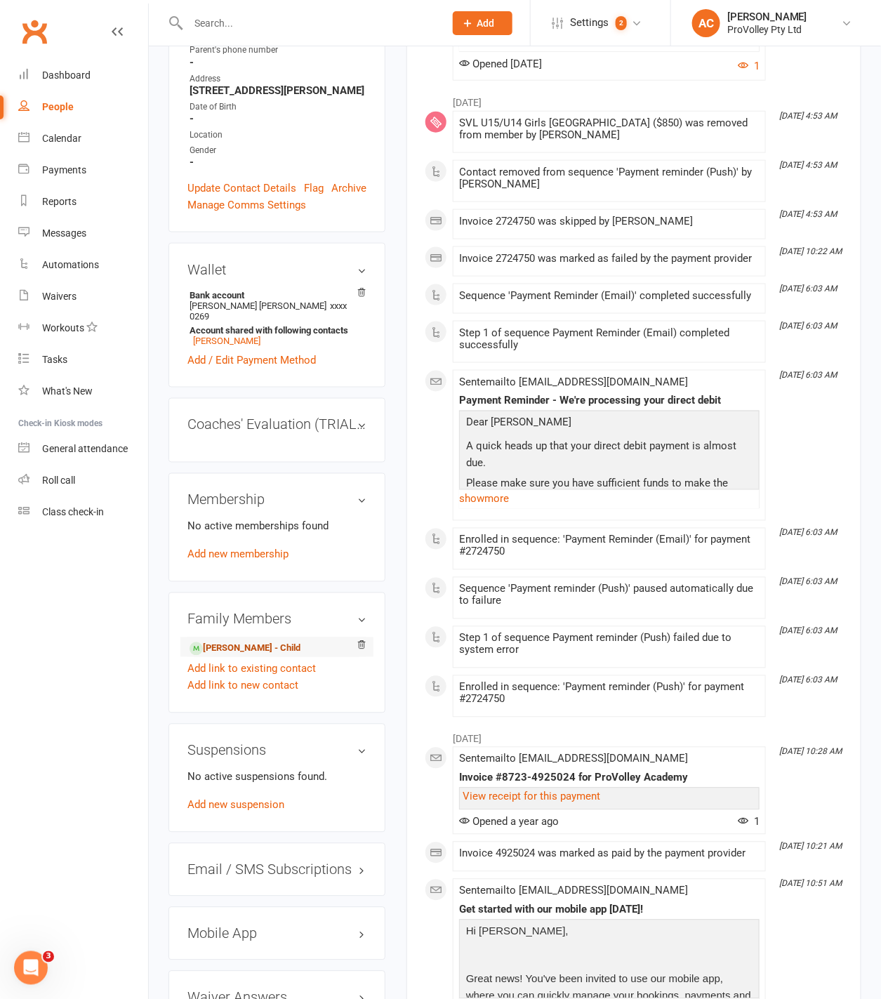
click at [257, 642] on link "[PERSON_NAME] - Child" at bounding box center [245, 649] width 111 height 15
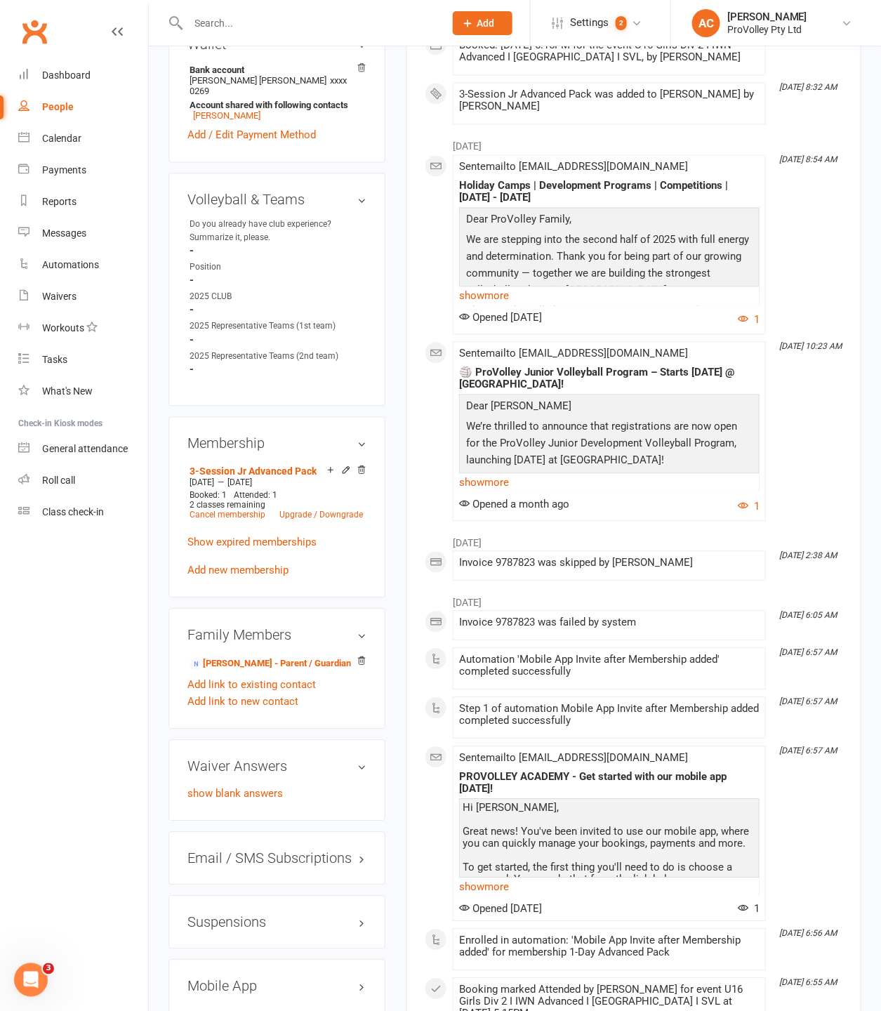
scroll to position [780, 0]
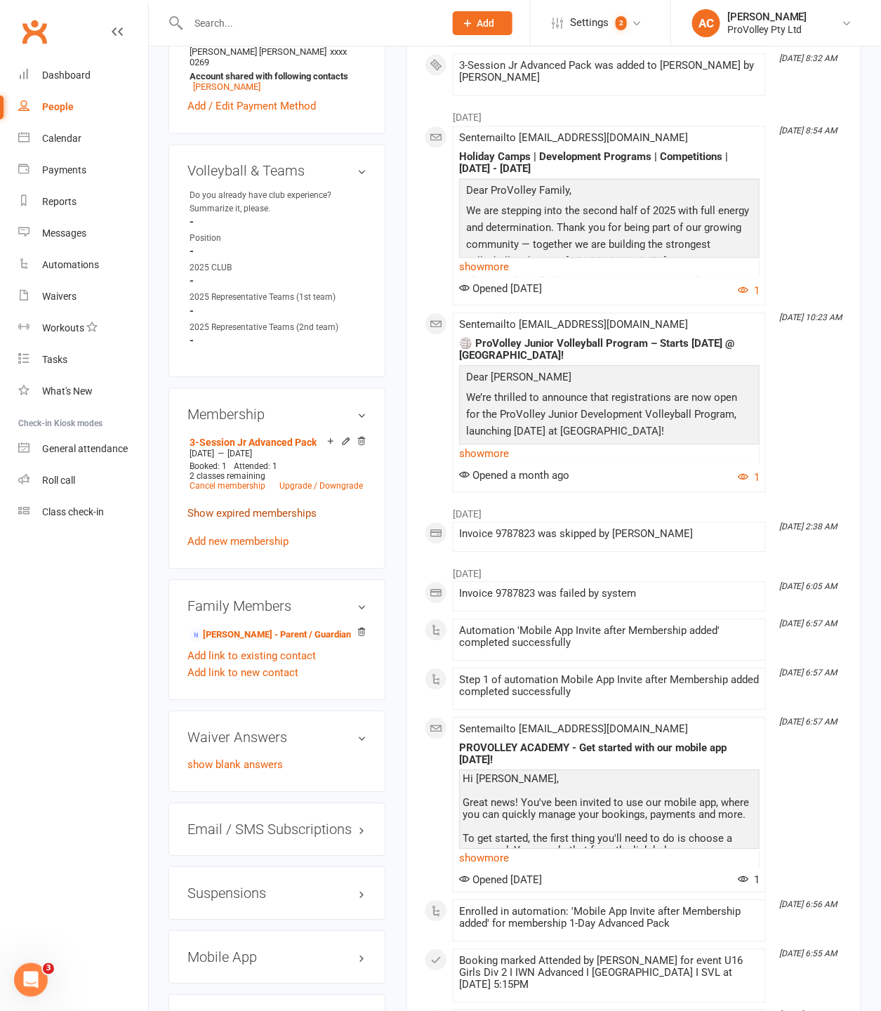
click at [275, 508] on link "Show expired memberships" at bounding box center [251, 514] width 129 height 13
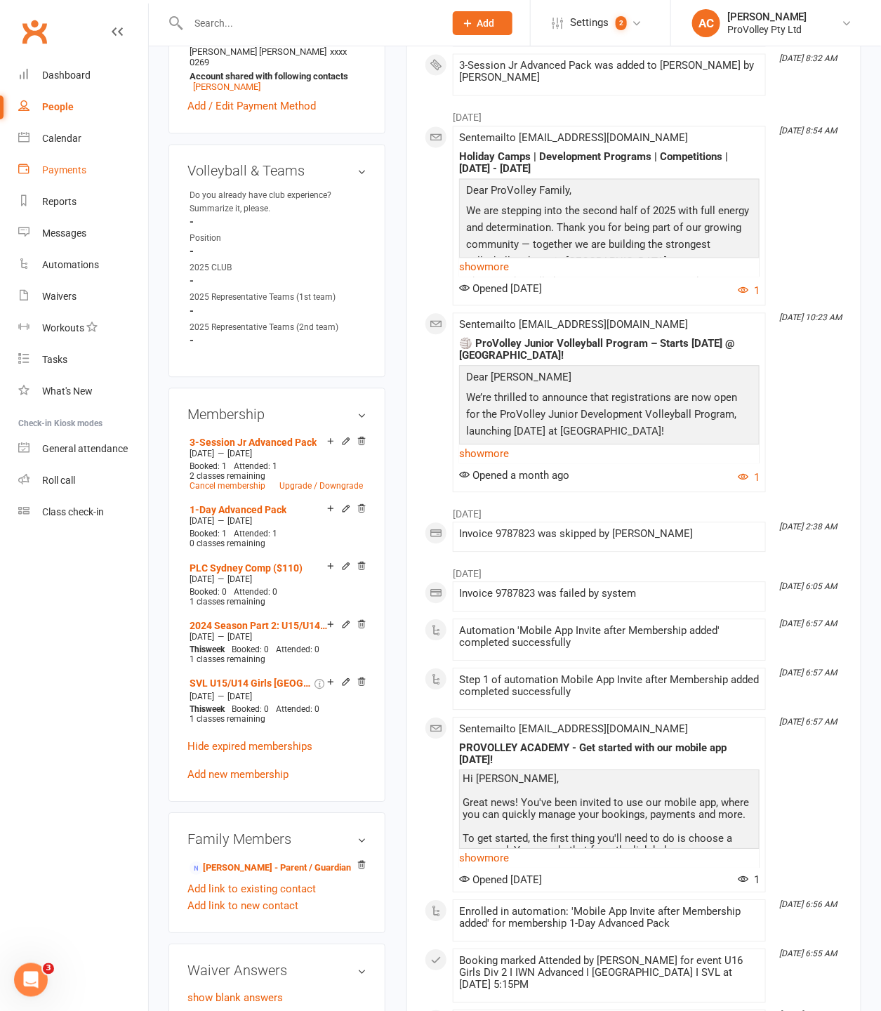
click at [72, 163] on link "Payments" at bounding box center [83, 170] width 130 height 32
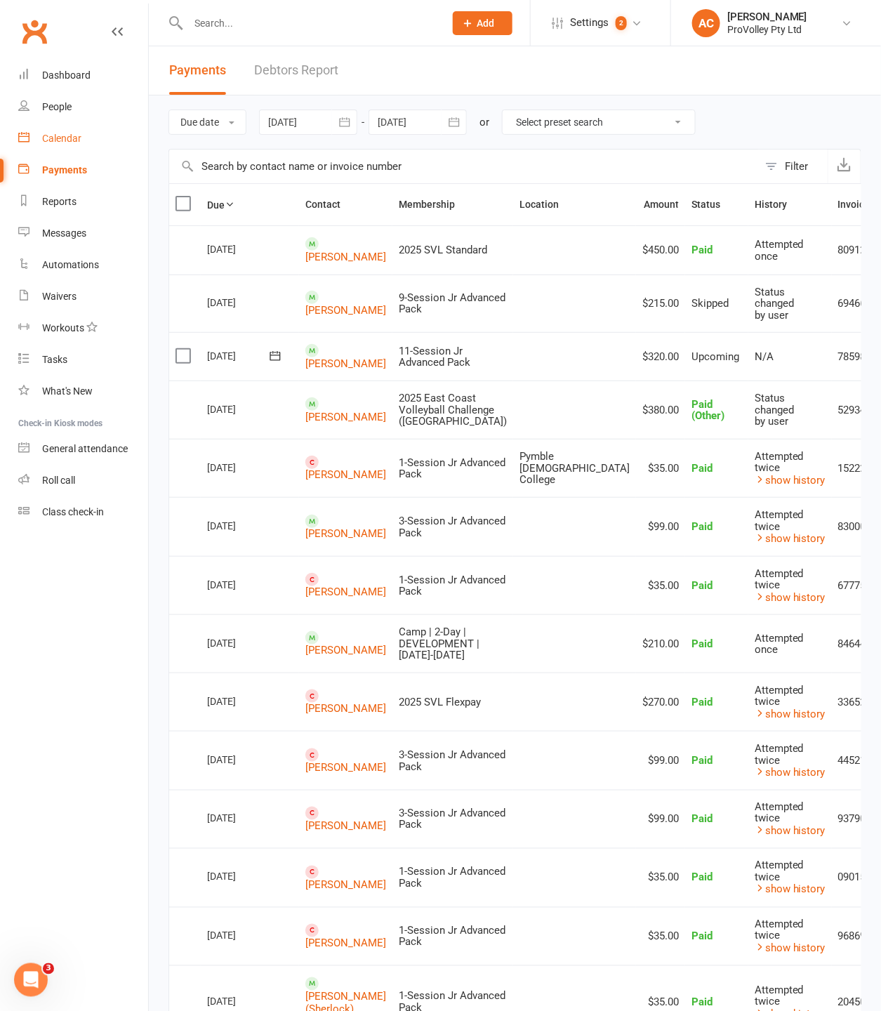
click at [67, 138] on div "Calendar" at bounding box center [61, 138] width 39 height 11
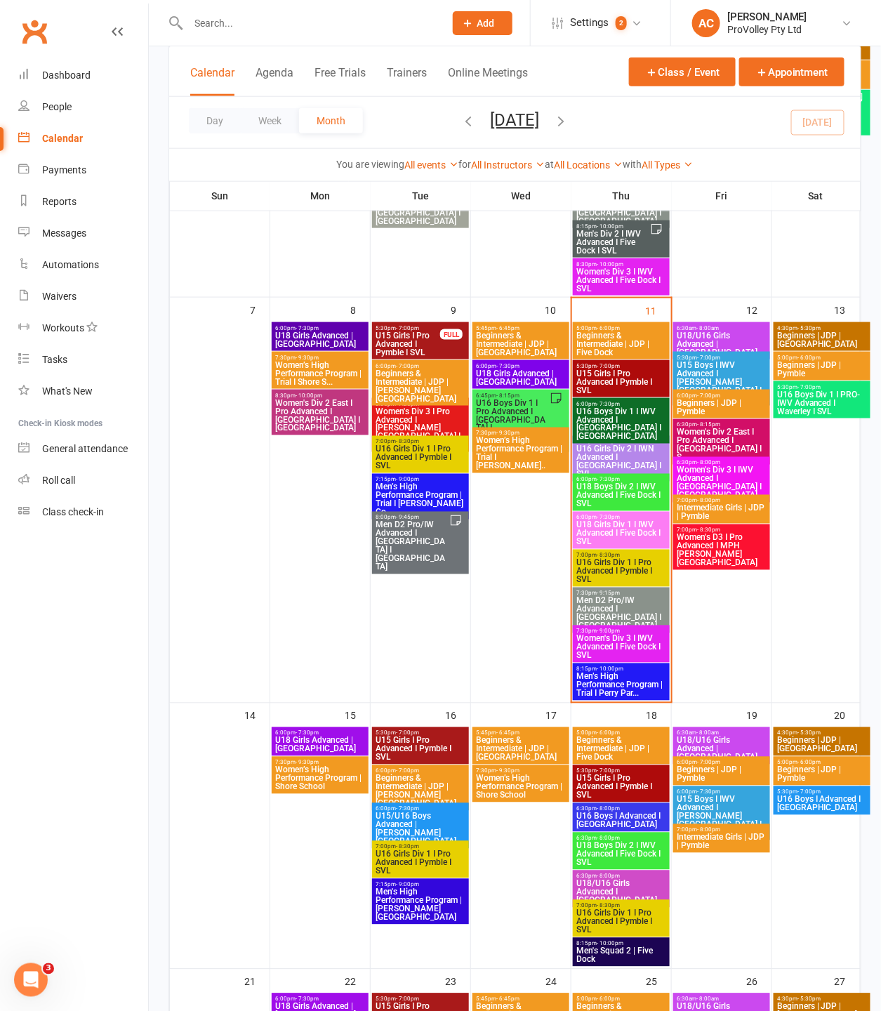
scroll to position [390, 0]
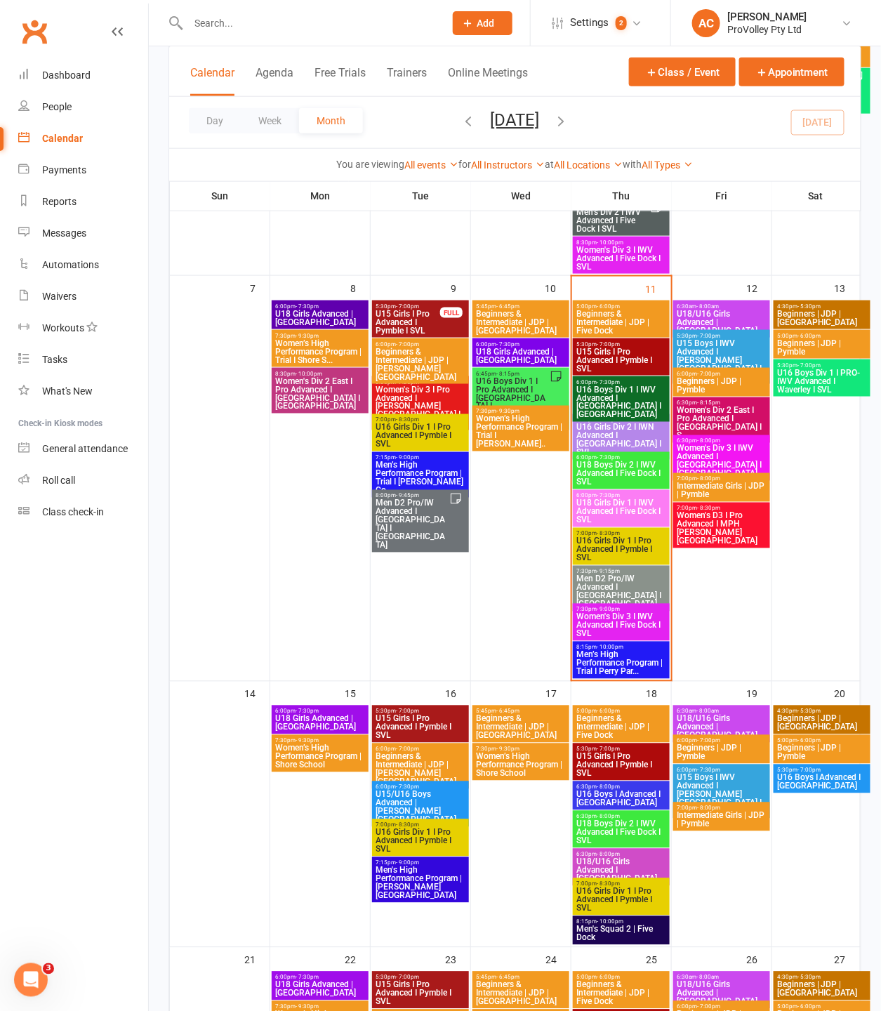
click at [618, 588] on span "Men D2 Pro/IW Advanced I [GEOGRAPHIC_DATA] I [GEOGRAPHIC_DATA]" at bounding box center [621, 592] width 91 height 34
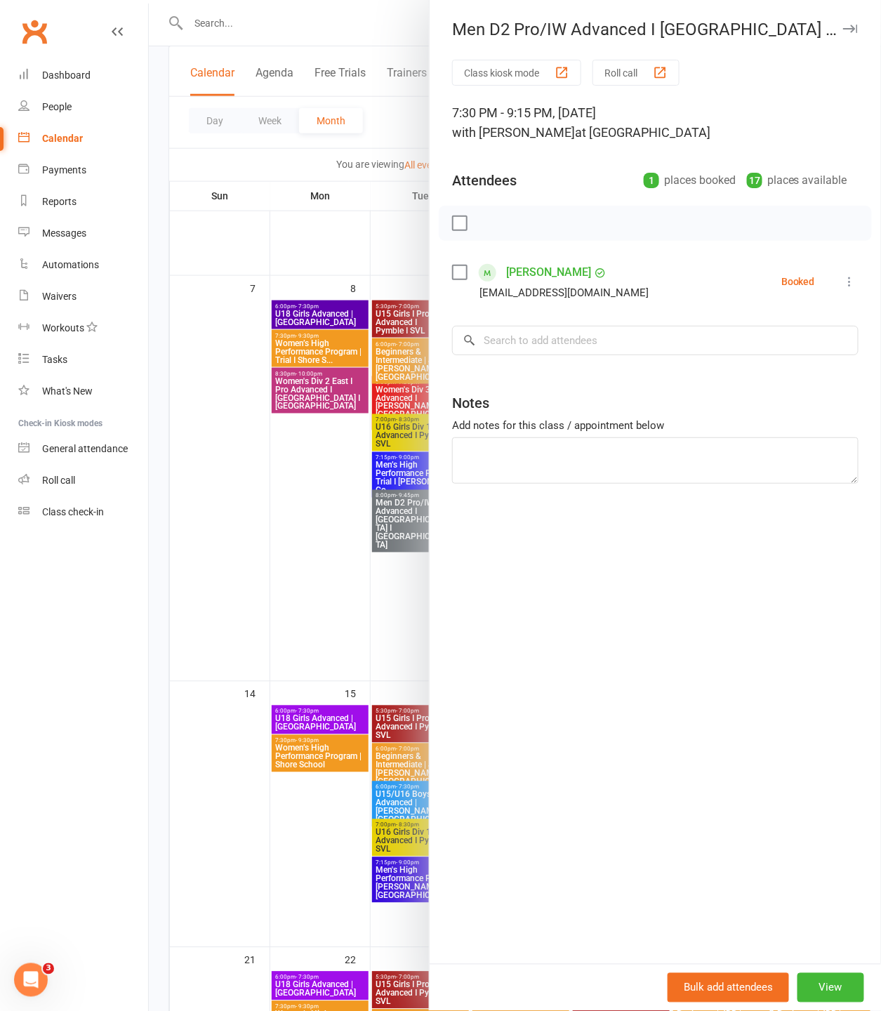
drag, startPoint x: 440, startPoint y: 21, endPoint x: 809, endPoint y: 144, distance: 388.6
click at [809, 144] on div "Men D2 Pro/IW Advanced I [GEOGRAPHIC_DATA] I SLV Class kiosk mode Roll call 7:3…" at bounding box center [655, 505] width 452 height 1011
copy div "Men D2 Pro/IW Advanced I [GEOGRAPHIC_DATA] I SLV Class kiosk mode Roll call 7:3…"
drag, startPoint x: 366, startPoint y: 558, endPoint x: 371, endPoint y: 548, distance: 11.6
click at [367, 558] on div at bounding box center [515, 505] width 732 height 1011
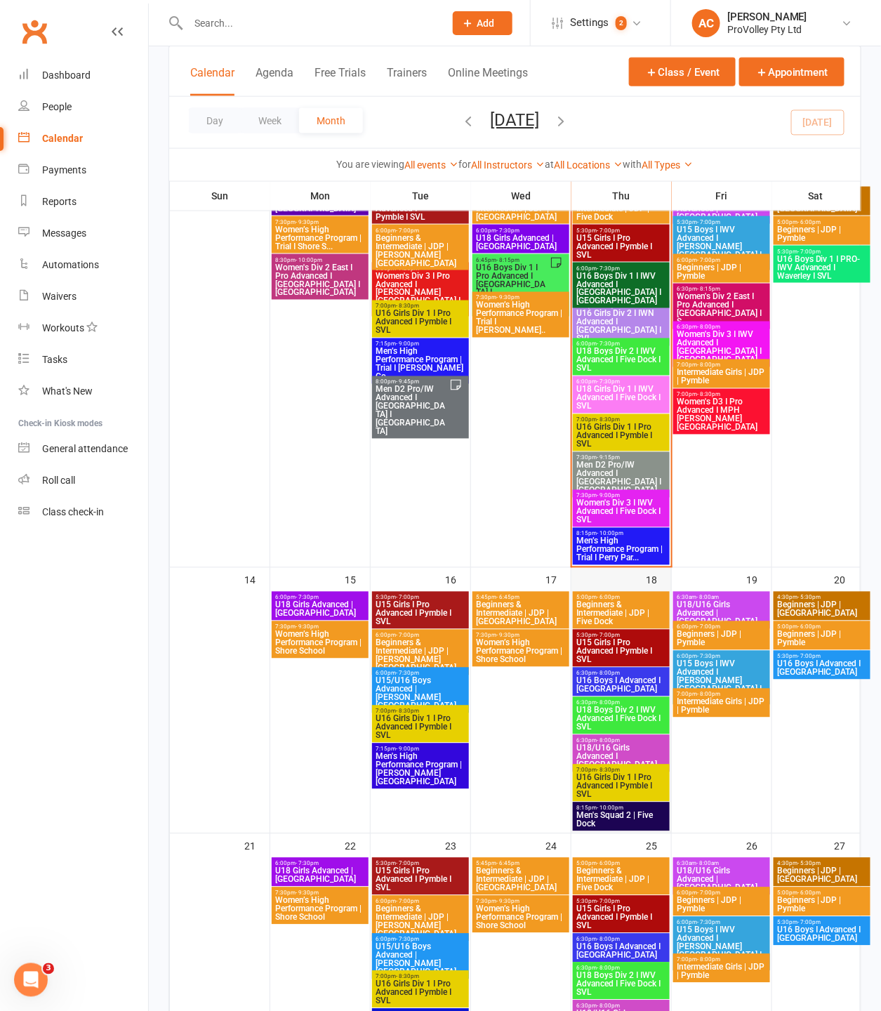
scroll to position [468, 0]
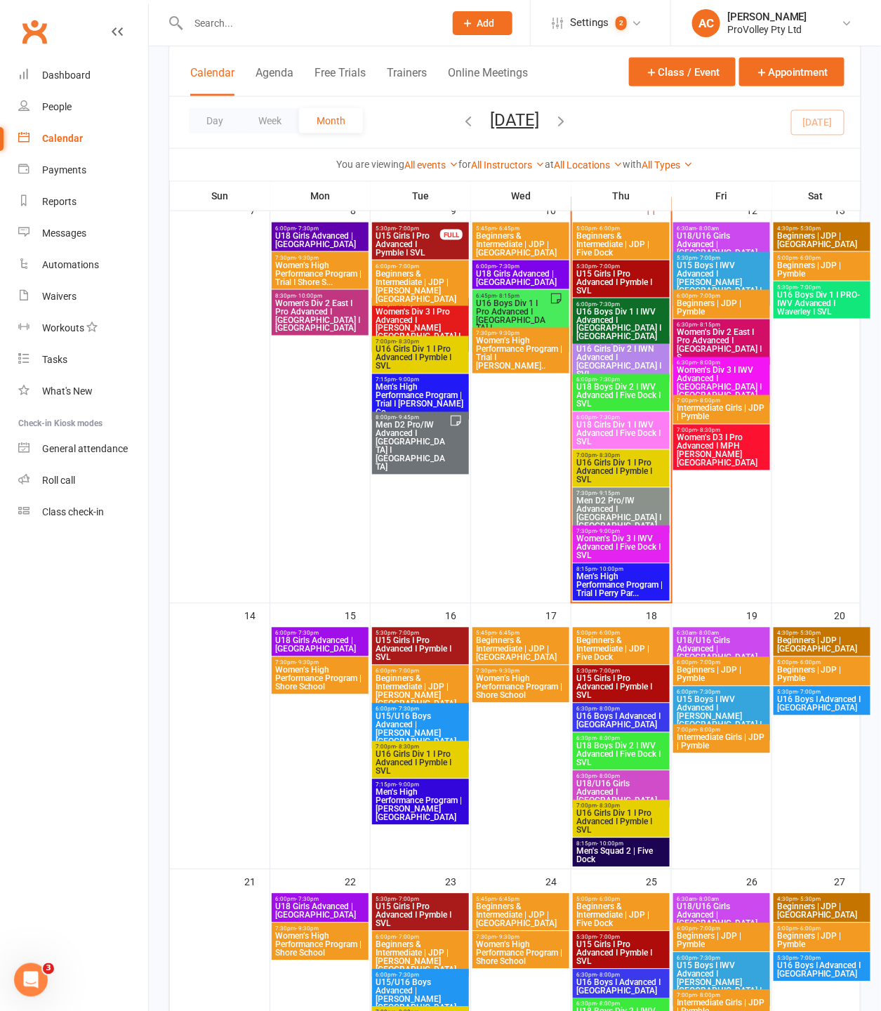
click at [633, 312] on span "U16 Boys Div 1 I IWV Advanced I [GEOGRAPHIC_DATA] I [GEOGRAPHIC_DATA]" at bounding box center [621, 325] width 91 height 34
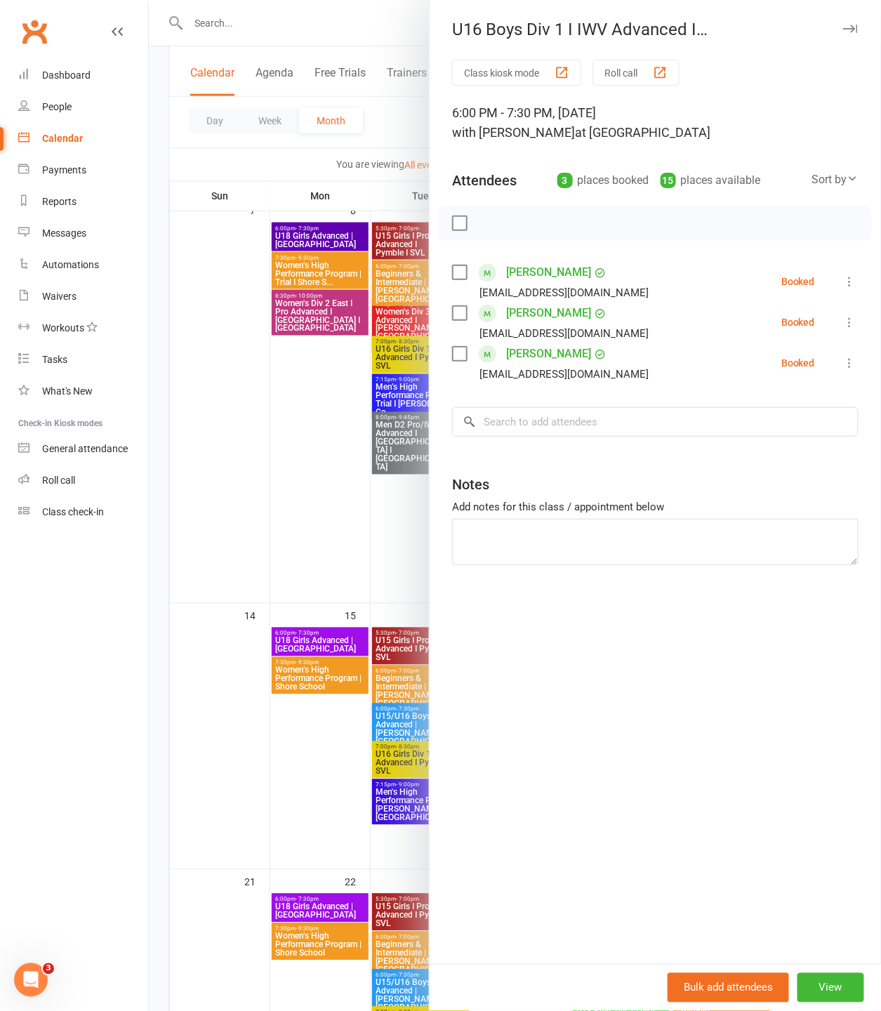
drag, startPoint x: 440, startPoint y: 22, endPoint x: 799, endPoint y: 138, distance: 376.8
click at [799, 138] on div "U16 Boys Div 1 I IWV Advanced I [GEOGRAPHIC_DATA] I SVL Class kiosk mode Roll c…" at bounding box center [655, 505] width 452 height 1011
copy div "U16 Boys Div 1 I IWV Advanced I [GEOGRAPHIC_DATA] I SVL Class kiosk mode Roll c…"
